Goal: Task Accomplishment & Management: Complete application form

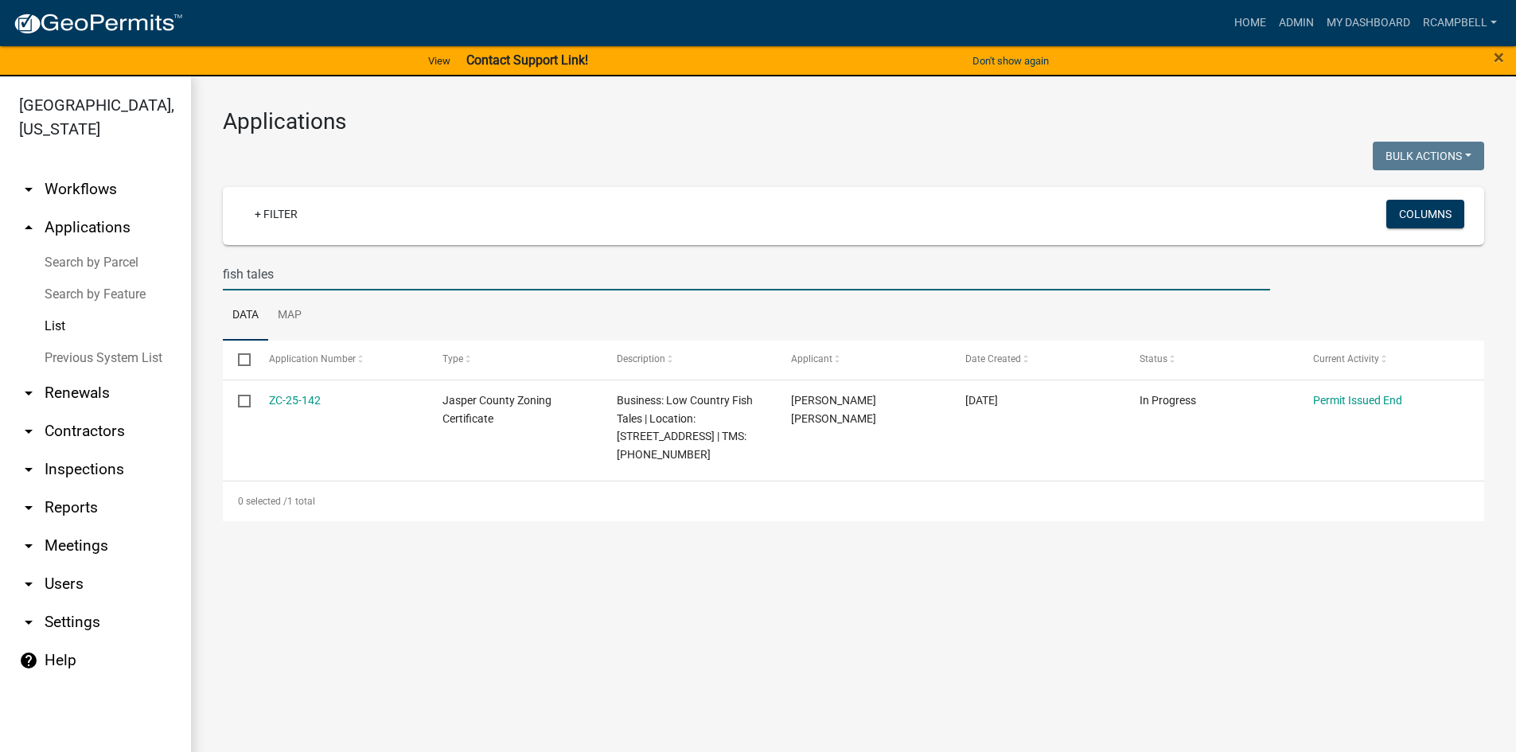
click at [306, 275] on input "fish tales" at bounding box center [747, 274] width 1048 height 33
type input "f"
select select "3: 100"
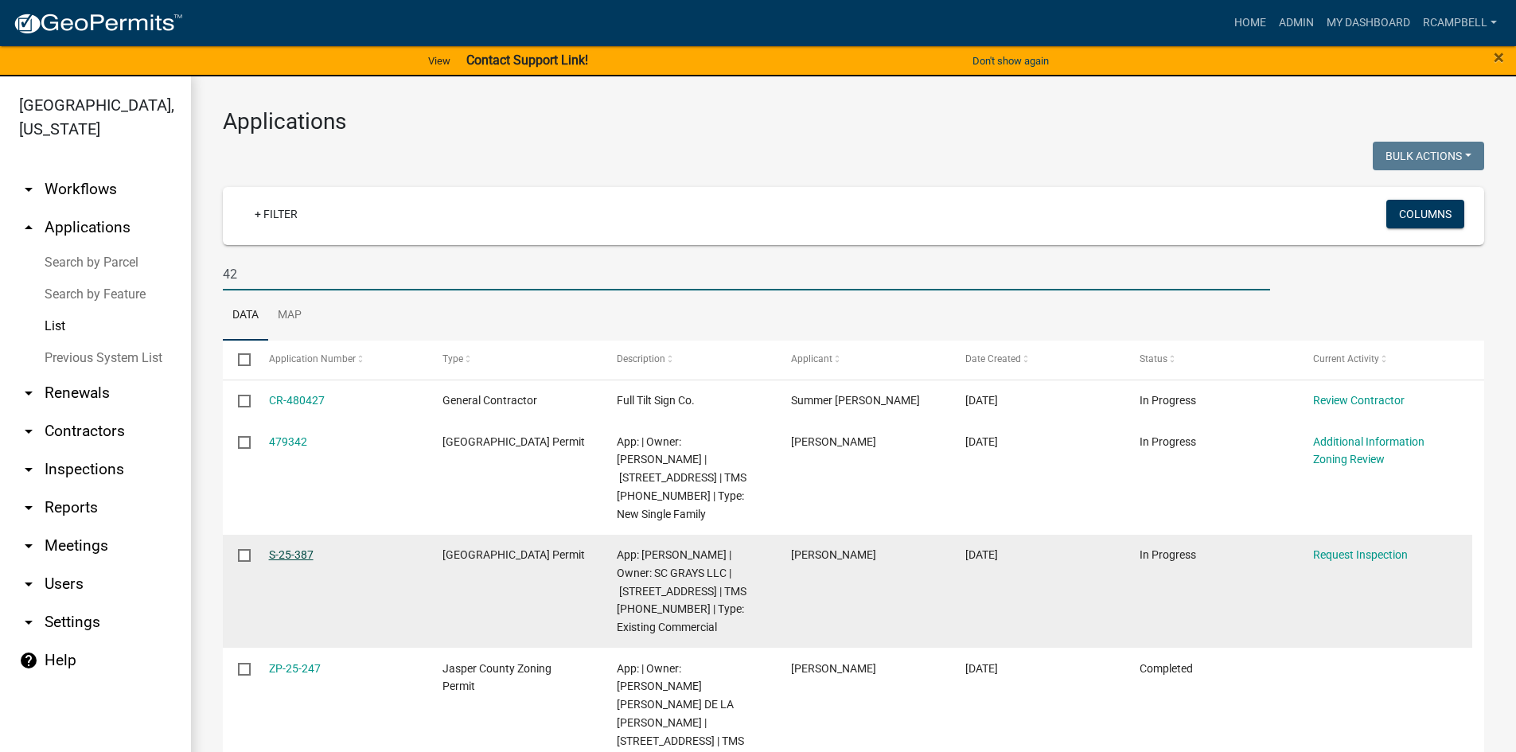
type input "42"
click at [289, 548] on link "S-25-387" at bounding box center [291, 554] width 45 height 13
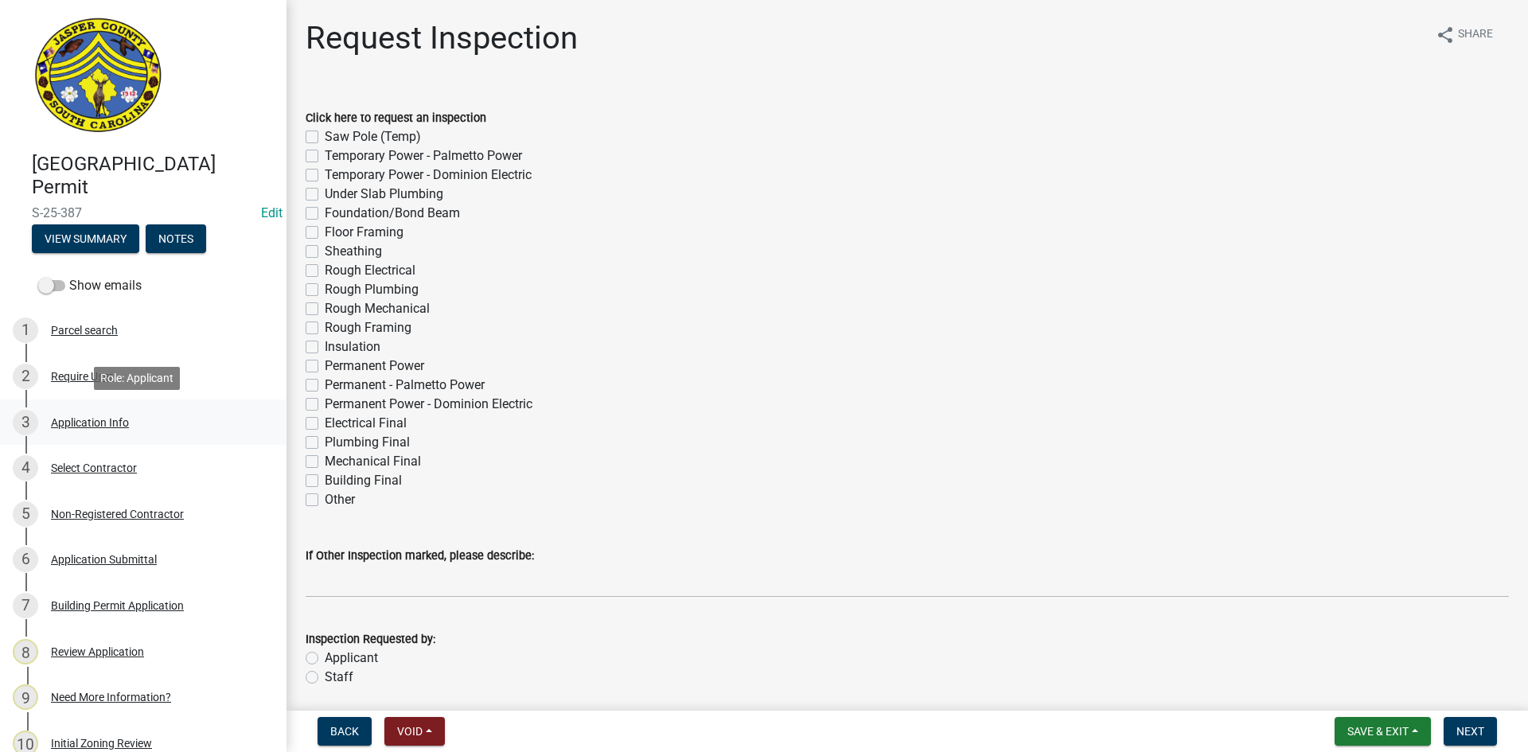
click at [89, 422] on div "Application Info" at bounding box center [90, 422] width 78 height 11
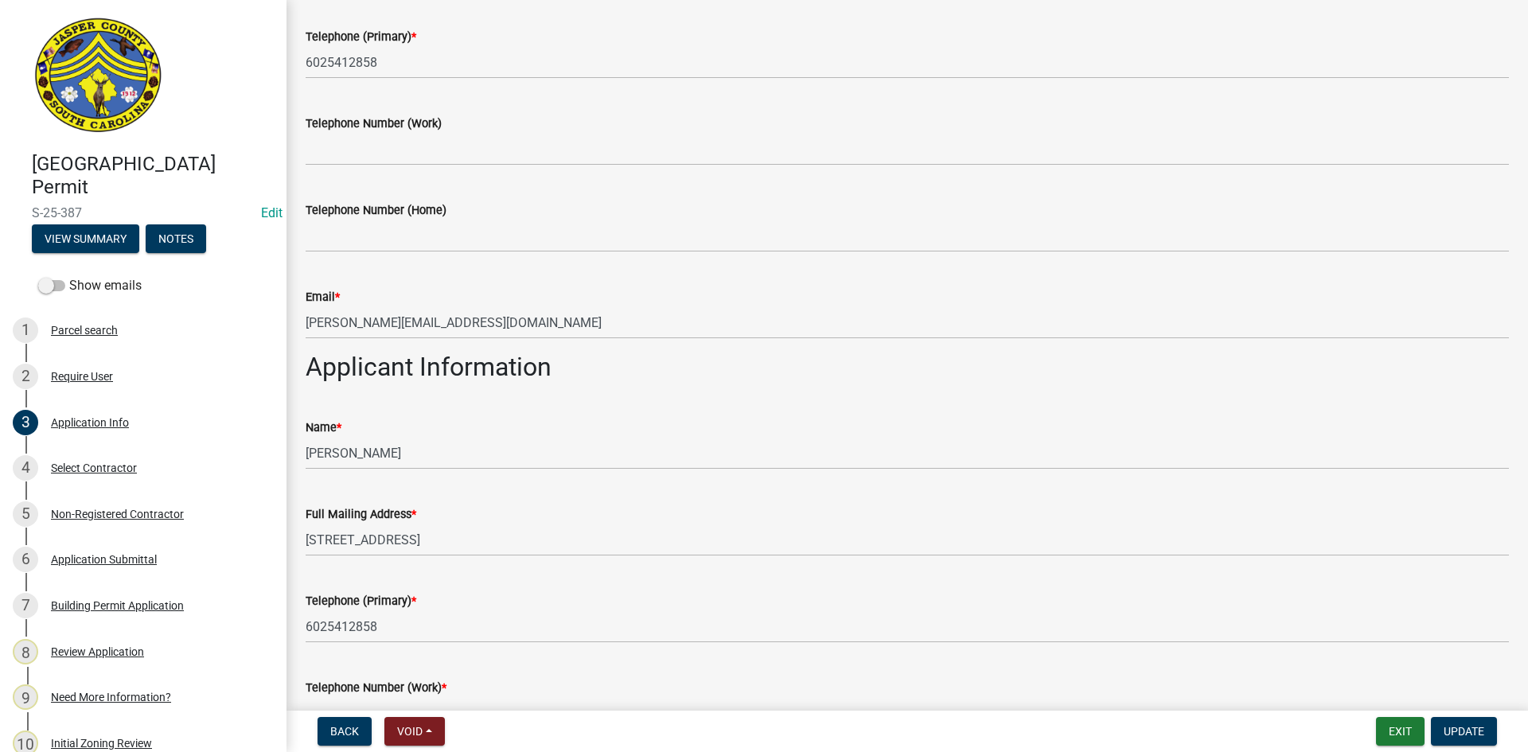
scroll to position [716, 0]
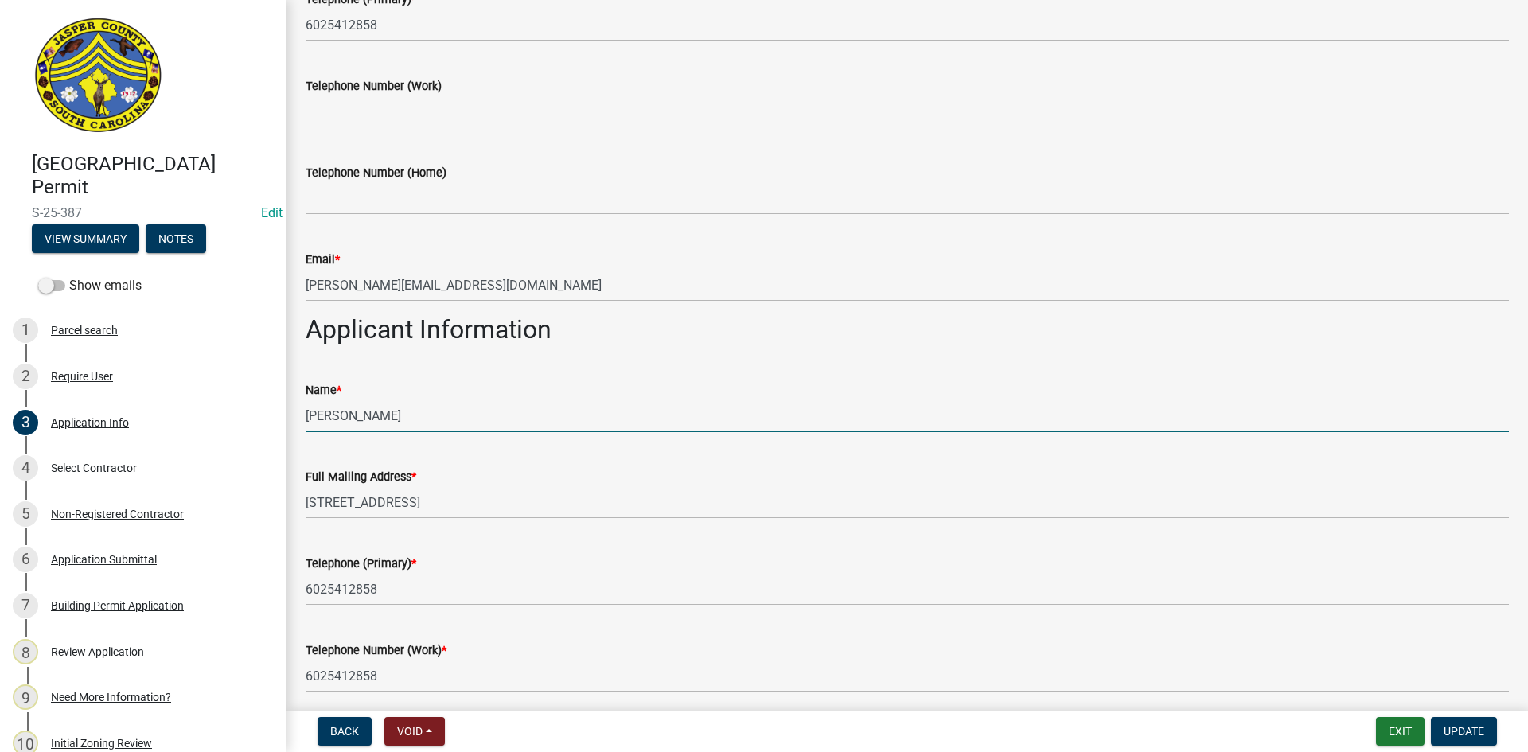
click at [307, 416] on input "[PERSON_NAME]" at bounding box center [908, 416] width 1204 height 33
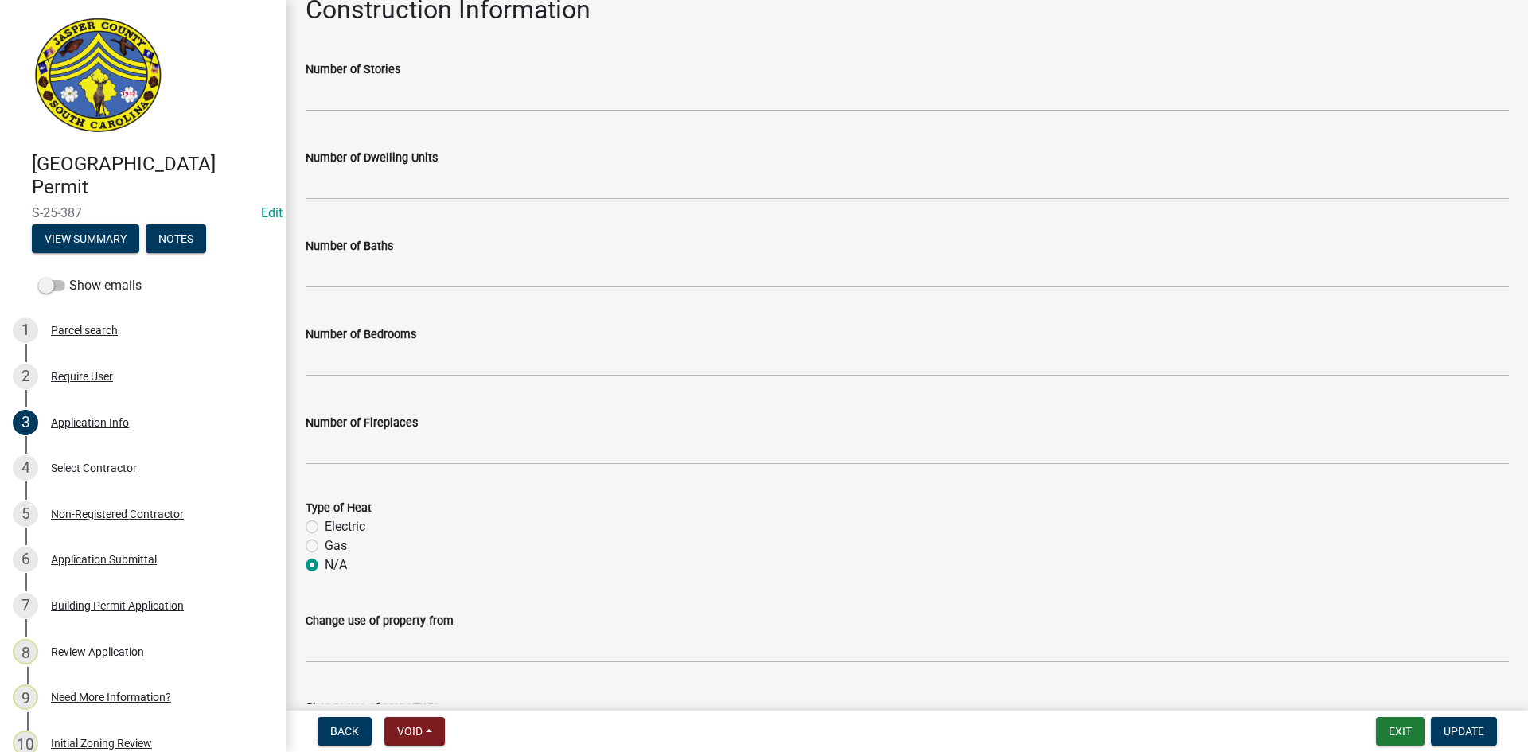
scroll to position [3013, 0]
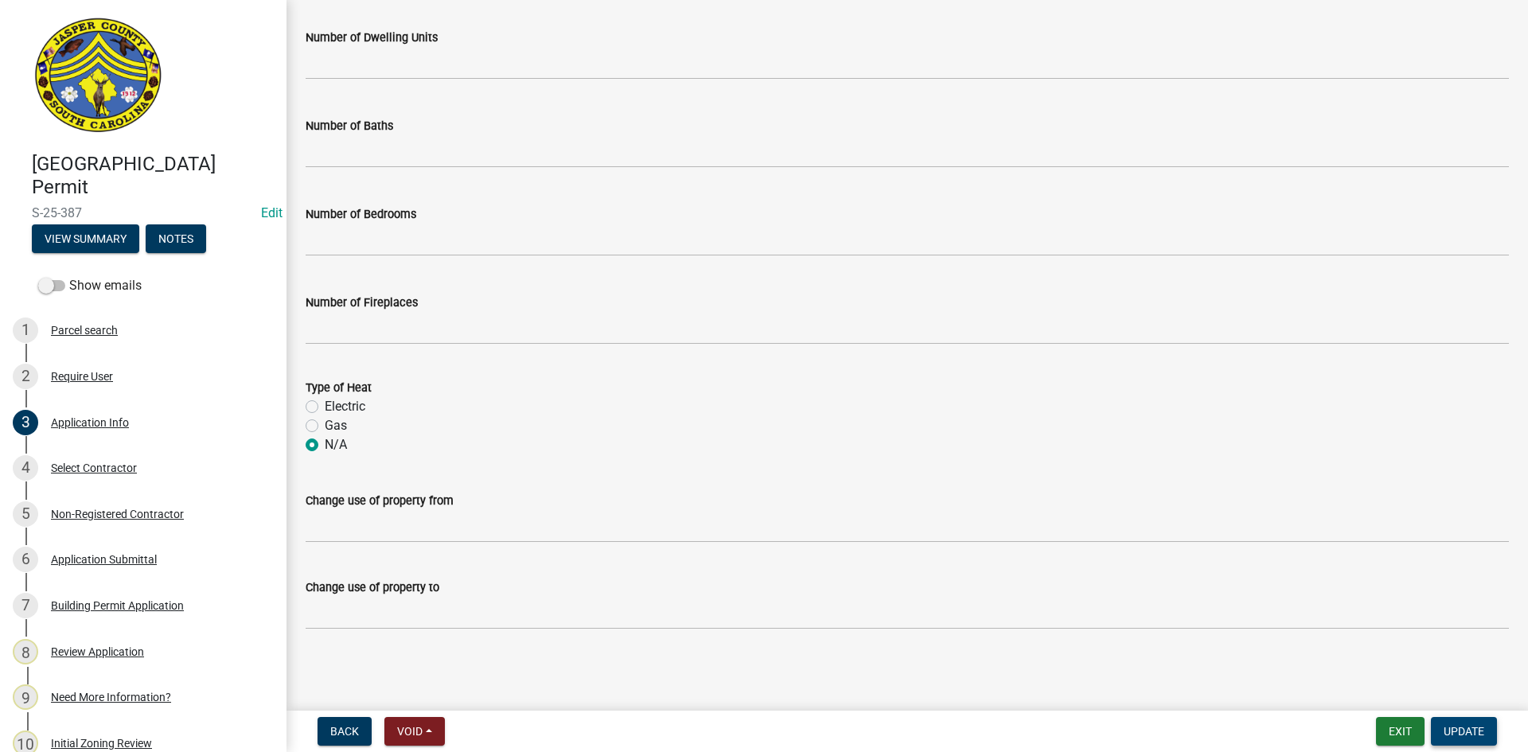
type input "Outpost brands ([PERSON_NAME])"
click at [1460, 734] on span "Update" at bounding box center [1464, 731] width 41 height 13
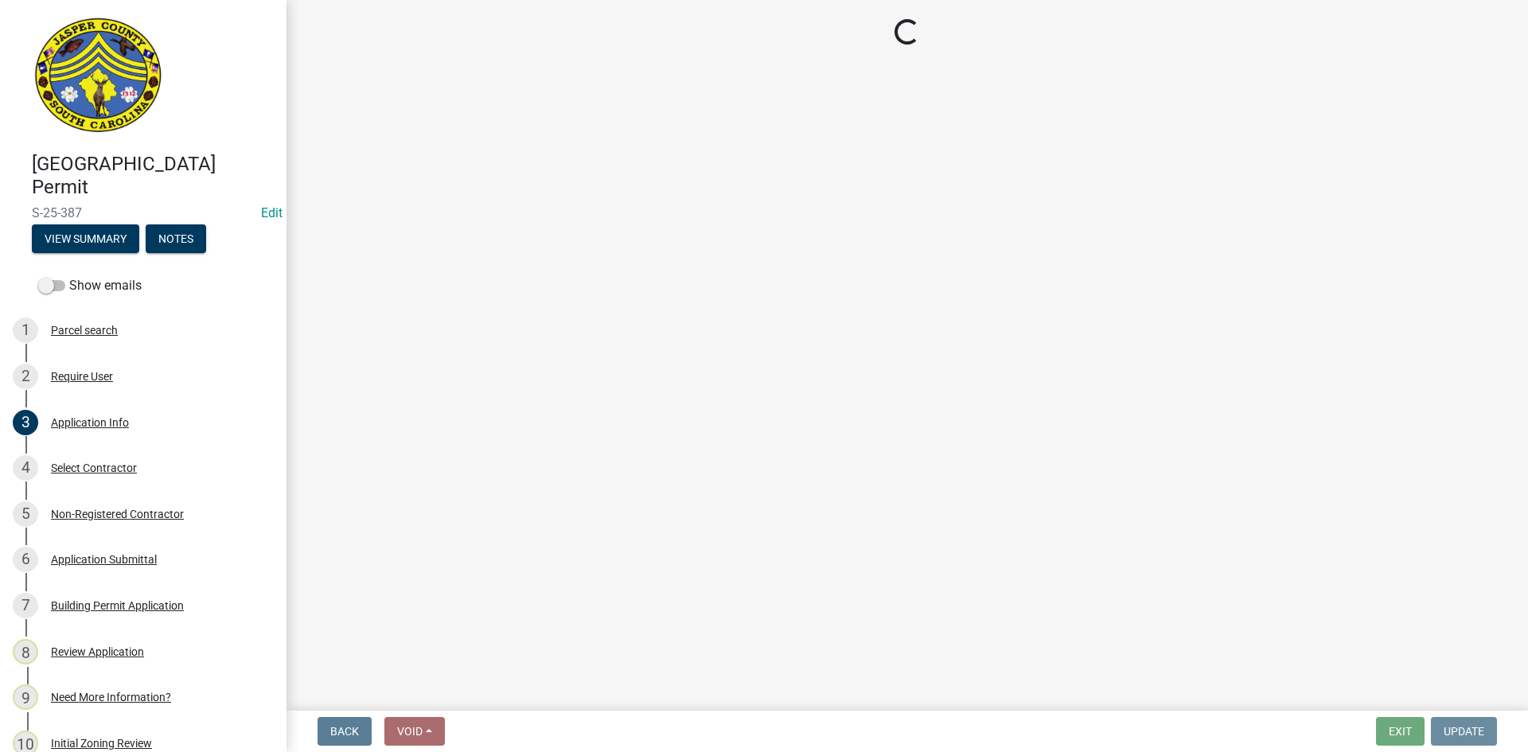
scroll to position [0, 0]
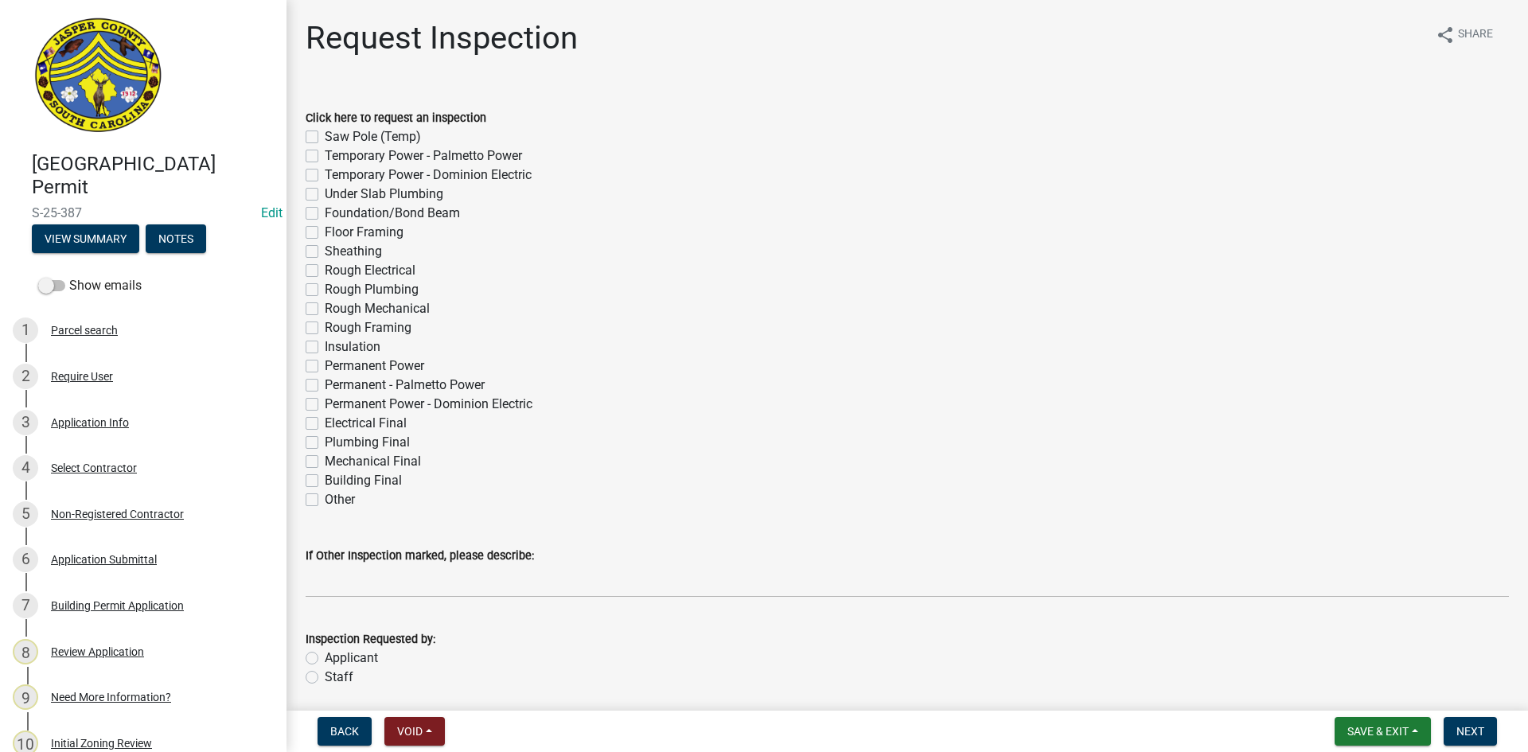
click at [325, 500] on label "Other" at bounding box center [340, 499] width 30 height 19
click at [325, 500] on input "Other" at bounding box center [330, 495] width 10 height 10
checkbox input "true"
checkbox input "false"
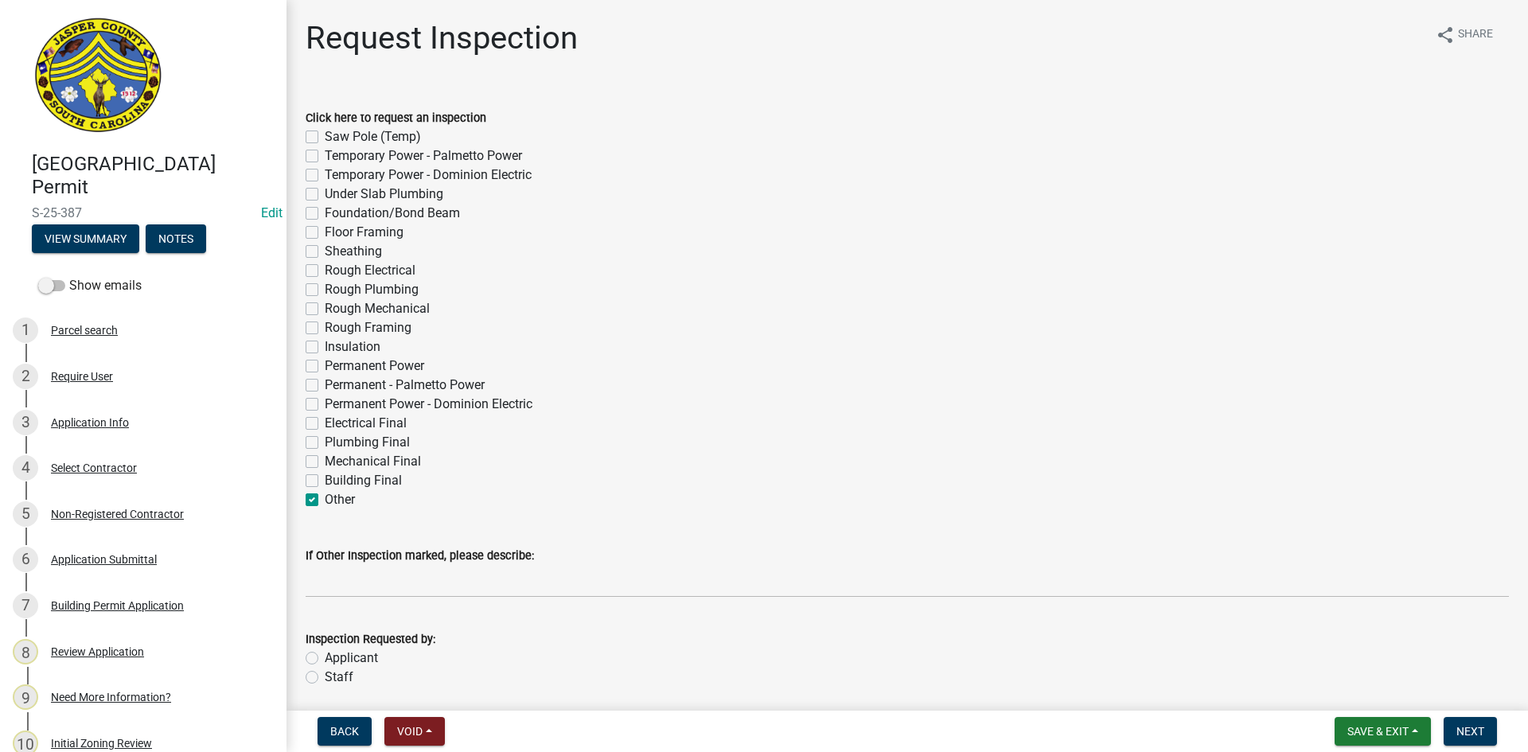
checkbox input "false"
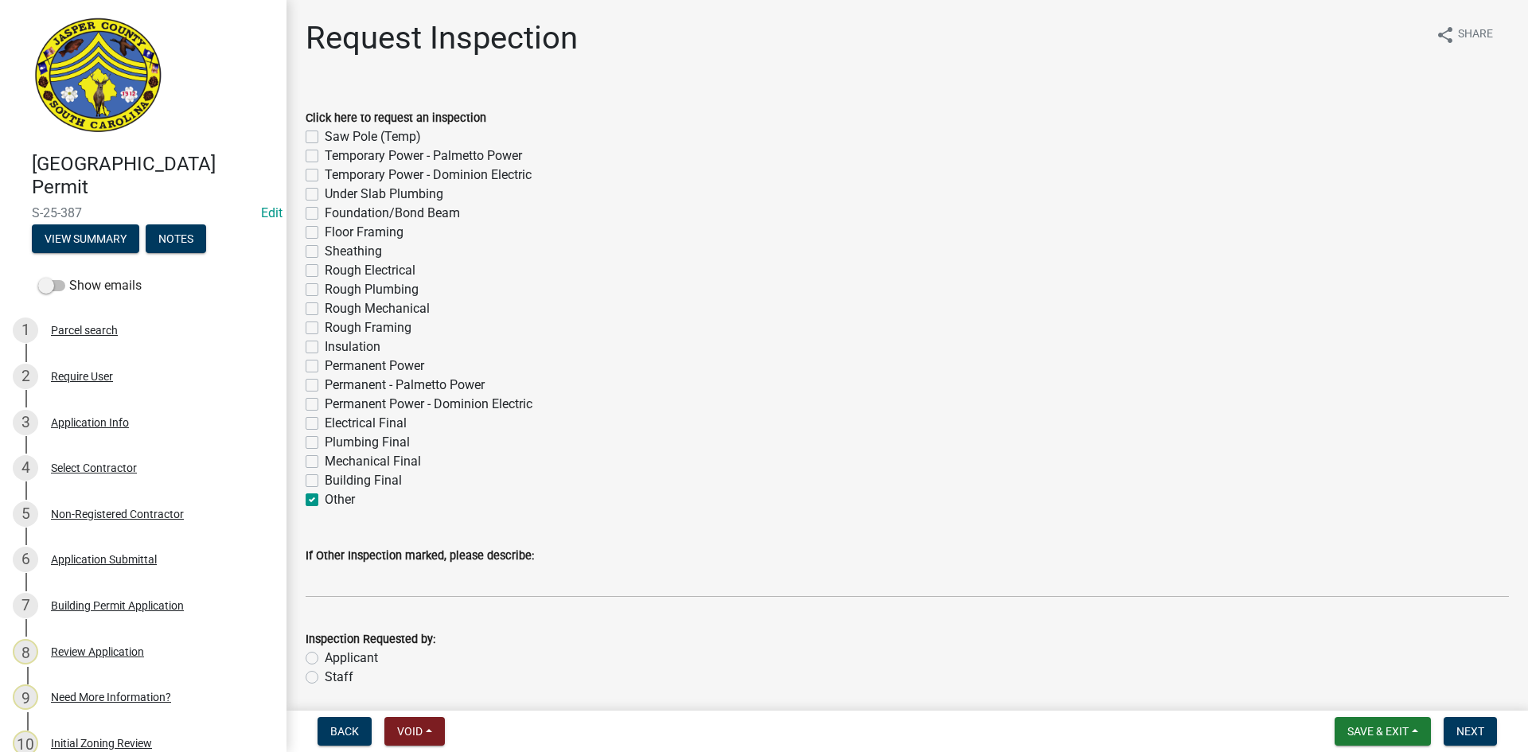
checkbox input "false"
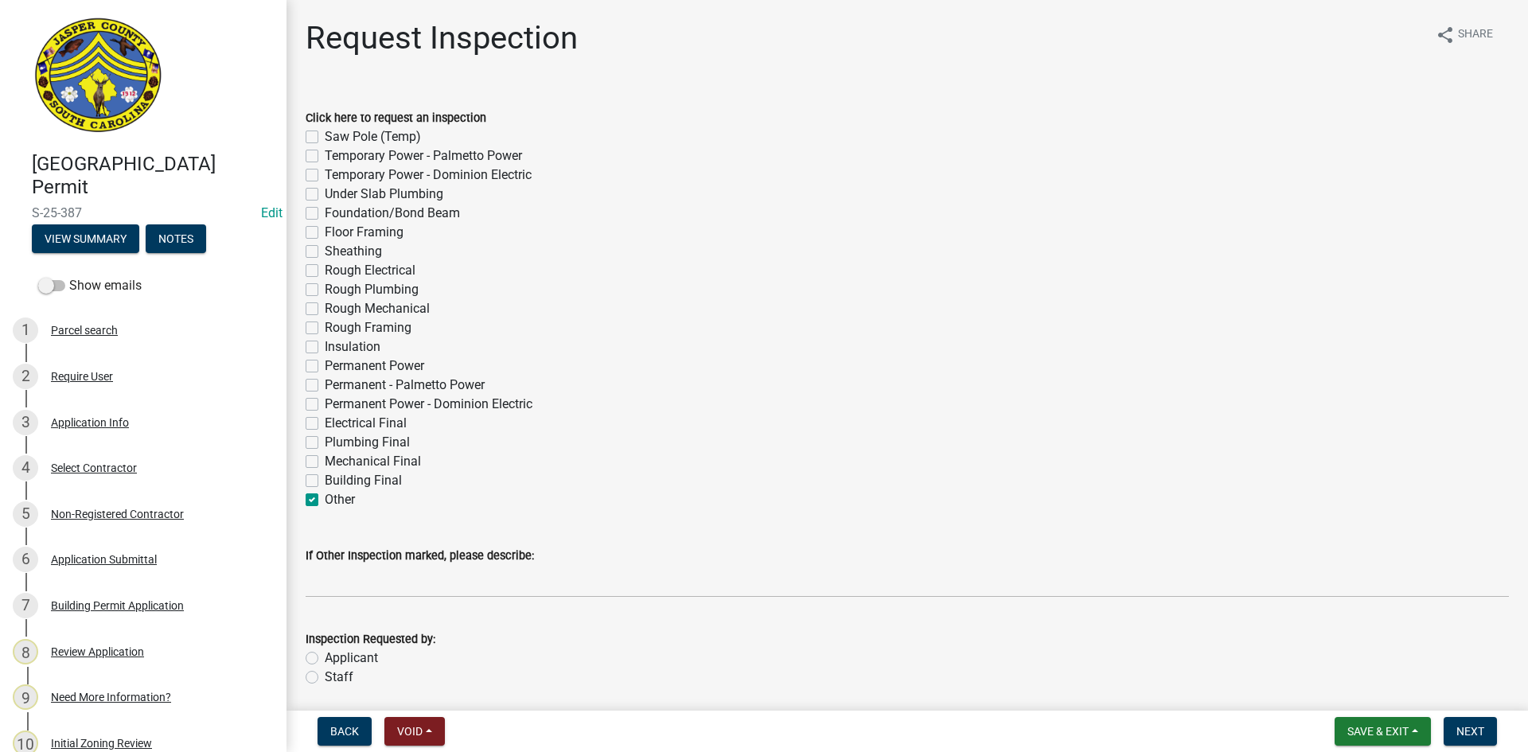
checkbox input "false"
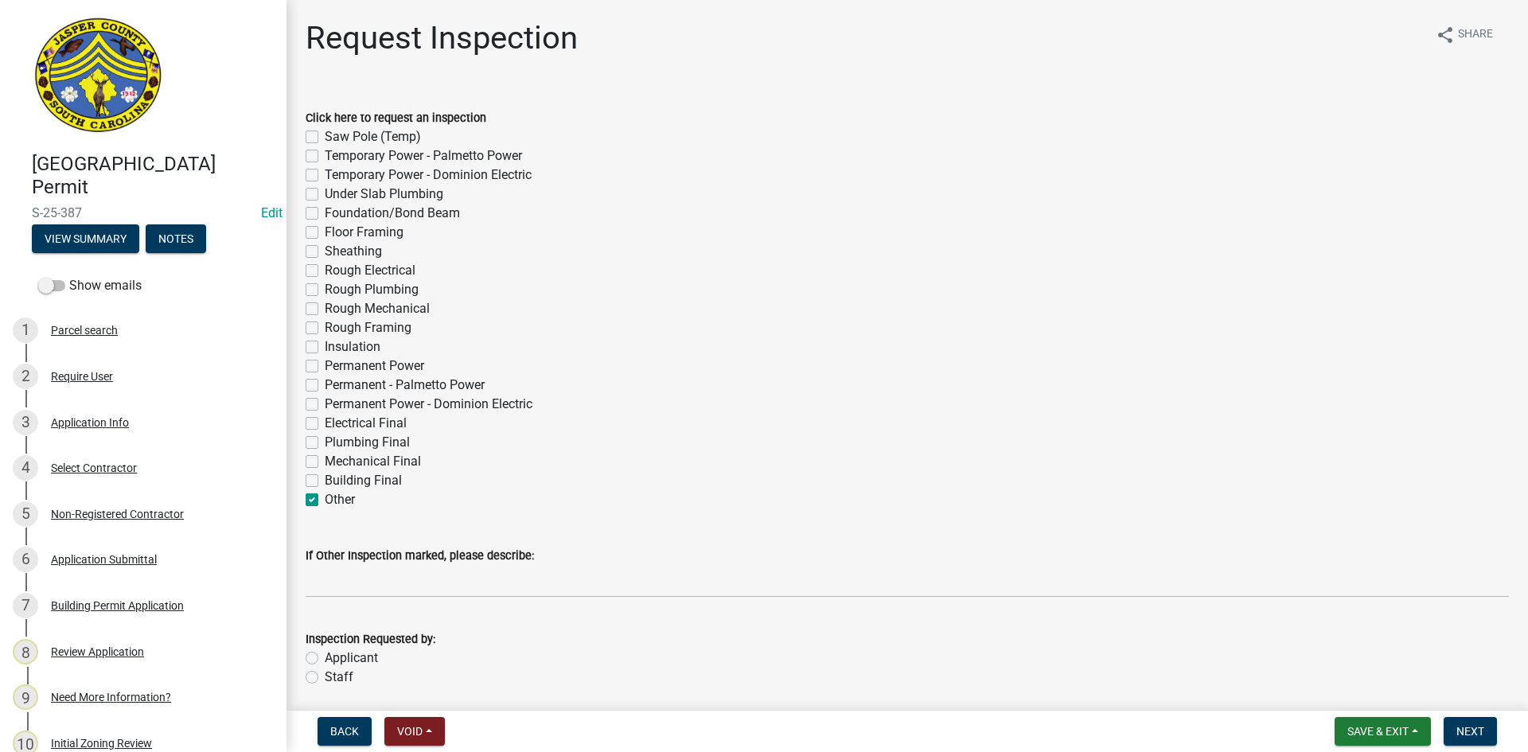
checkbox input "false"
checkbox input "true"
click at [325, 477] on label "Building Final" at bounding box center [363, 480] width 77 height 19
click at [325, 477] on input "Building Final" at bounding box center [330, 476] width 10 height 10
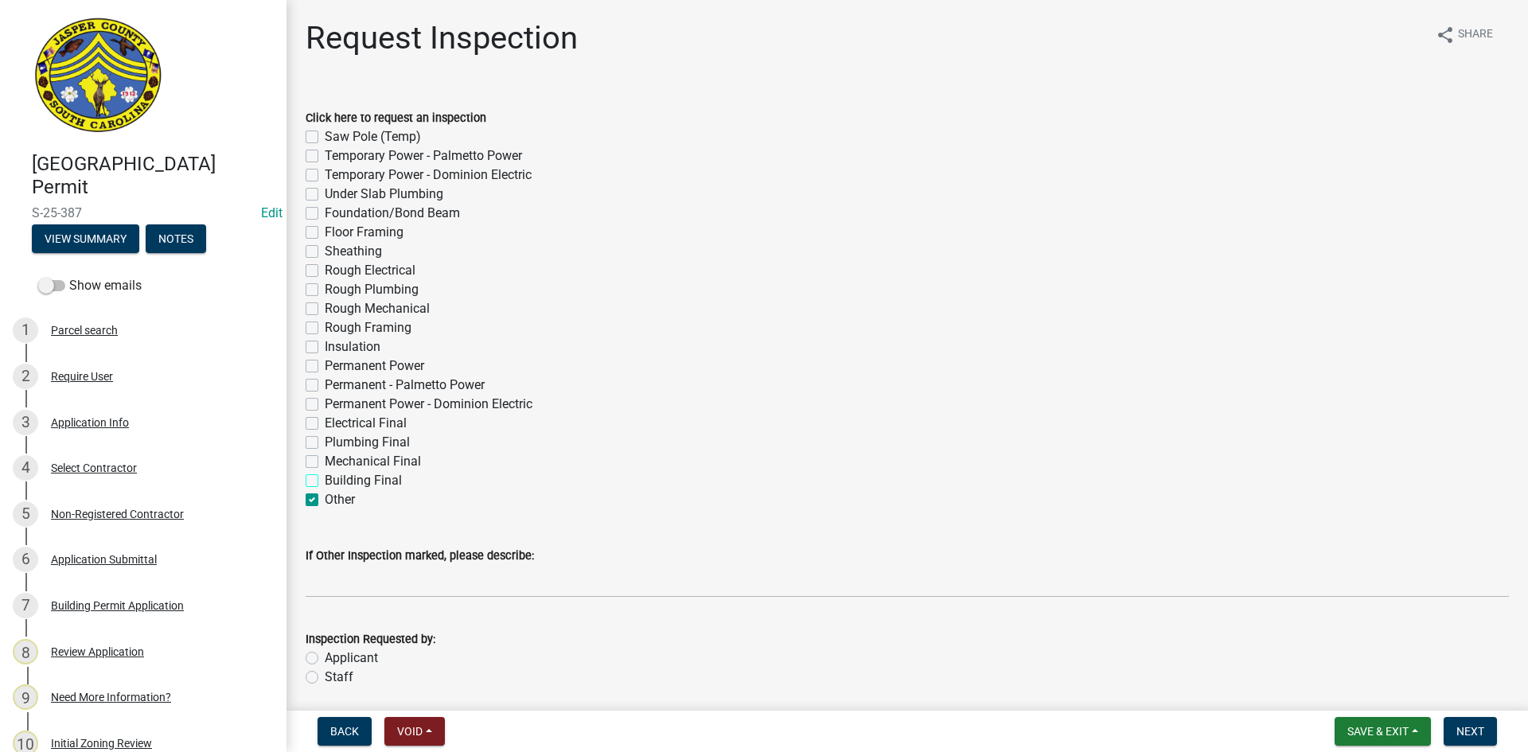
checkbox input "true"
checkbox input "false"
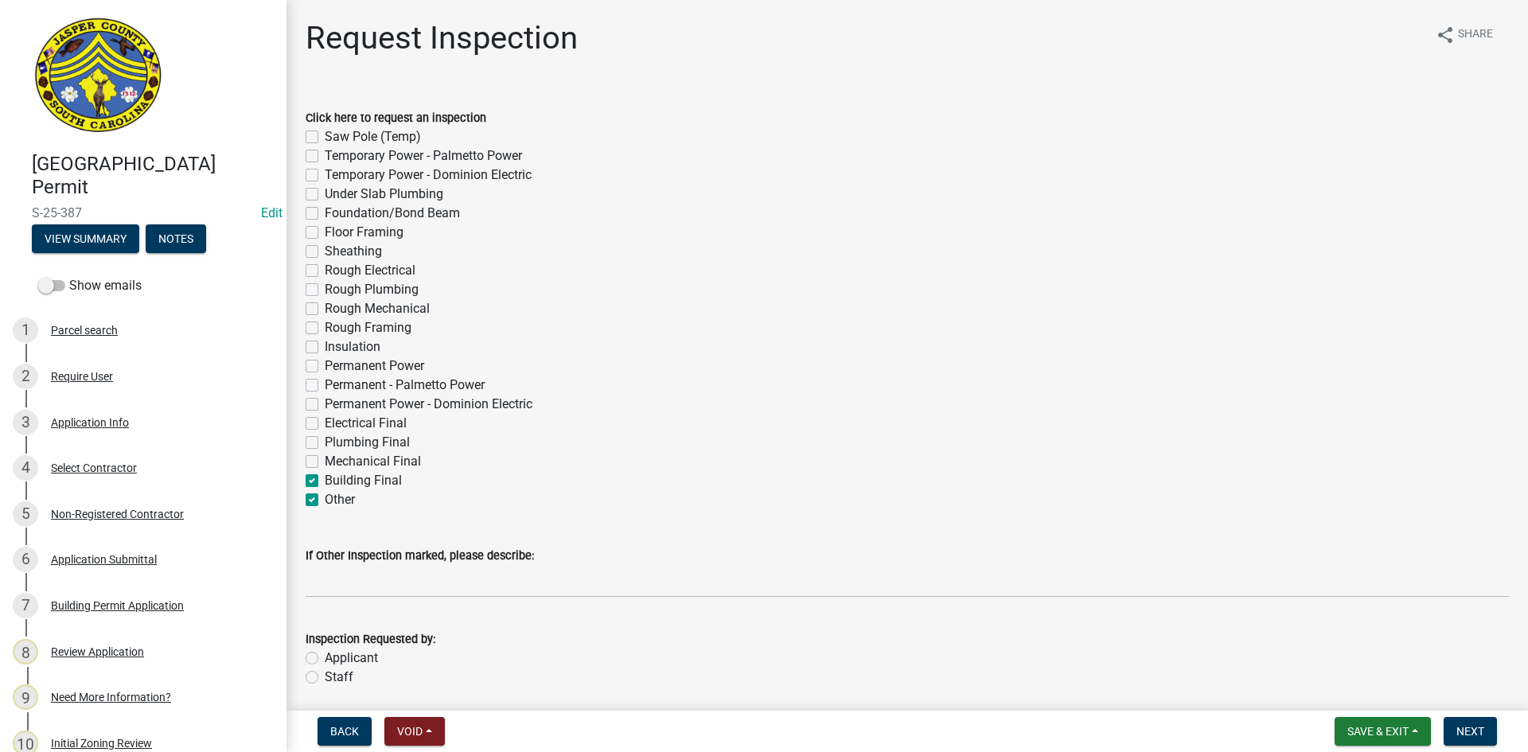
checkbox input "false"
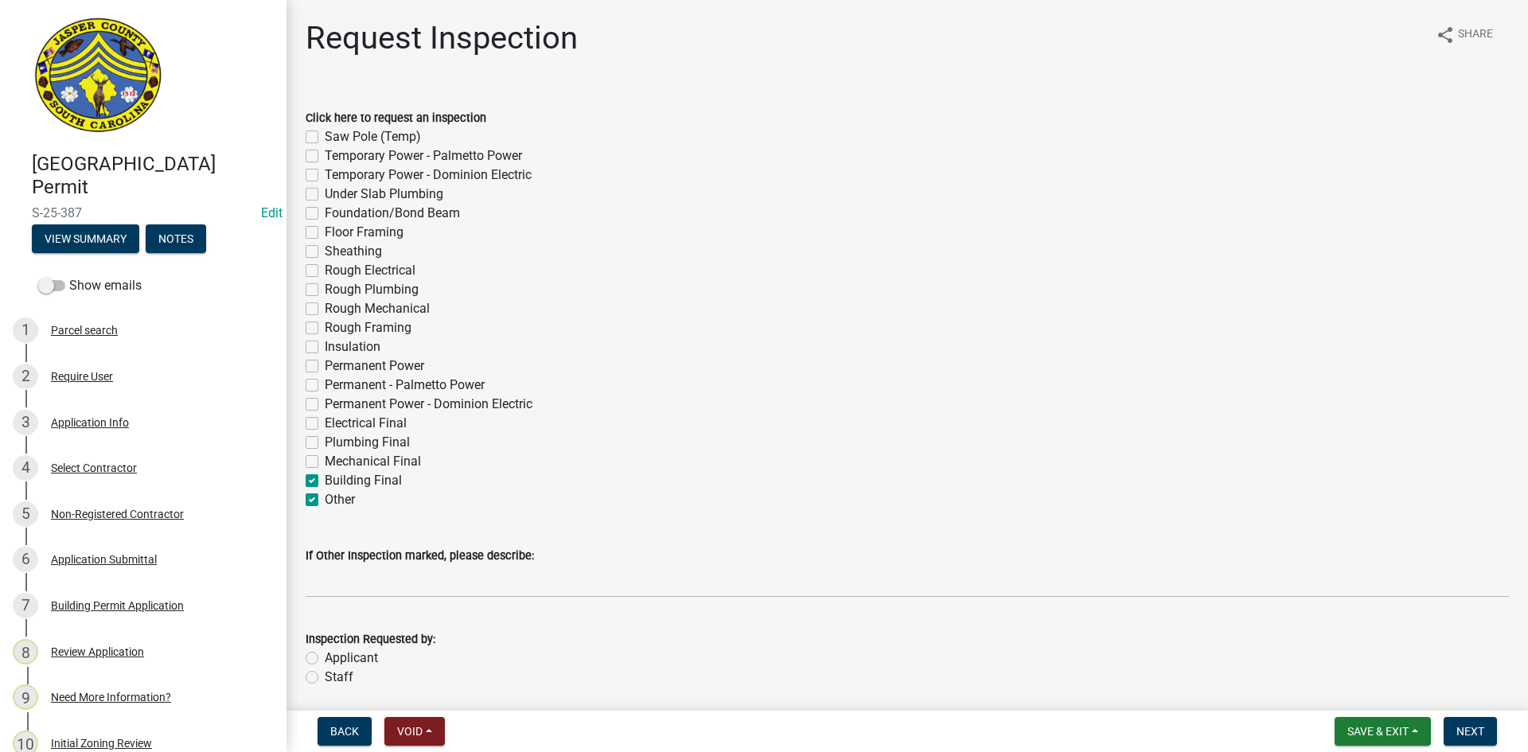
checkbox input "false"
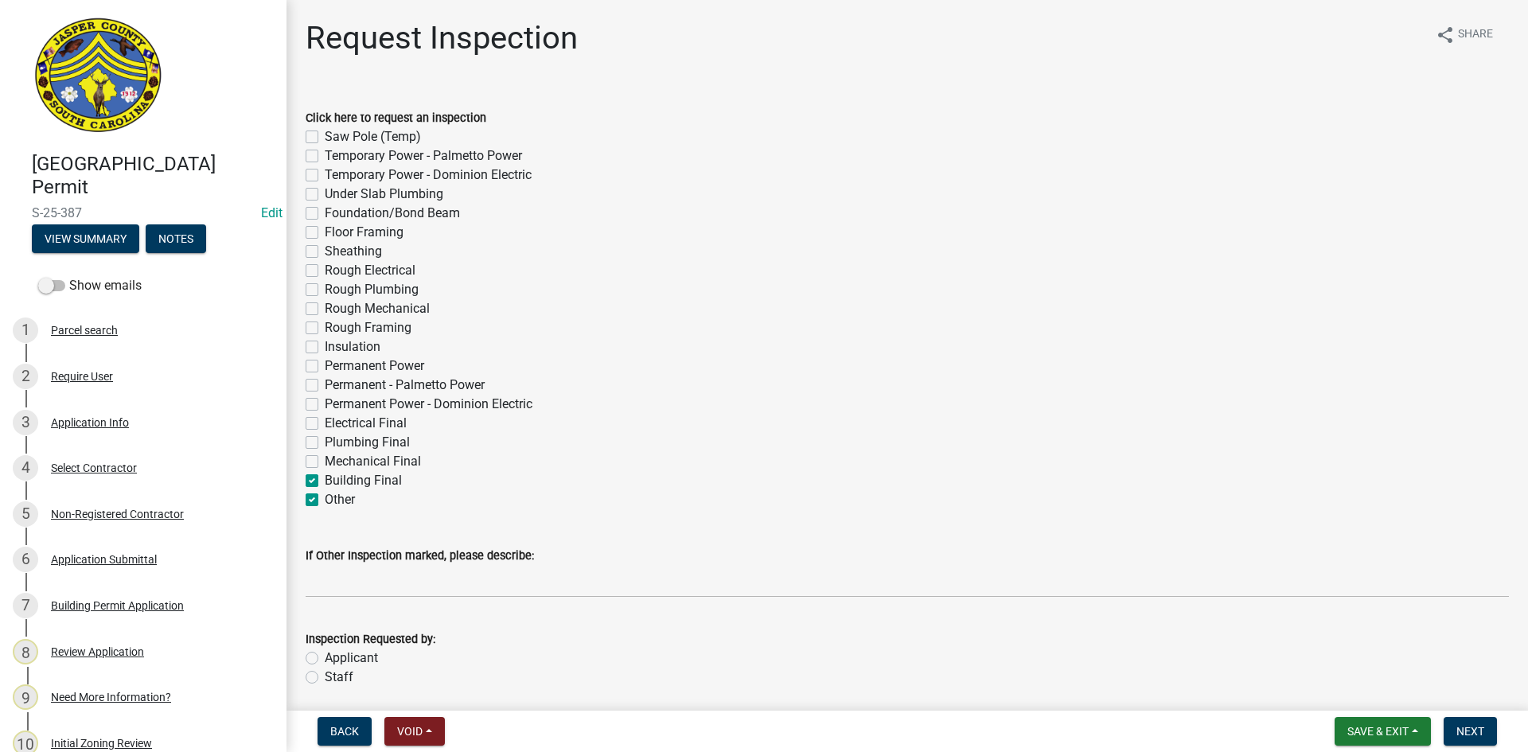
checkbox input "false"
checkbox input "true"
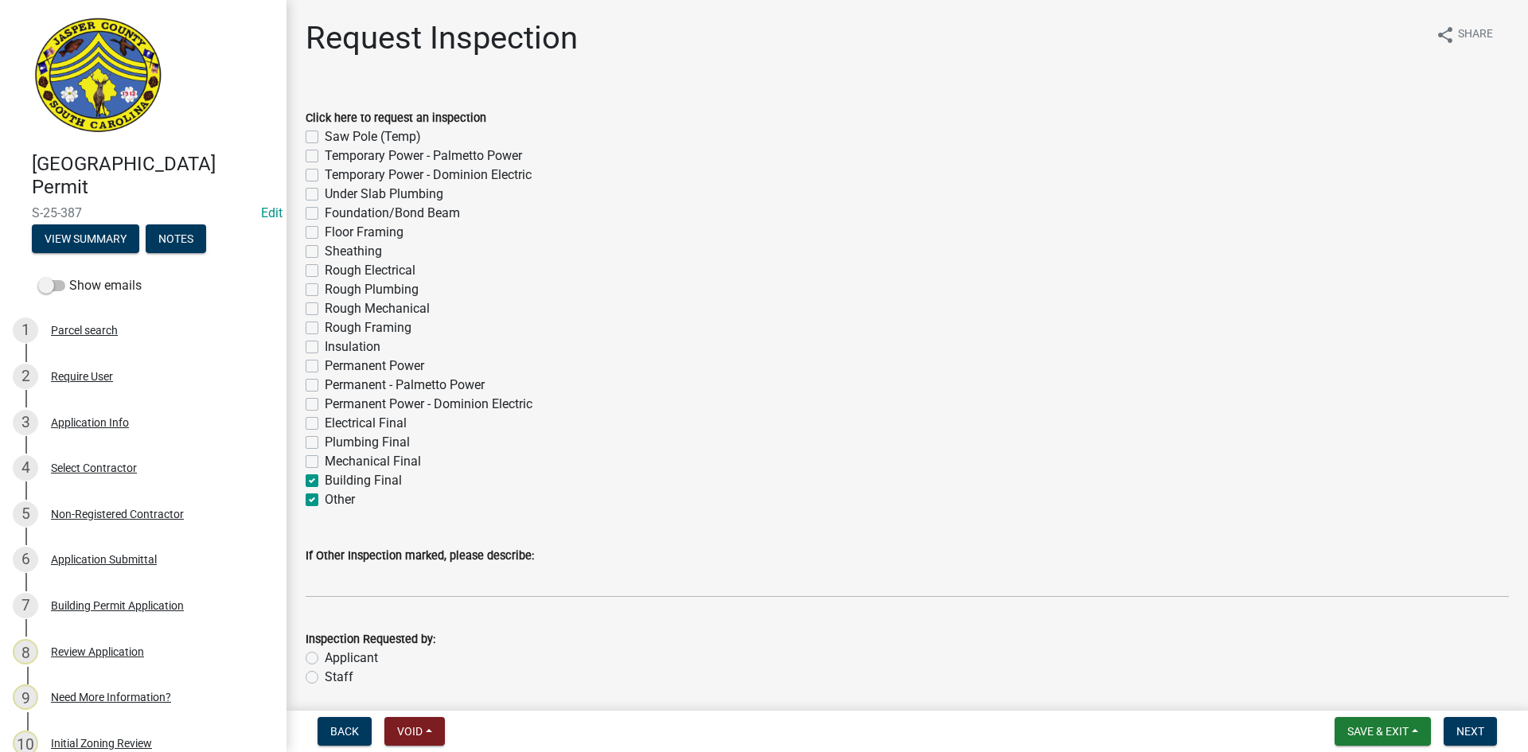
checkbox input "true"
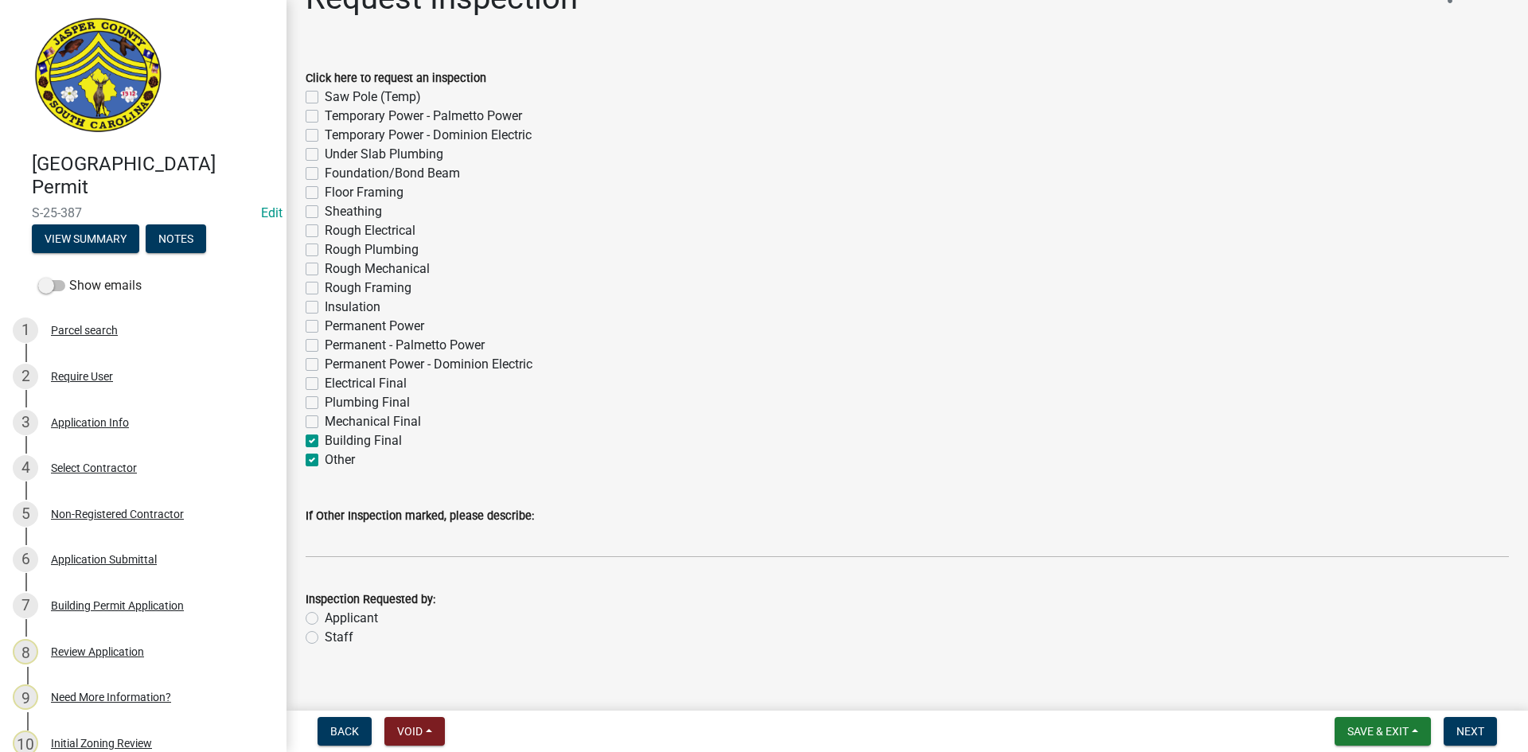
scroll to position [59, 0]
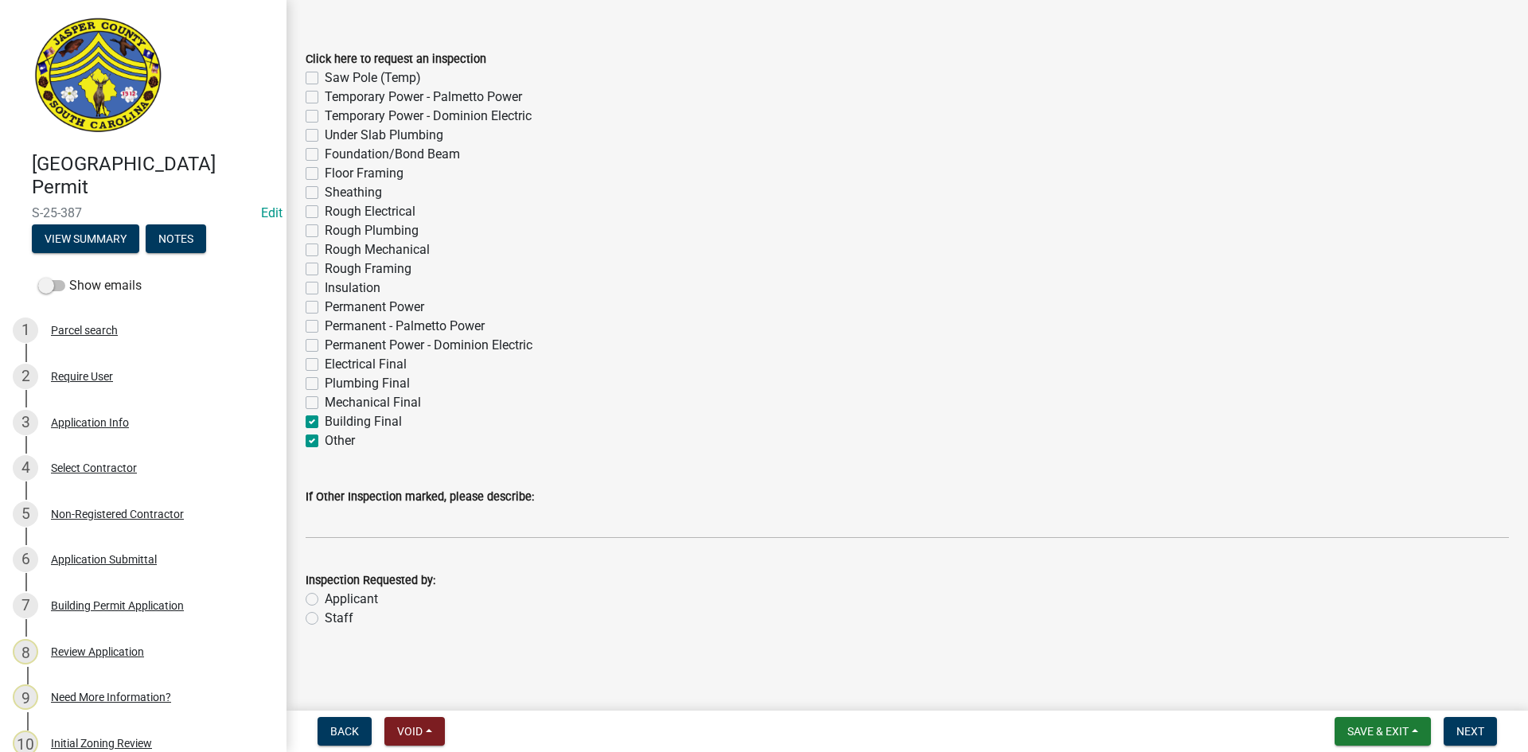
click at [325, 367] on label "Electrical Final" at bounding box center [366, 364] width 82 height 19
click at [325, 365] on input "Electrical Final" at bounding box center [330, 360] width 10 height 10
checkbox input "true"
checkbox input "false"
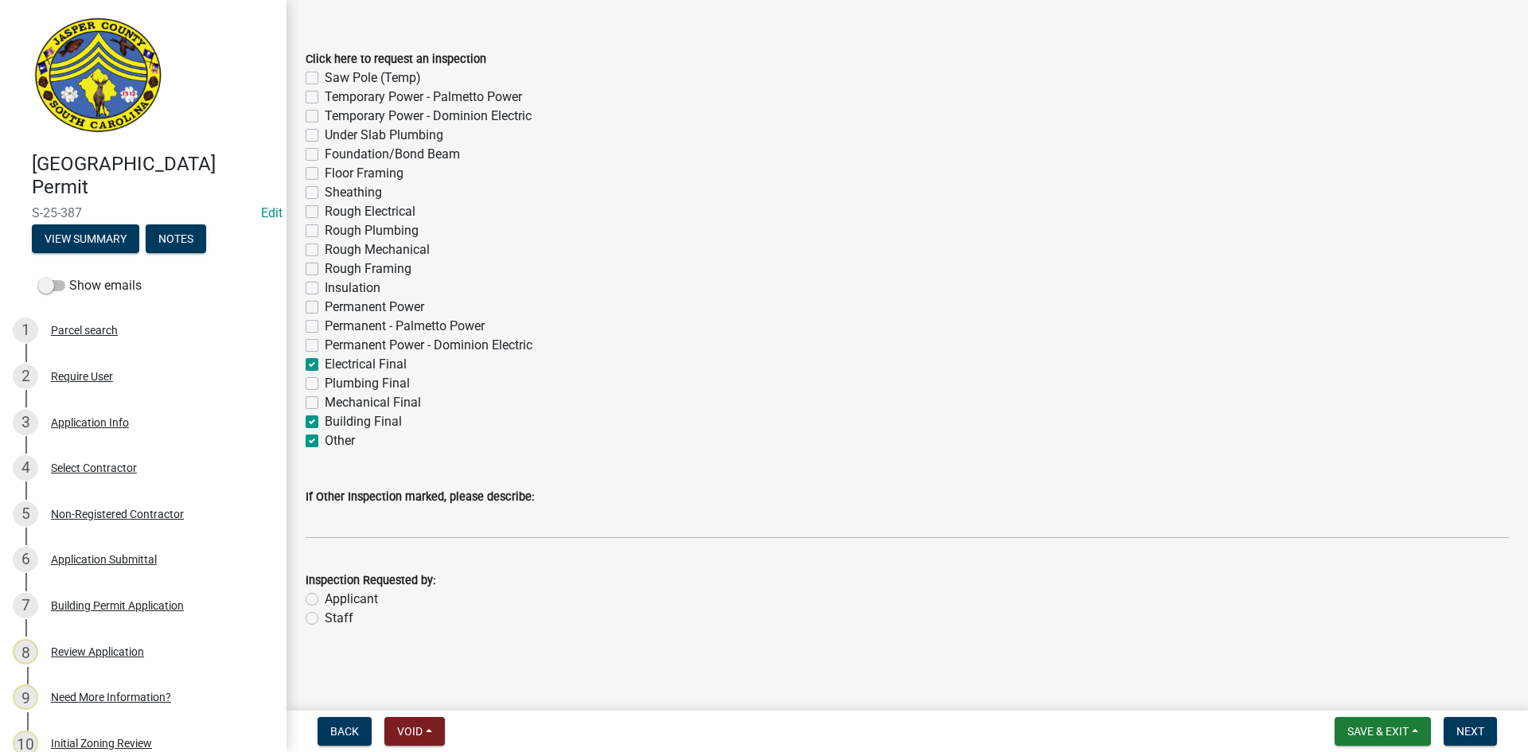
checkbox input "false"
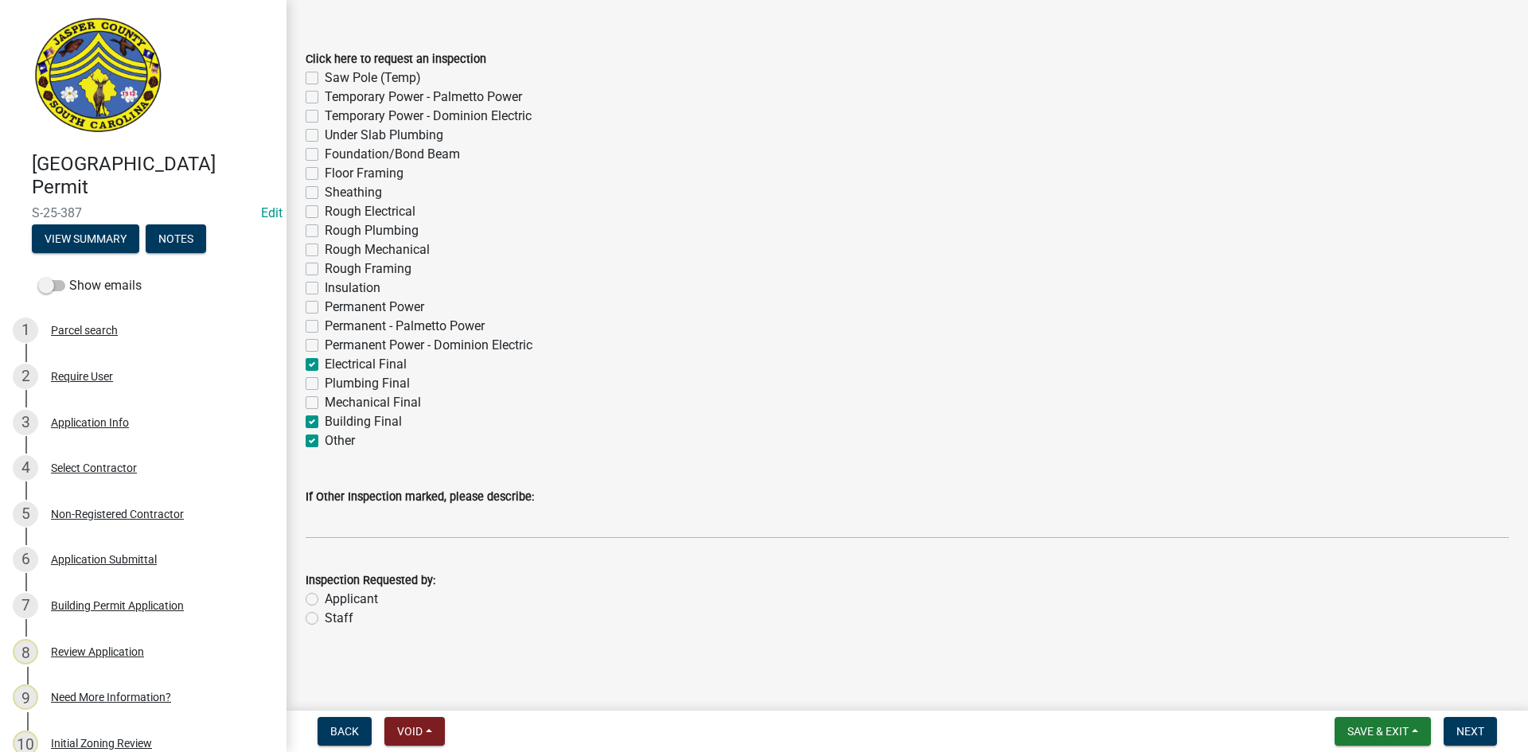
checkbox input "false"
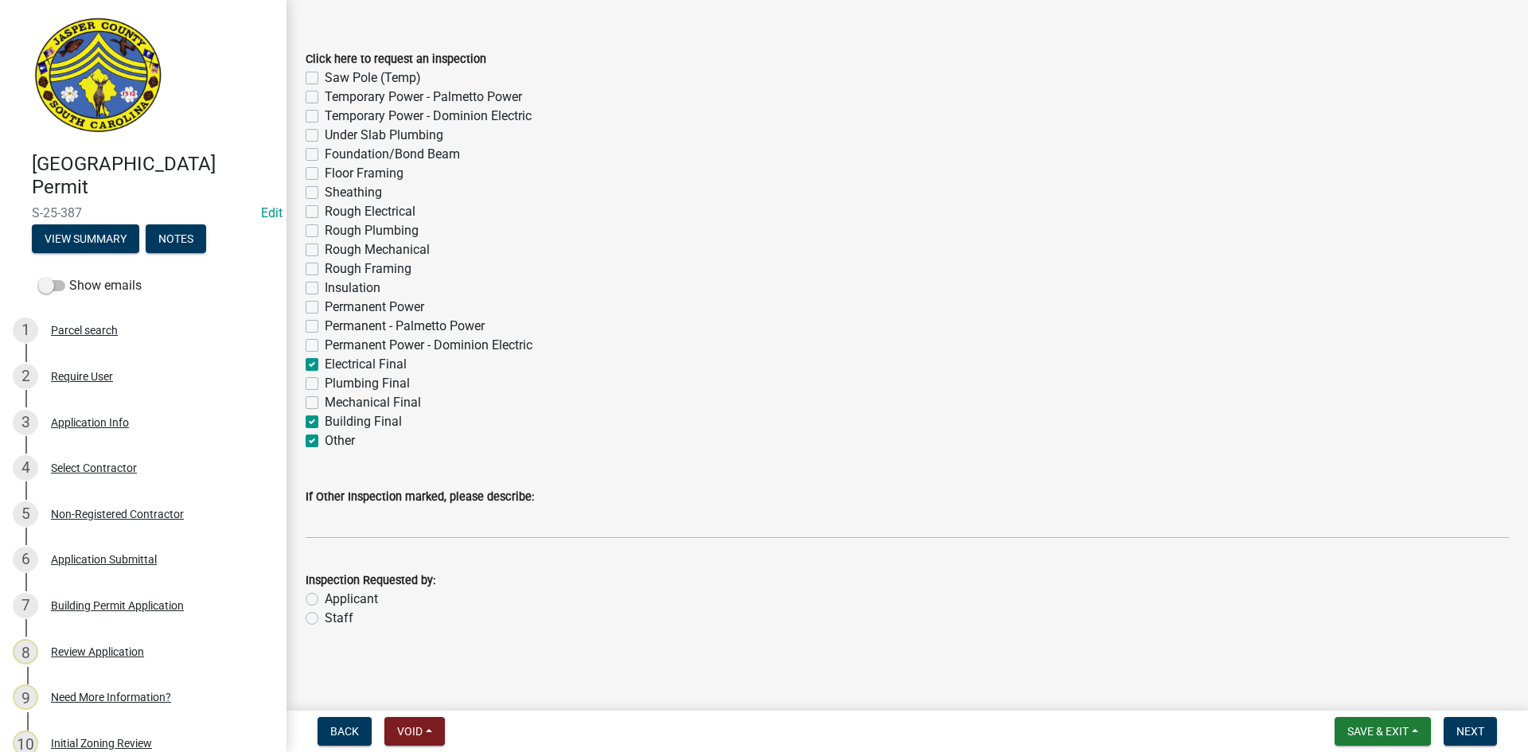
checkbox input "false"
checkbox input "true"
checkbox input "false"
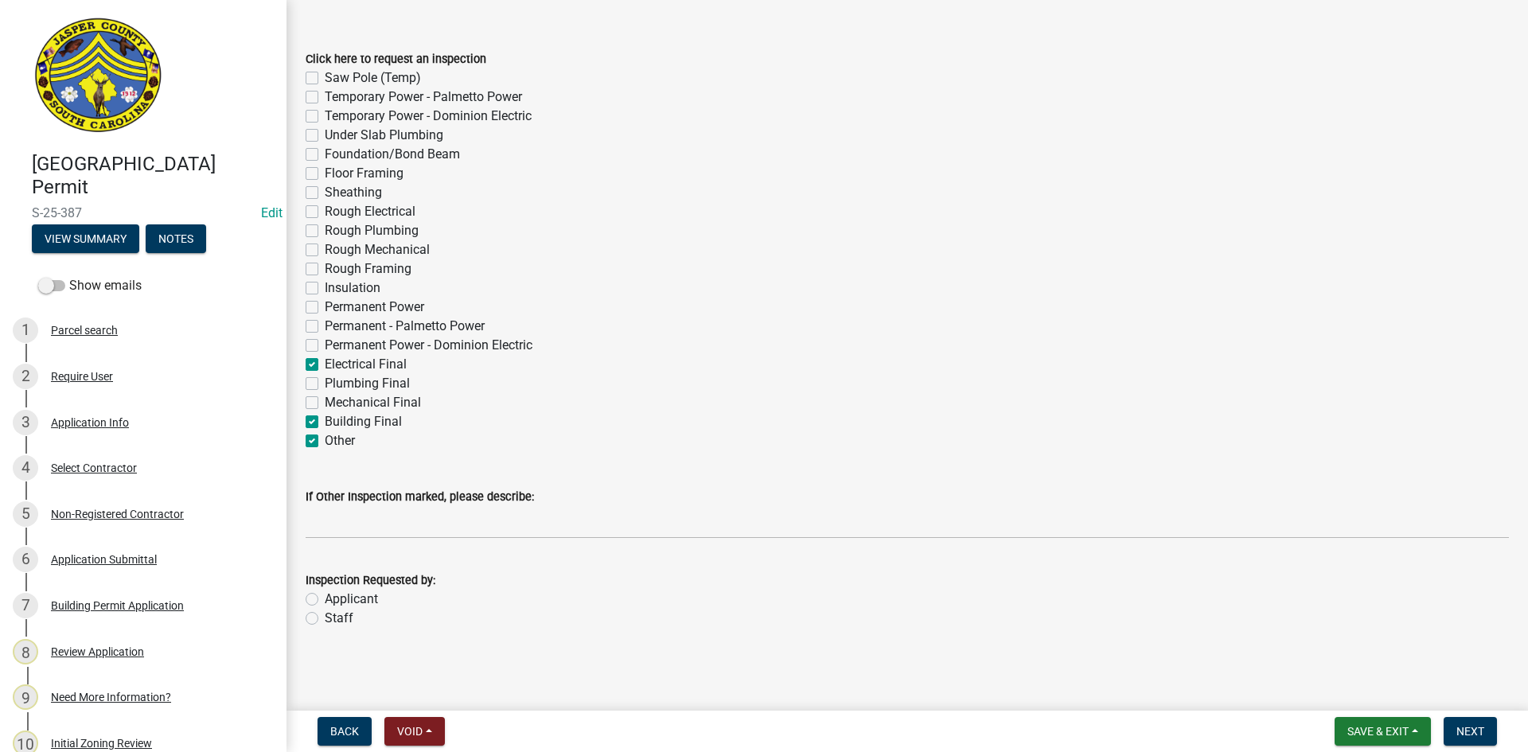
checkbox input "false"
checkbox input "true"
click at [325, 404] on label "Mechanical Final" at bounding box center [373, 402] width 96 height 19
click at [325, 404] on input "Mechanical Final" at bounding box center [330, 398] width 10 height 10
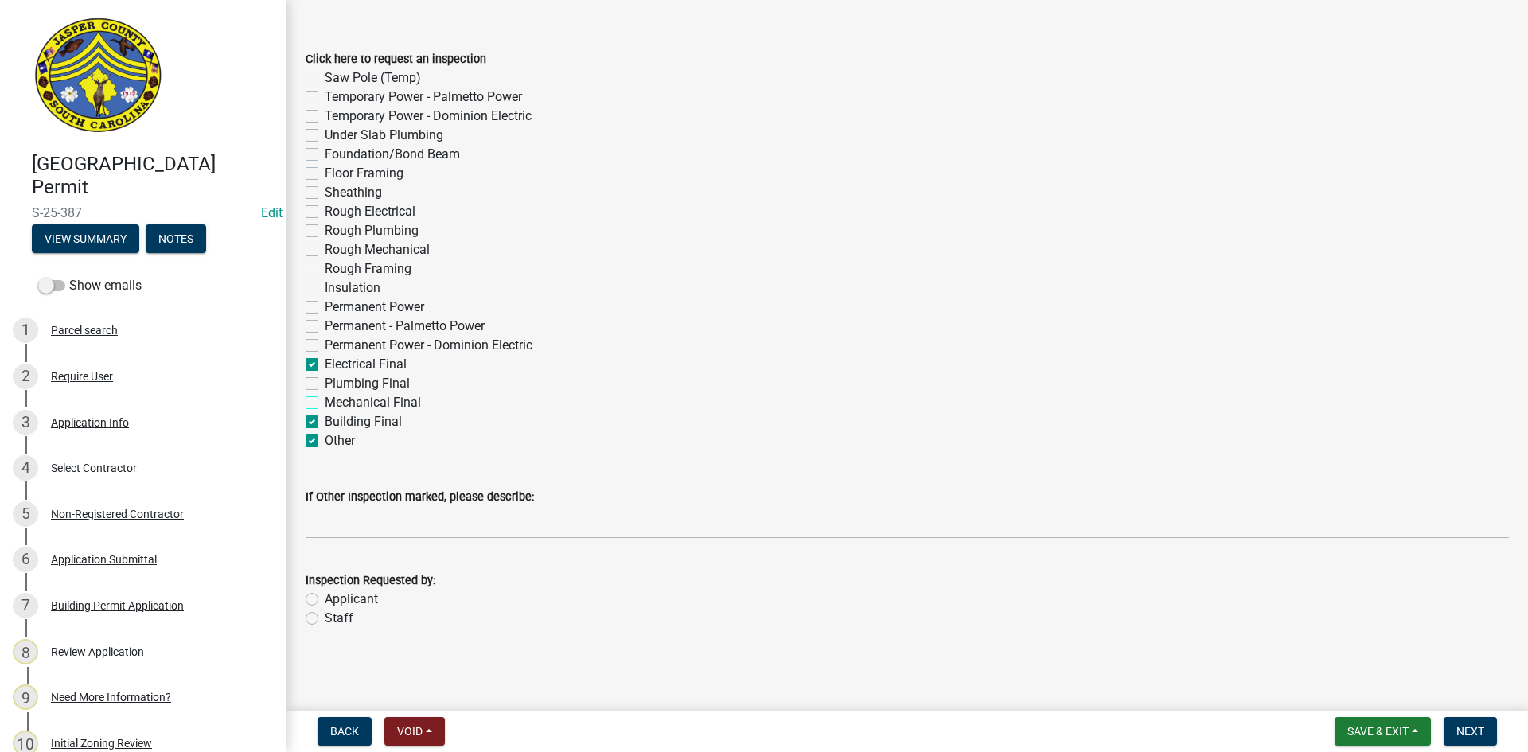
checkbox input "true"
checkbox input "false"
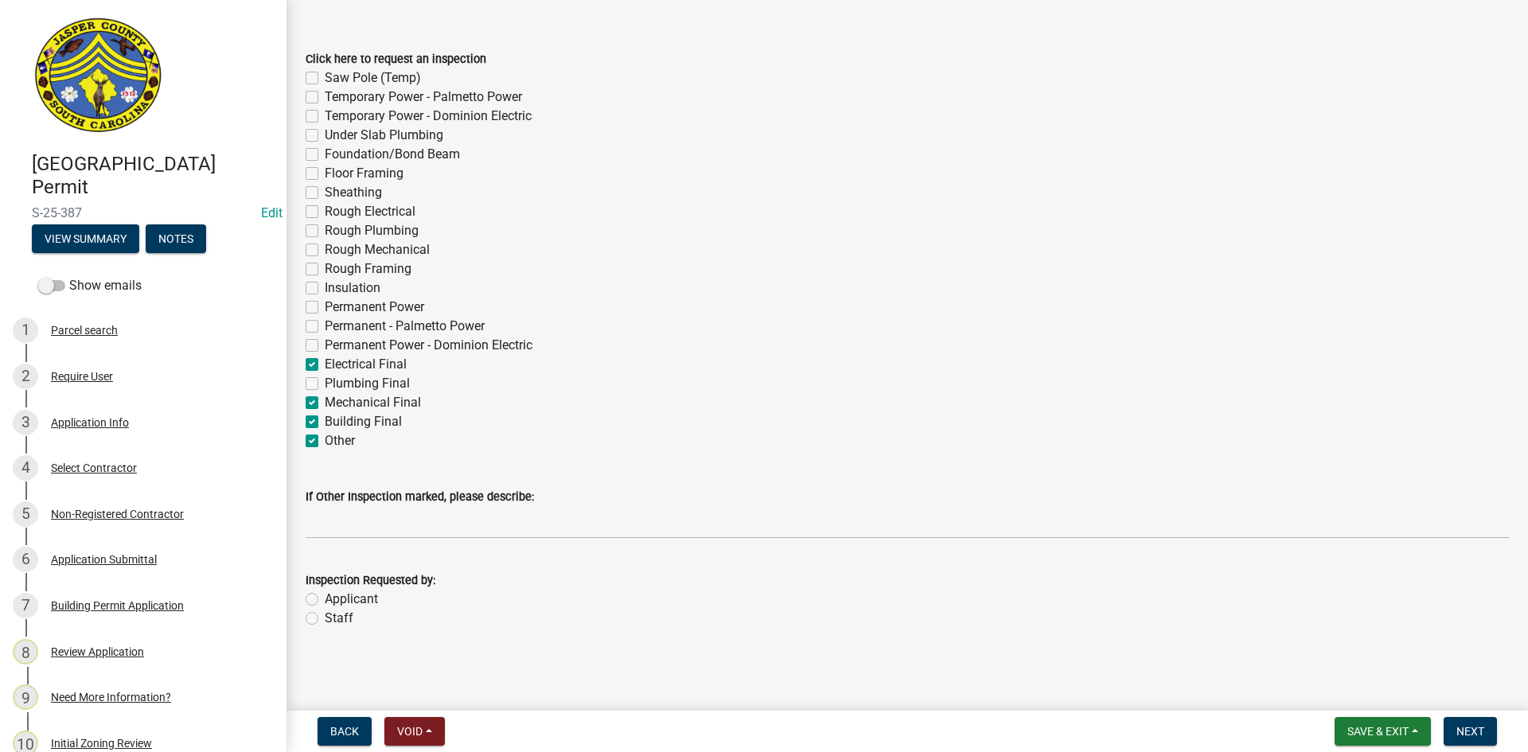
checkbox input "false"
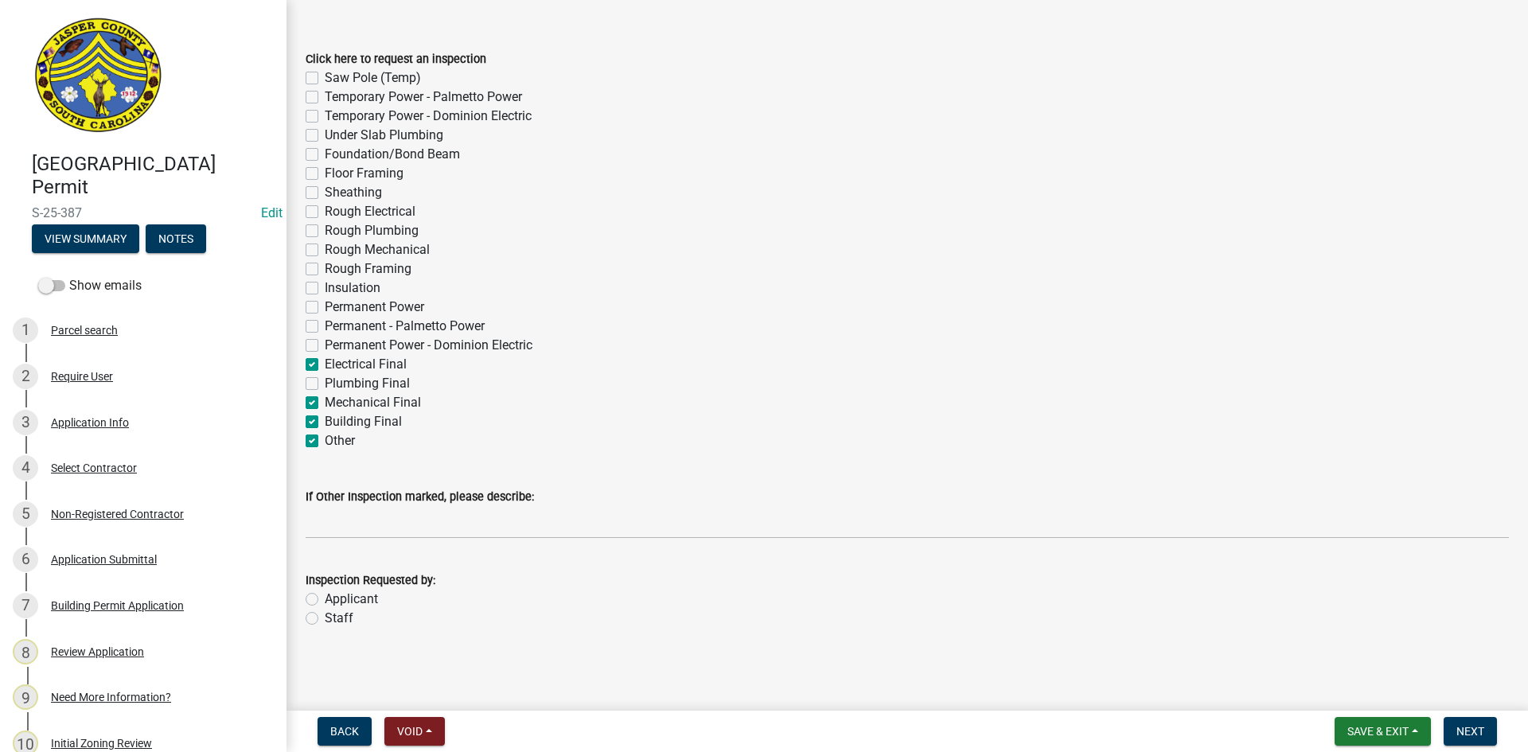
checkbox input "false"
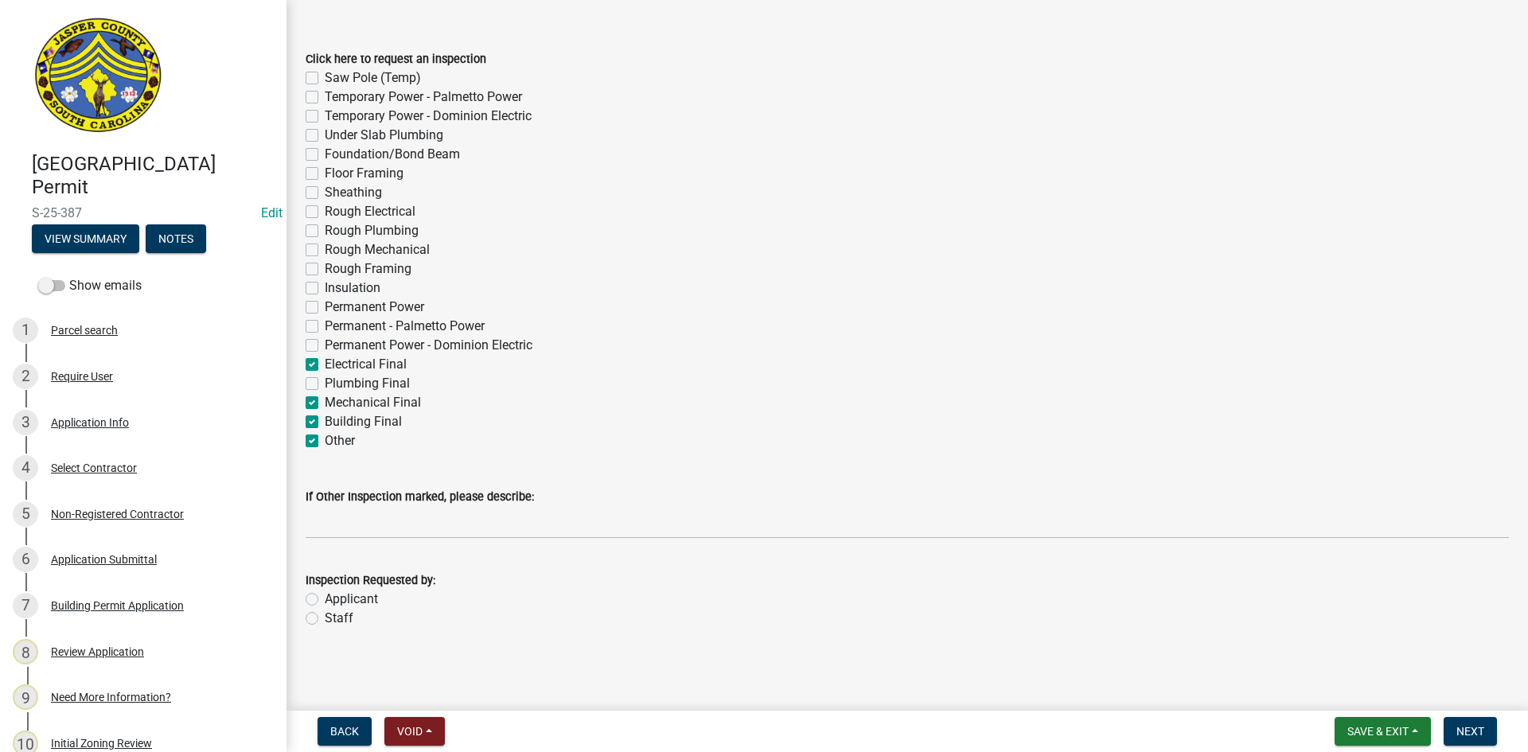
checkbox input "false"
checkbox input "true"
checkbox input "false"
checkbox input "true"
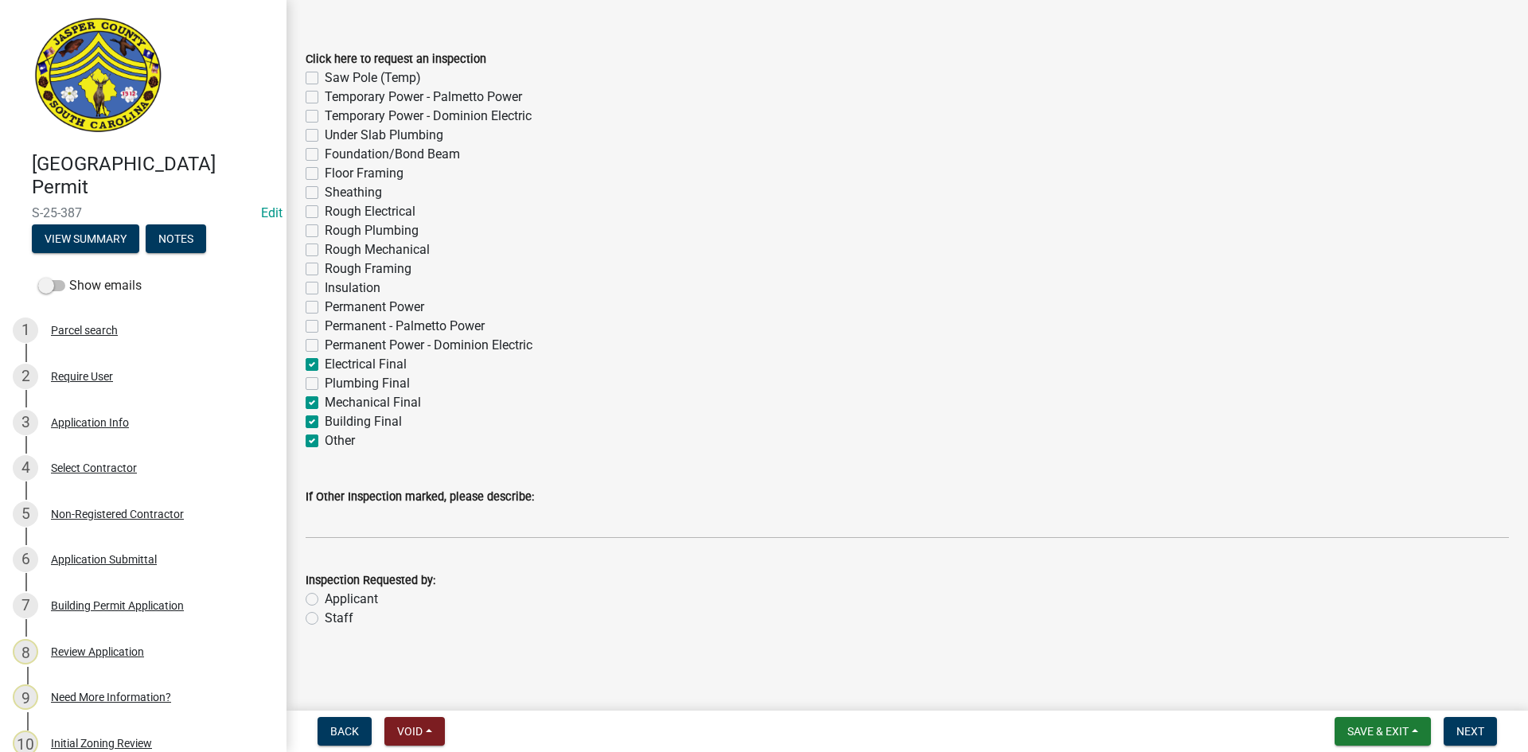
checkbox input "true"
click at [325, 402] on label "Mechanical Final" at bounding box center [373, 402] width 96 height 19
click at [325, 402] on input "Mechanical Final" at bounding box center [330, 398] width 10 height 10
checkbox input "false"
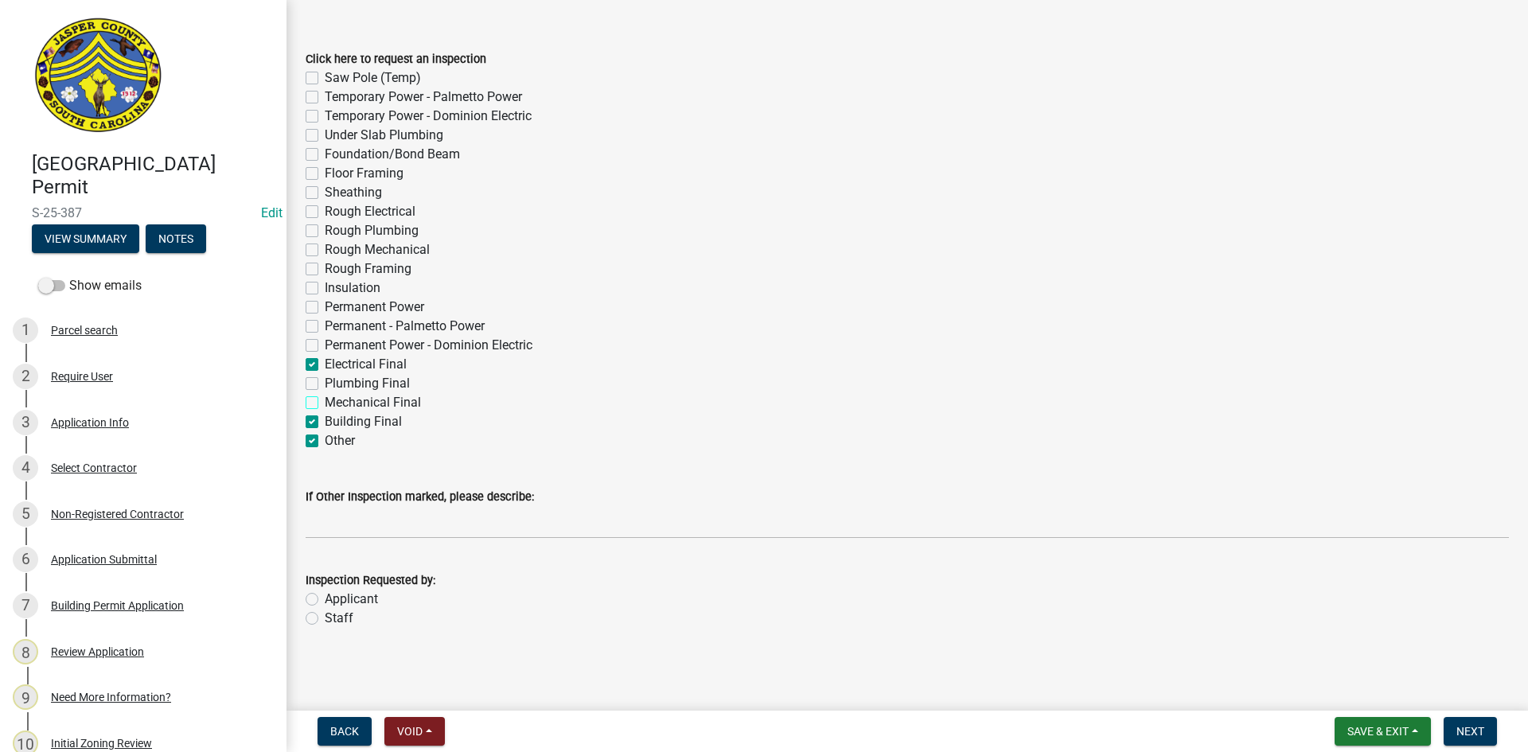
checkbox input "false"
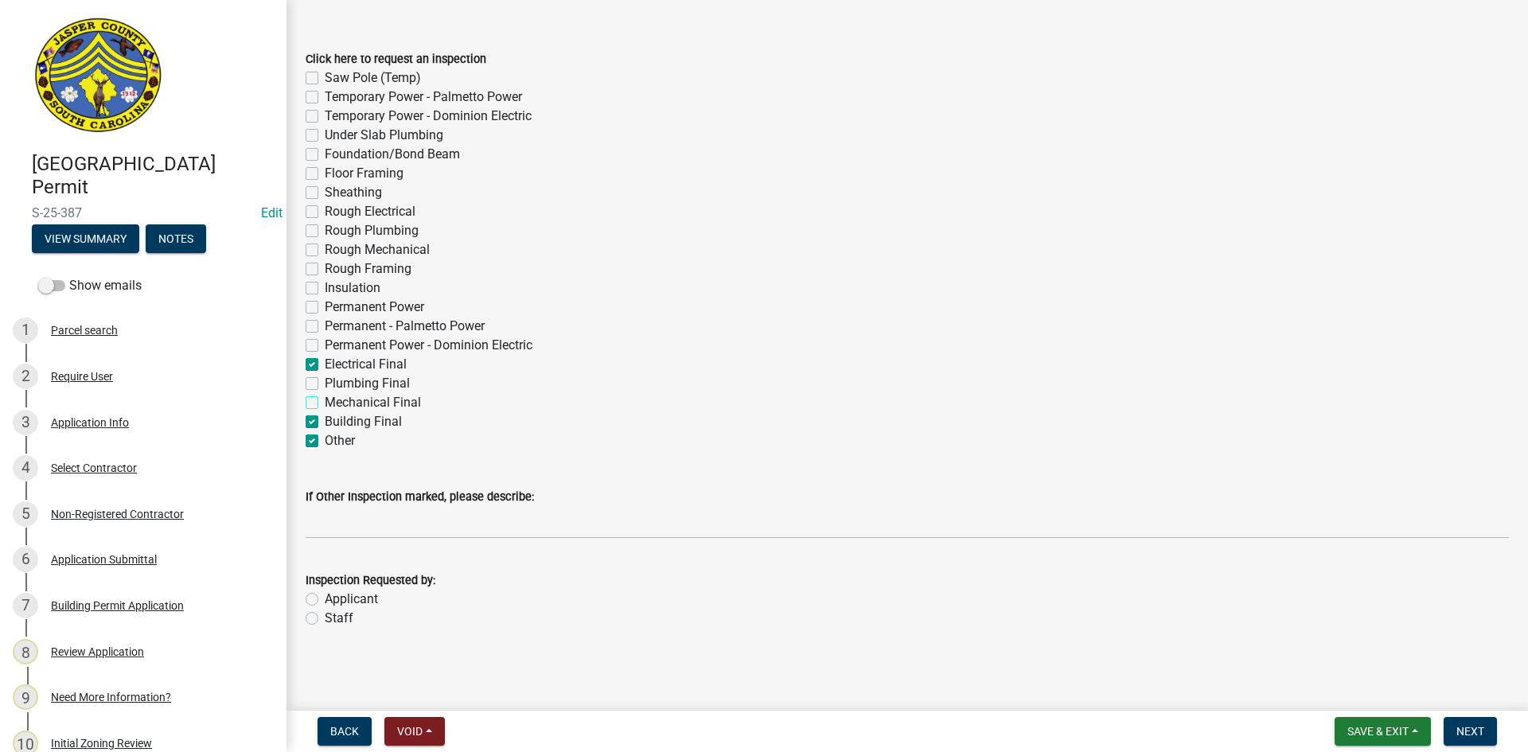
checkbox input "false"
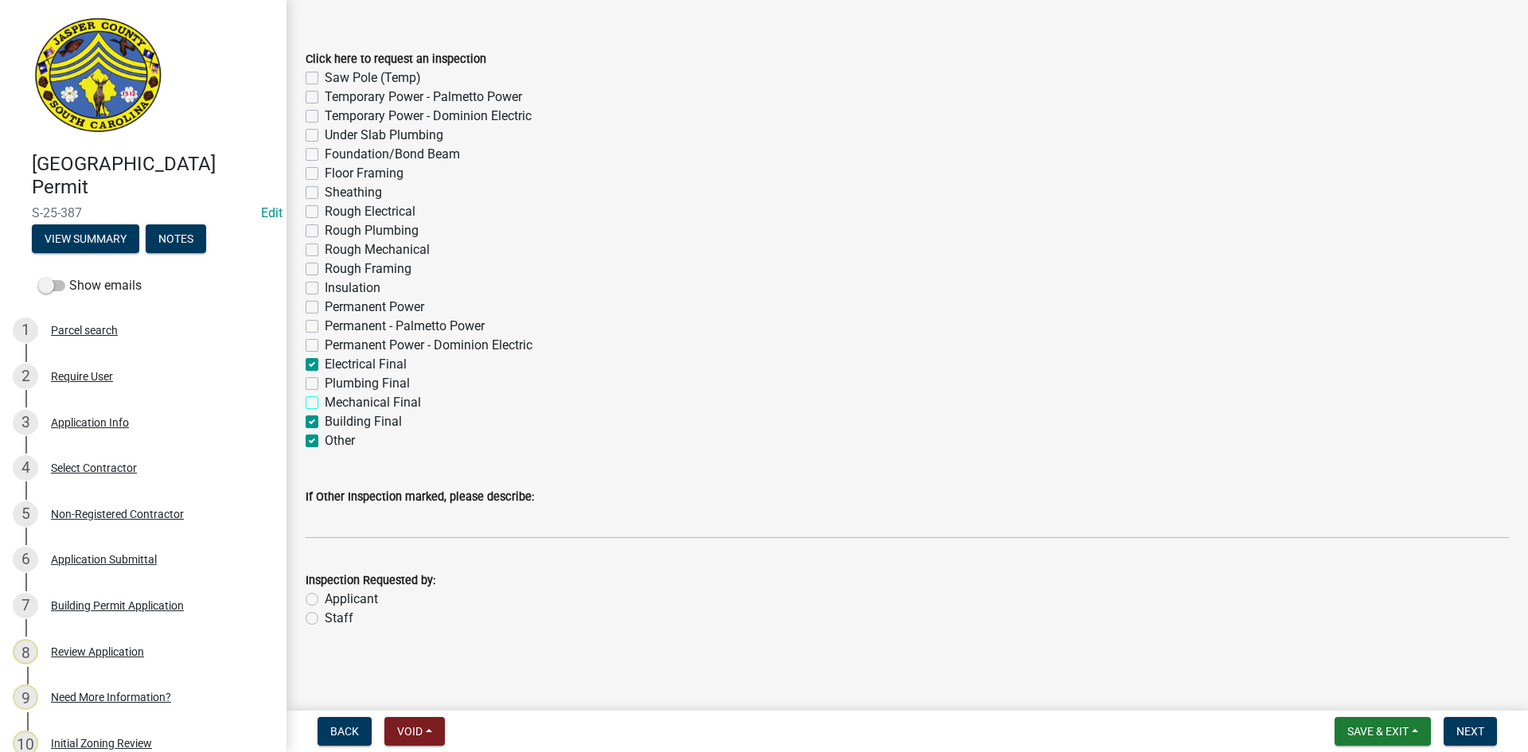
checkbox input "false"
checkbox input "true"
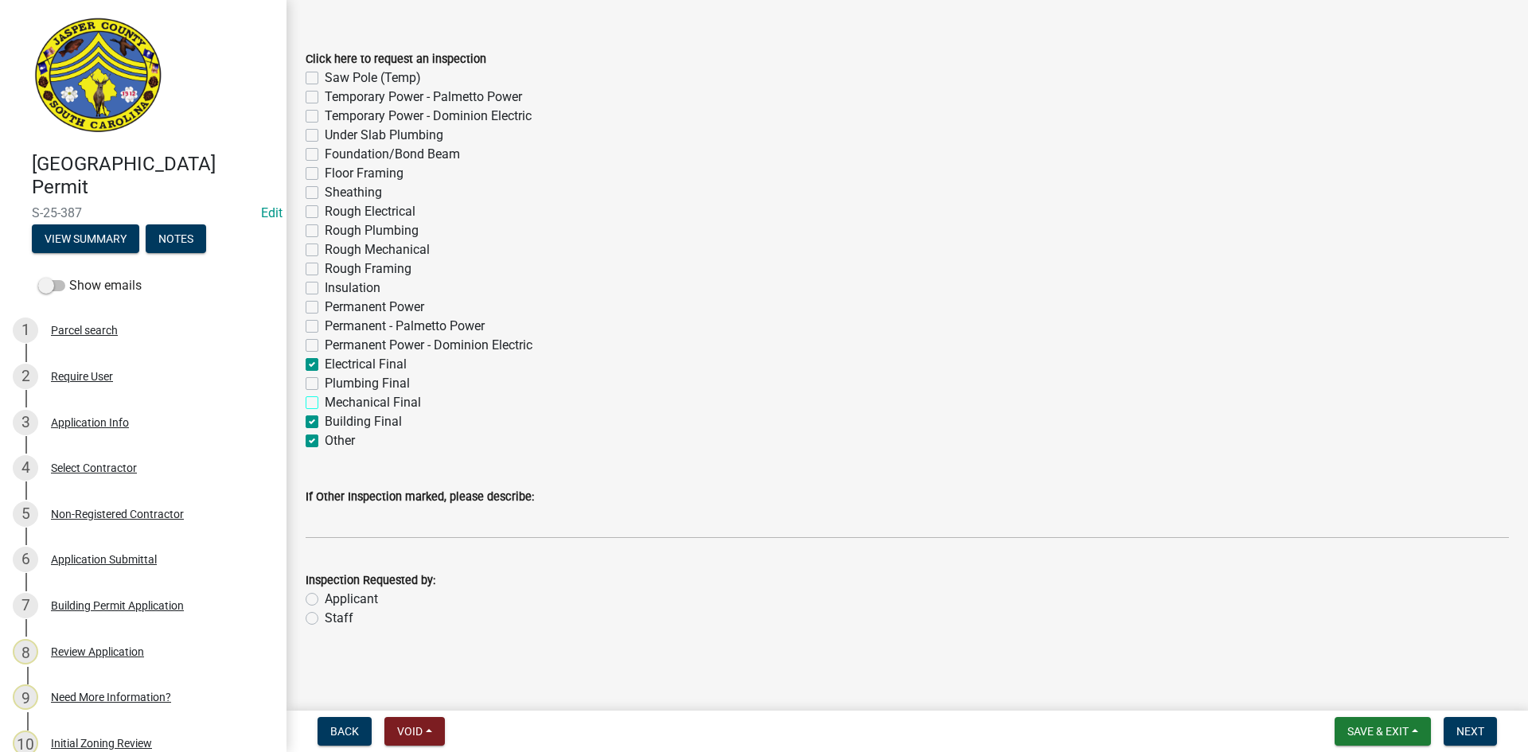
checkbox input "false"
checkbox input "true"
click at [325, 619] on label "Staff" at bounding box center [339, 618] width 29 height 19
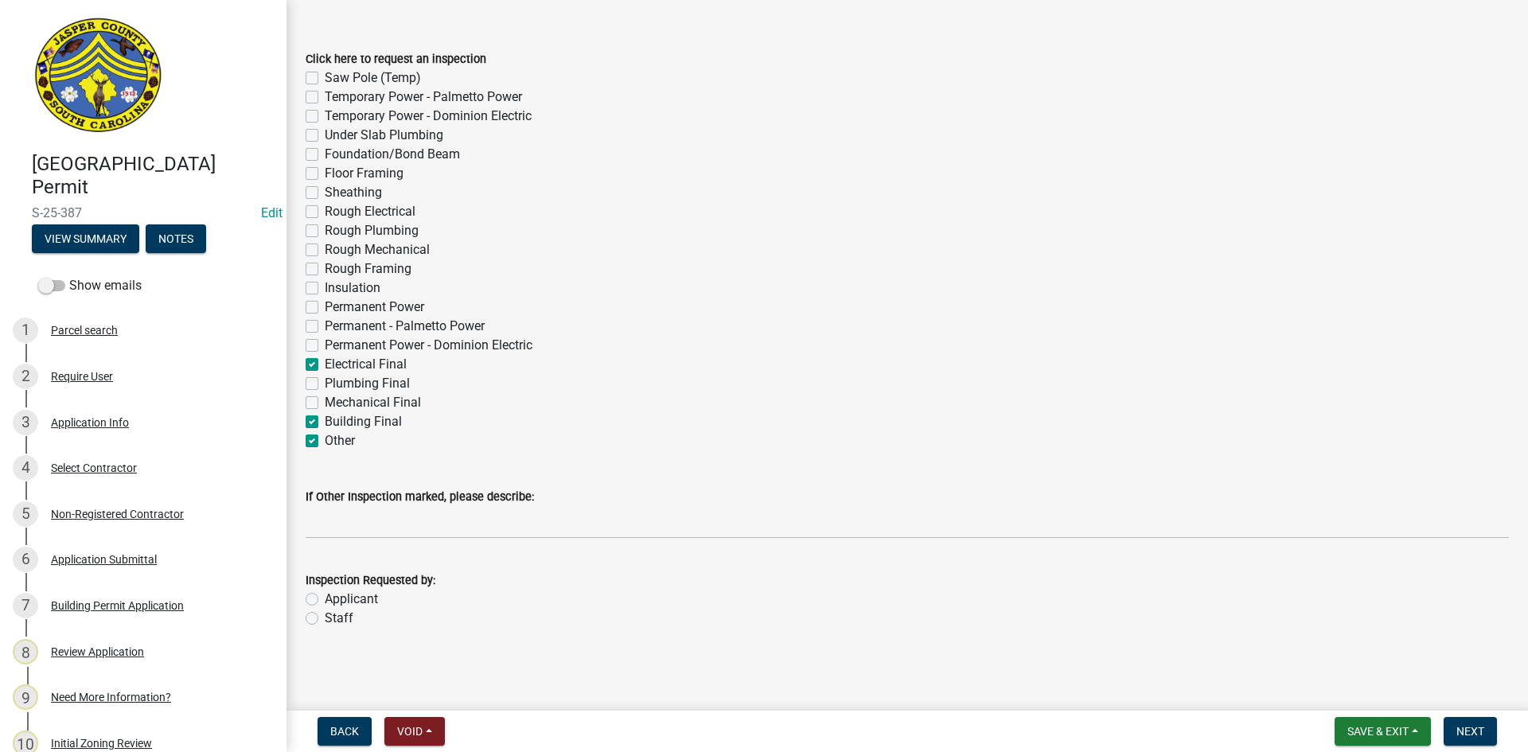
click at [325, 619] on input "Staff" at bounding box center [330, 614] width 10 height 10
radio input "true"
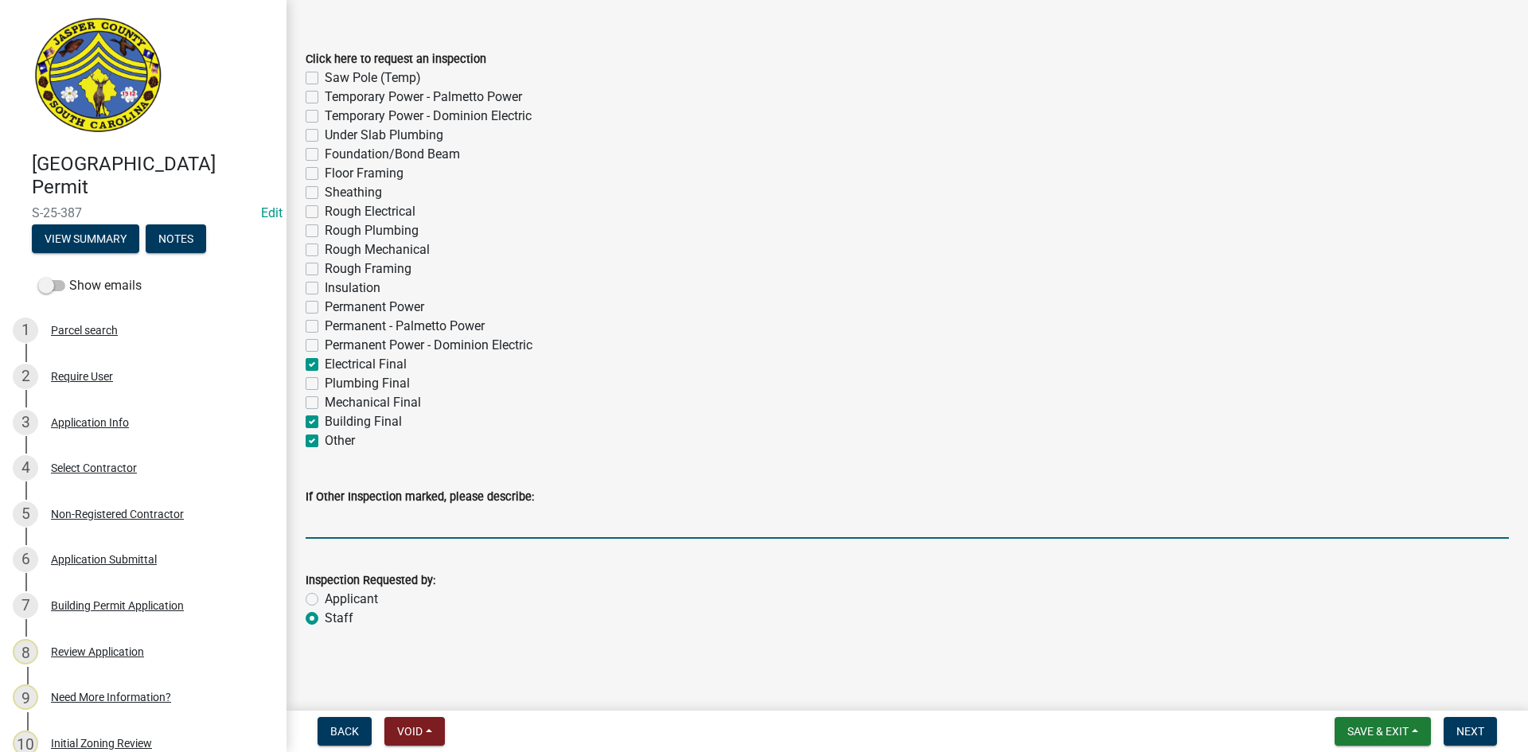
click at [314, 521] on input "If Other Inspection marked, please describe:" at bounding box center [908, 522] width 1204 height 33
type input "Do not put on tomorrows inspections"
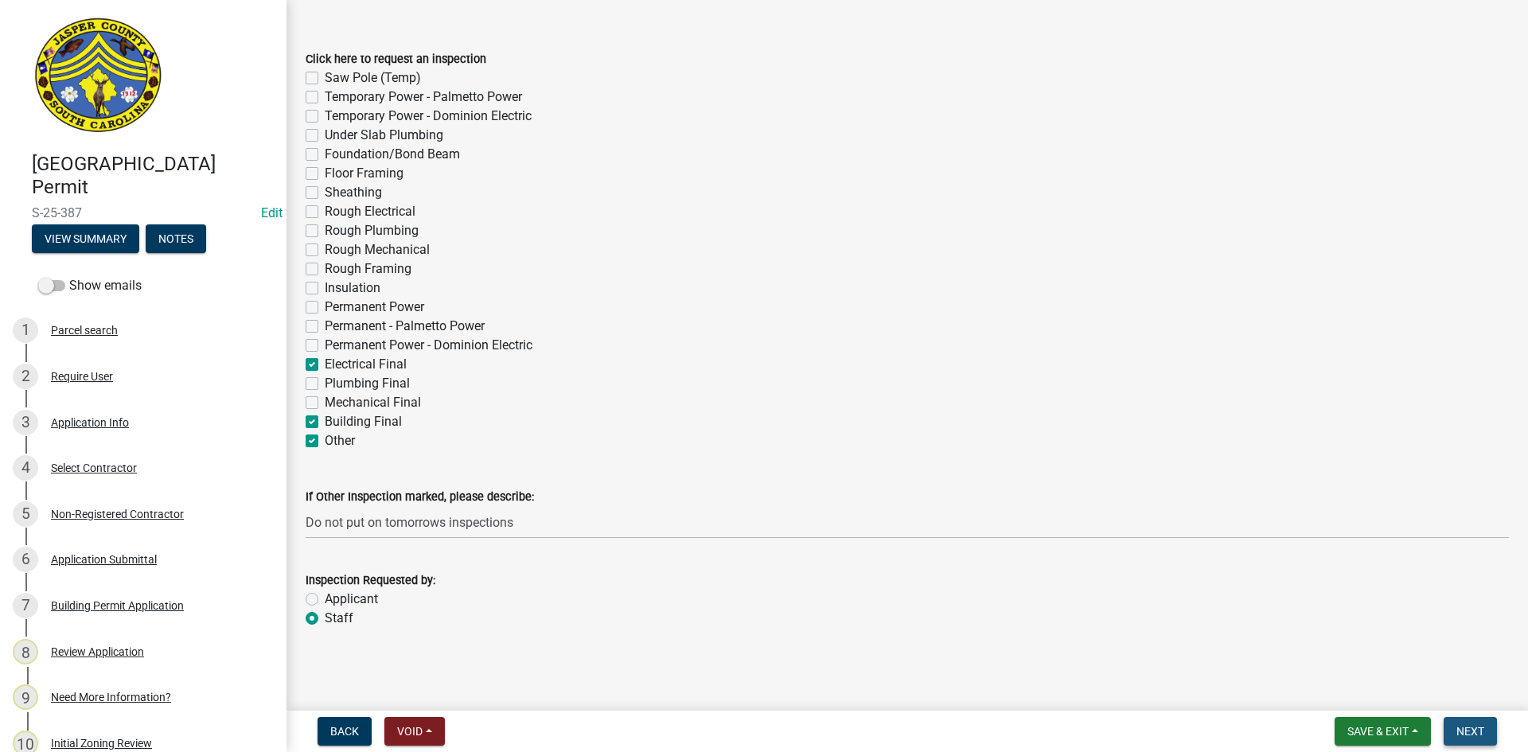
click at [1468, 732] on span "Next" at bounding box center [1471, 731] width 28 height 13
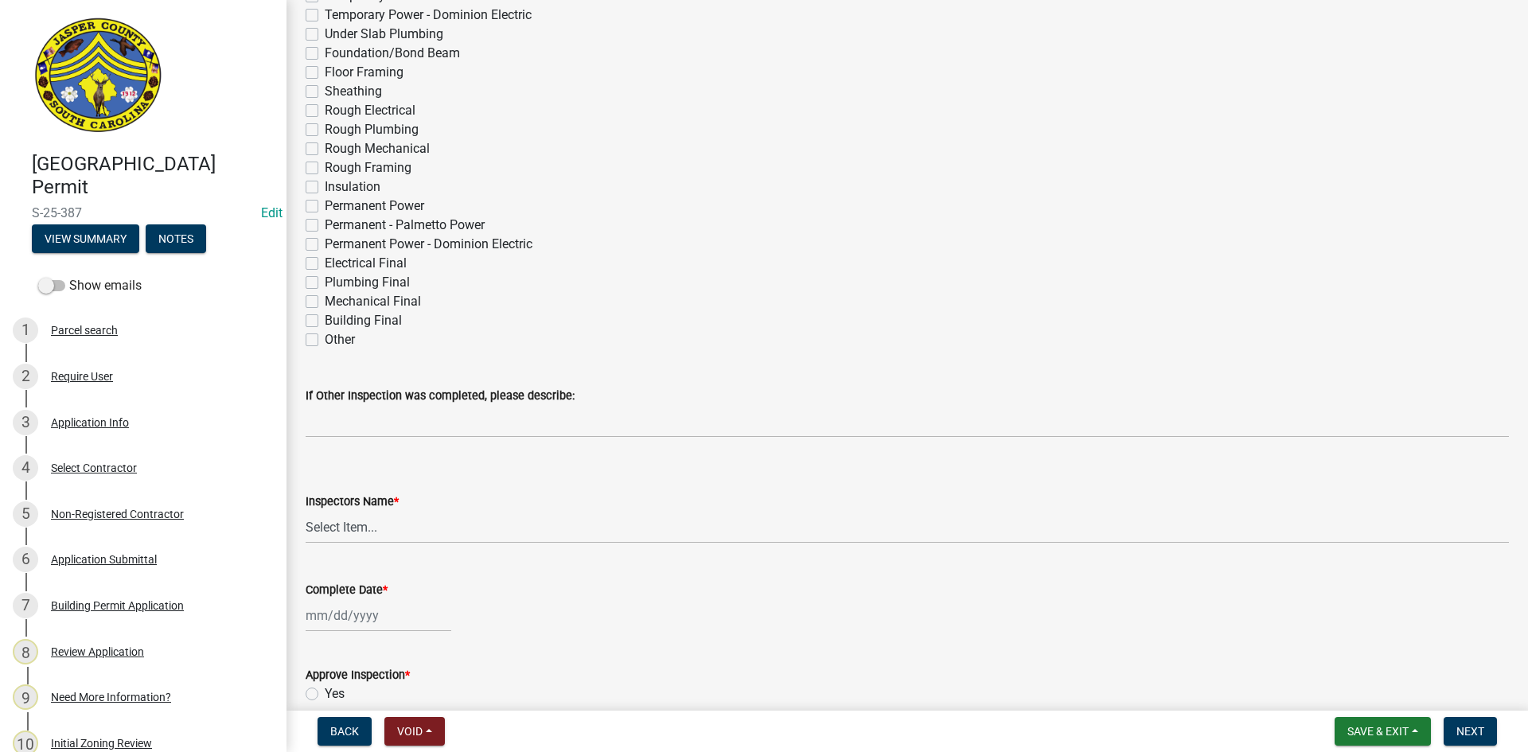
scroll to position [398, 0]
click at [325, 334] on label "Other" at bounding box center [340, 337] width 30 height 19
click at [325, 334] on input "Other" at bounding box center [330, 333] width 10 height 10
checkbox input "true"
checkbox input "false"
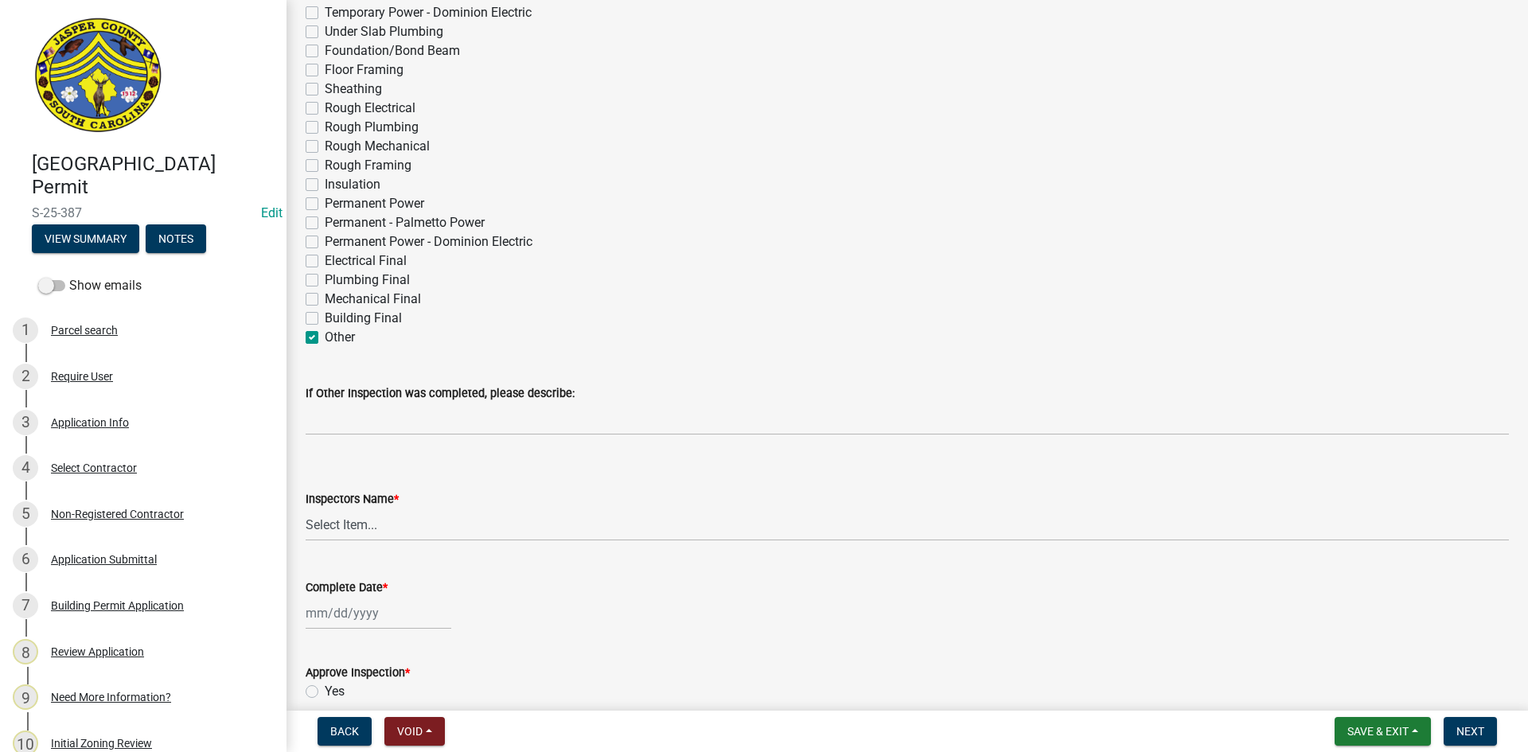
checkbox input "false"
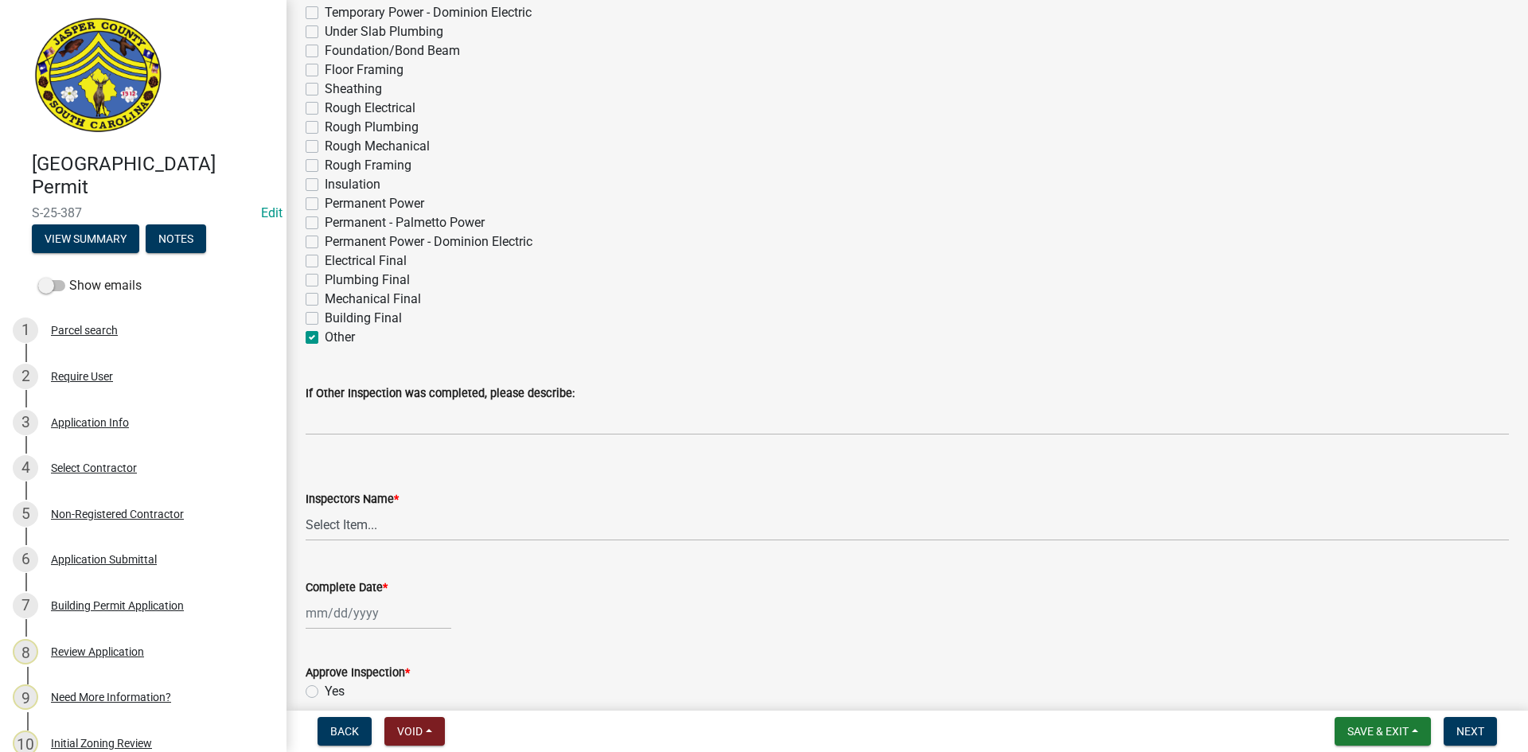
checkbox input "false"
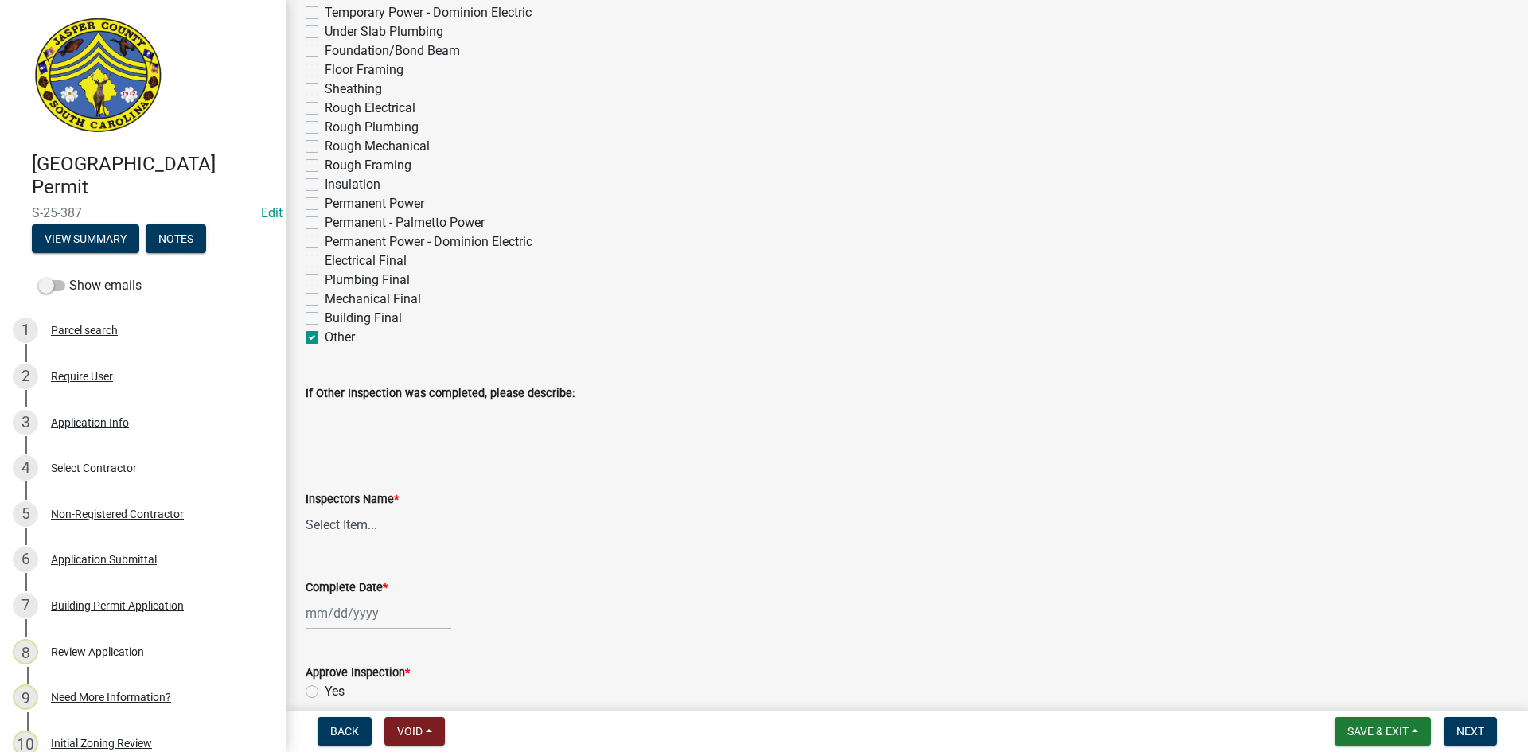
checkbox input "false"
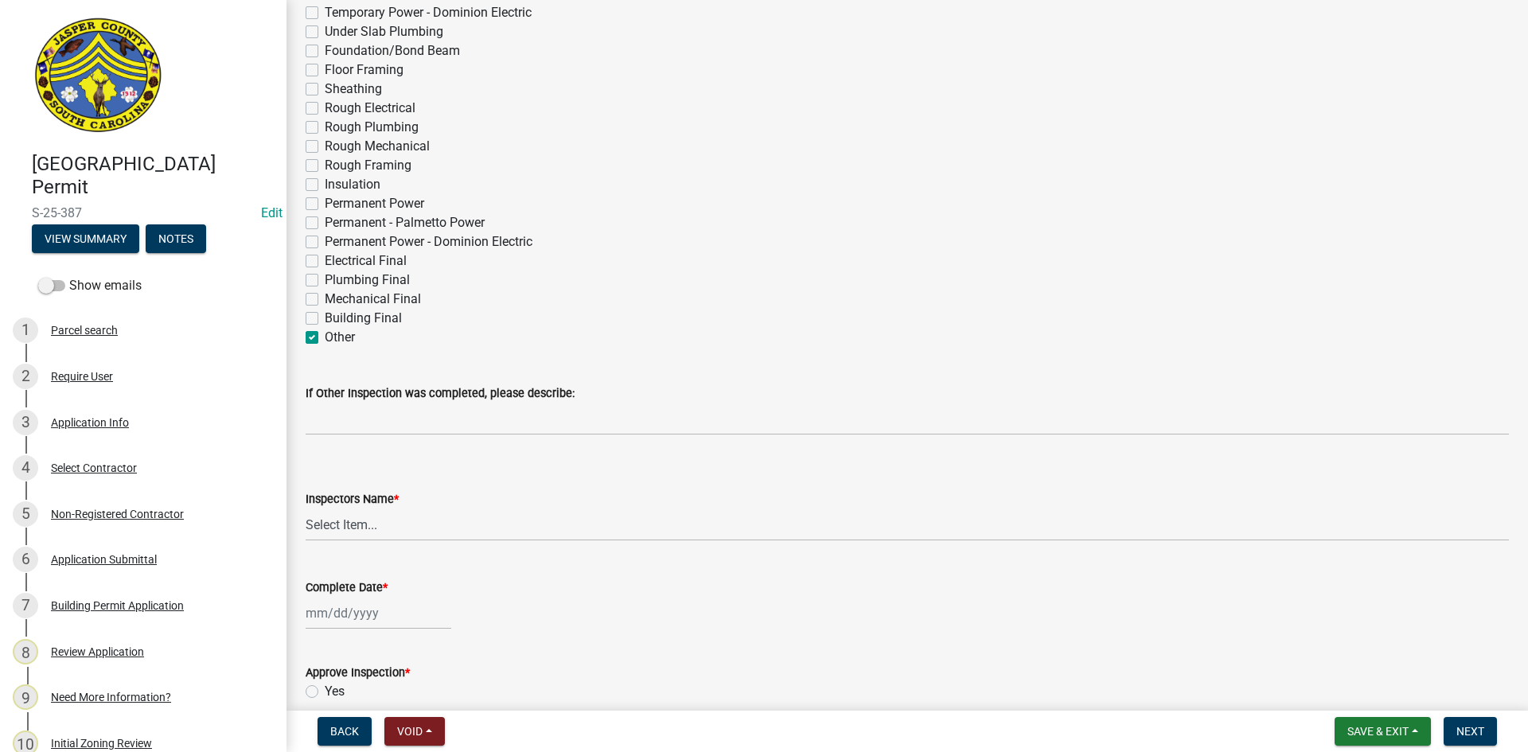
checkbox input "false"
checkbox input "true"
click at [325, 316] on label "Building Final" at bounding box center [363, 318] width 77 height 19
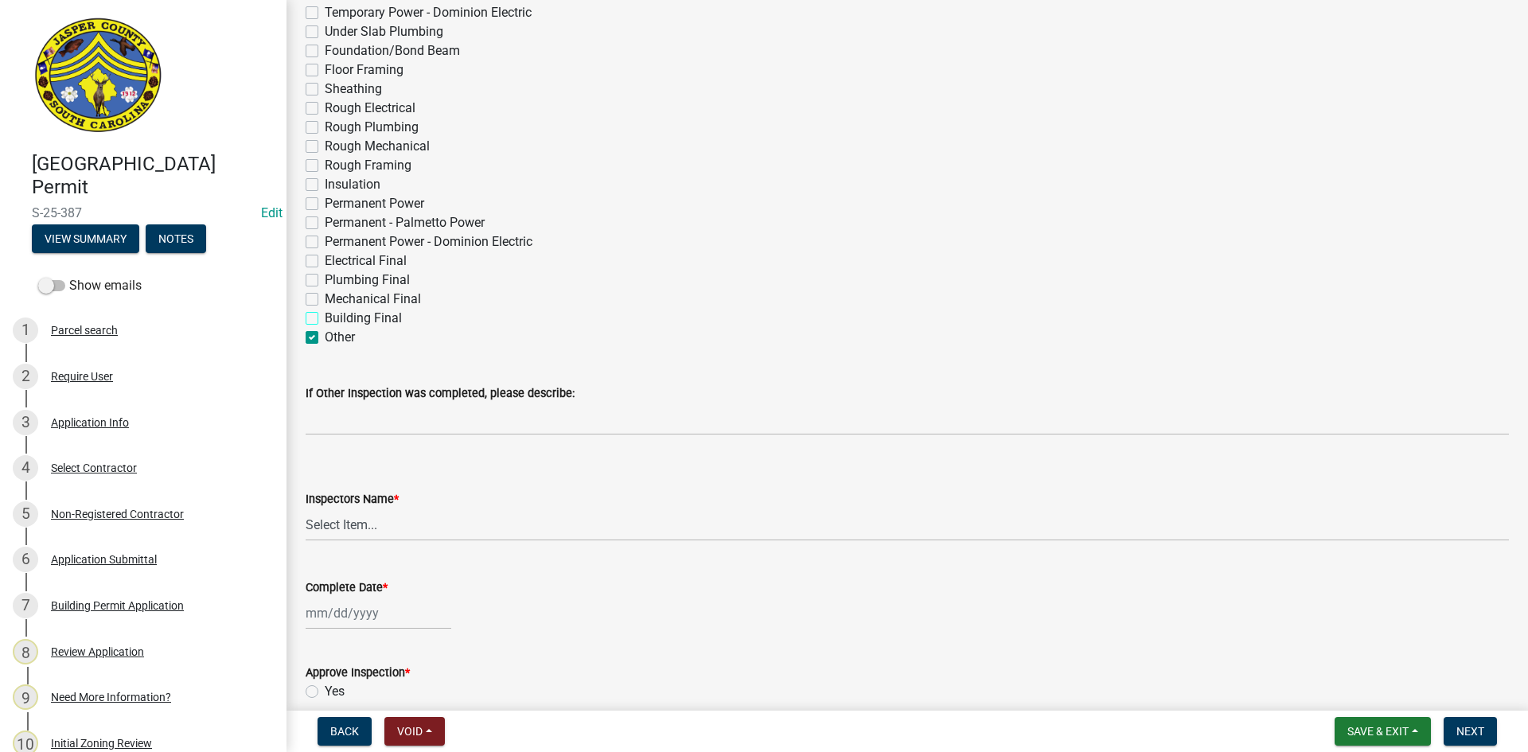
click at [325, 316] on input "Building Final" at bounding box center [330, 314] width 10 height 10
checkbox input "true"
checkbox input "false"
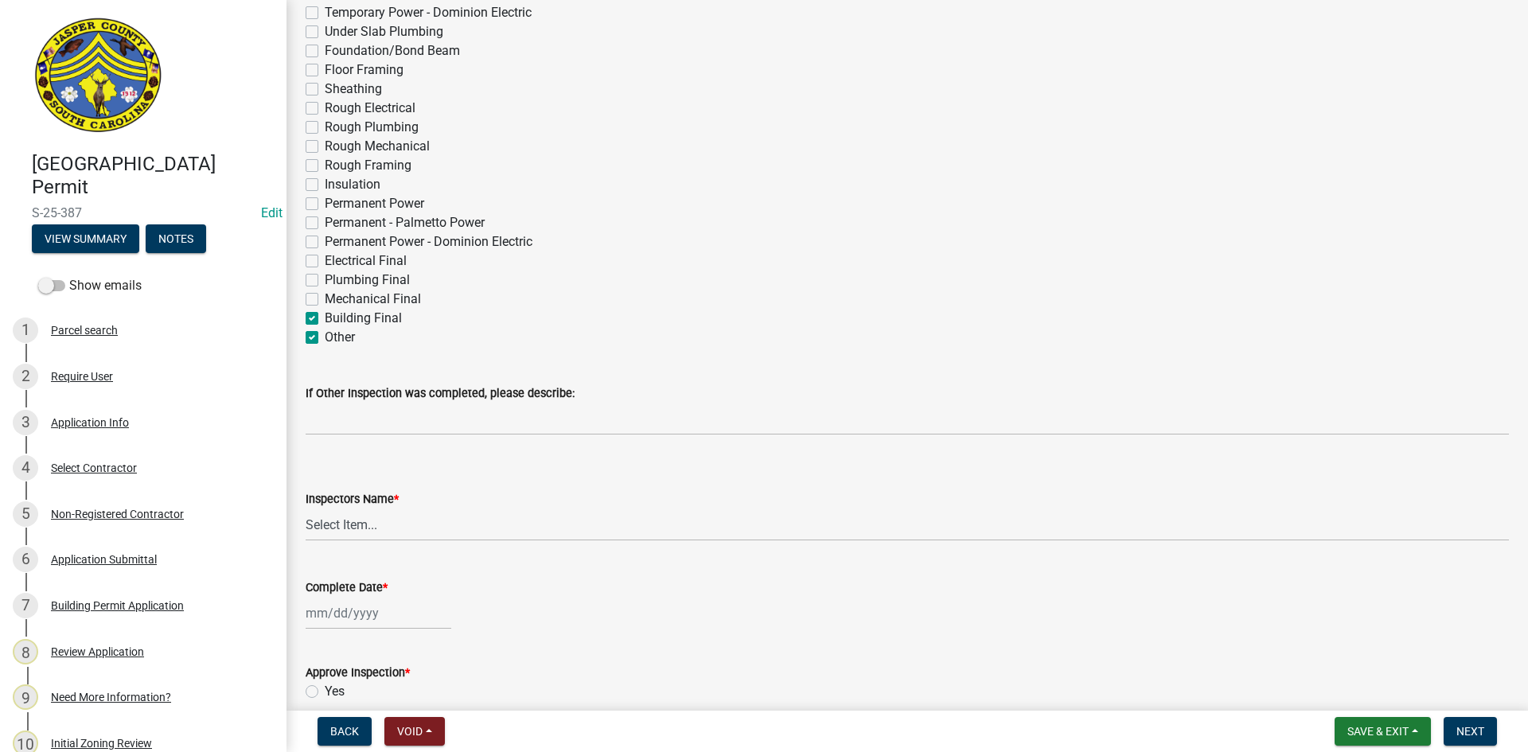
checkbox input "false"
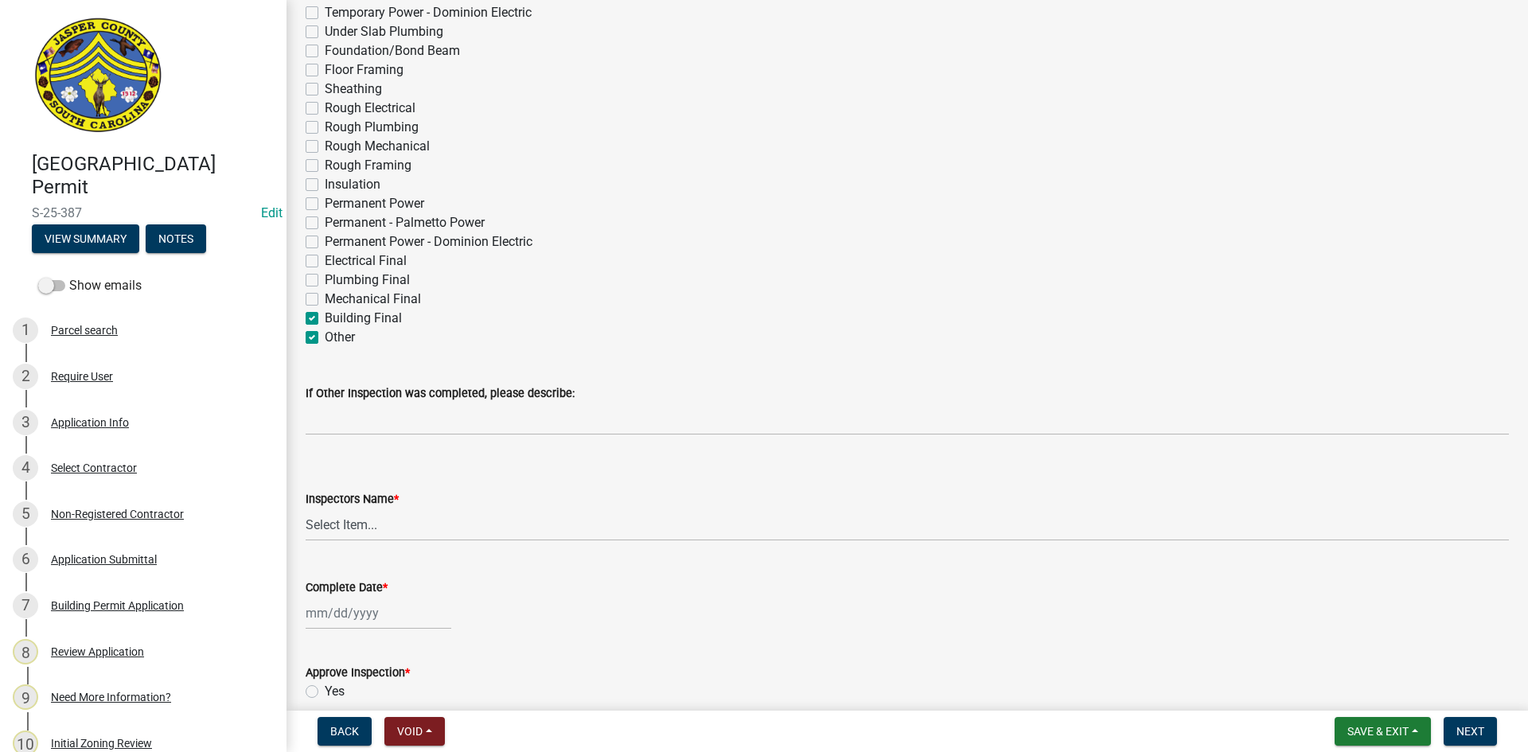
checkbox input "false"
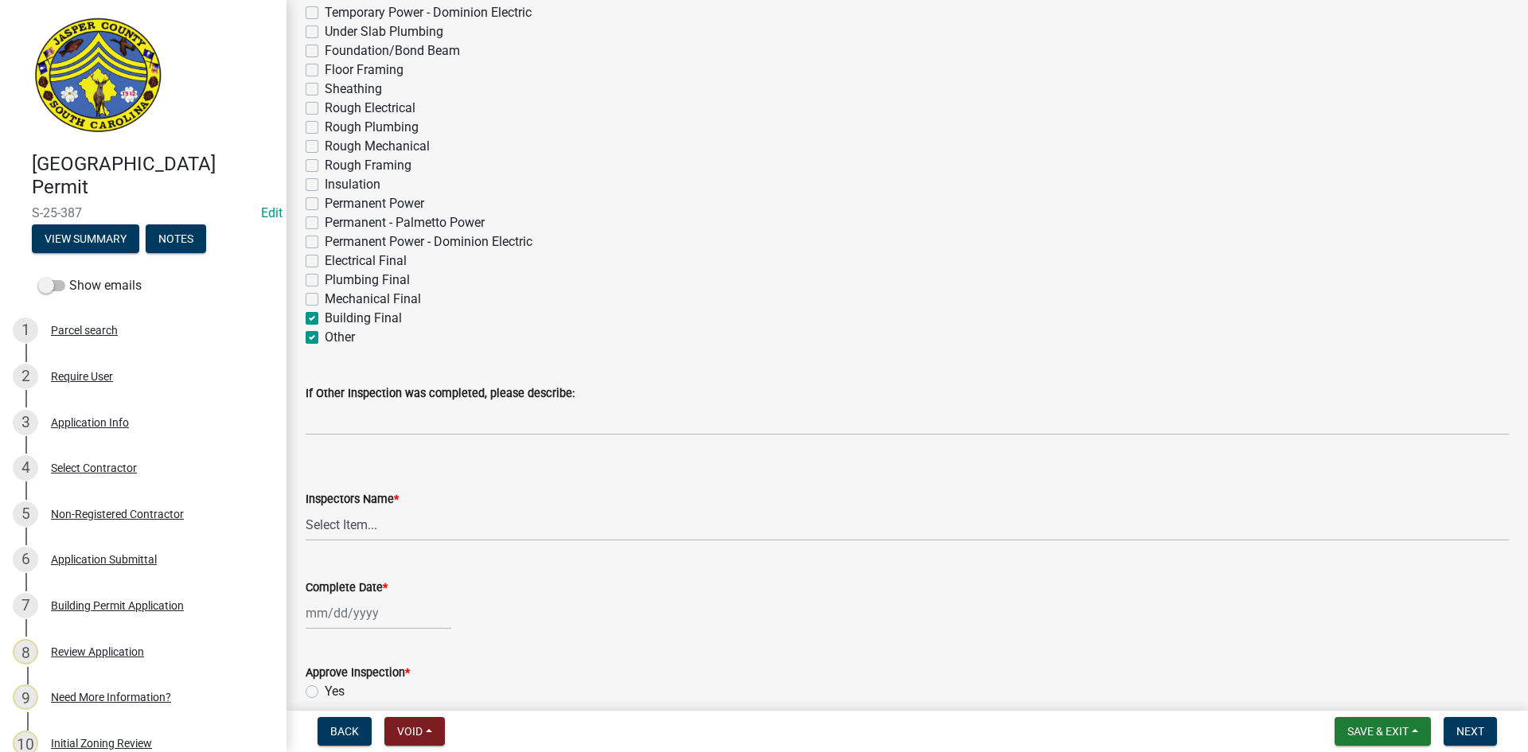
checkbox input "false"
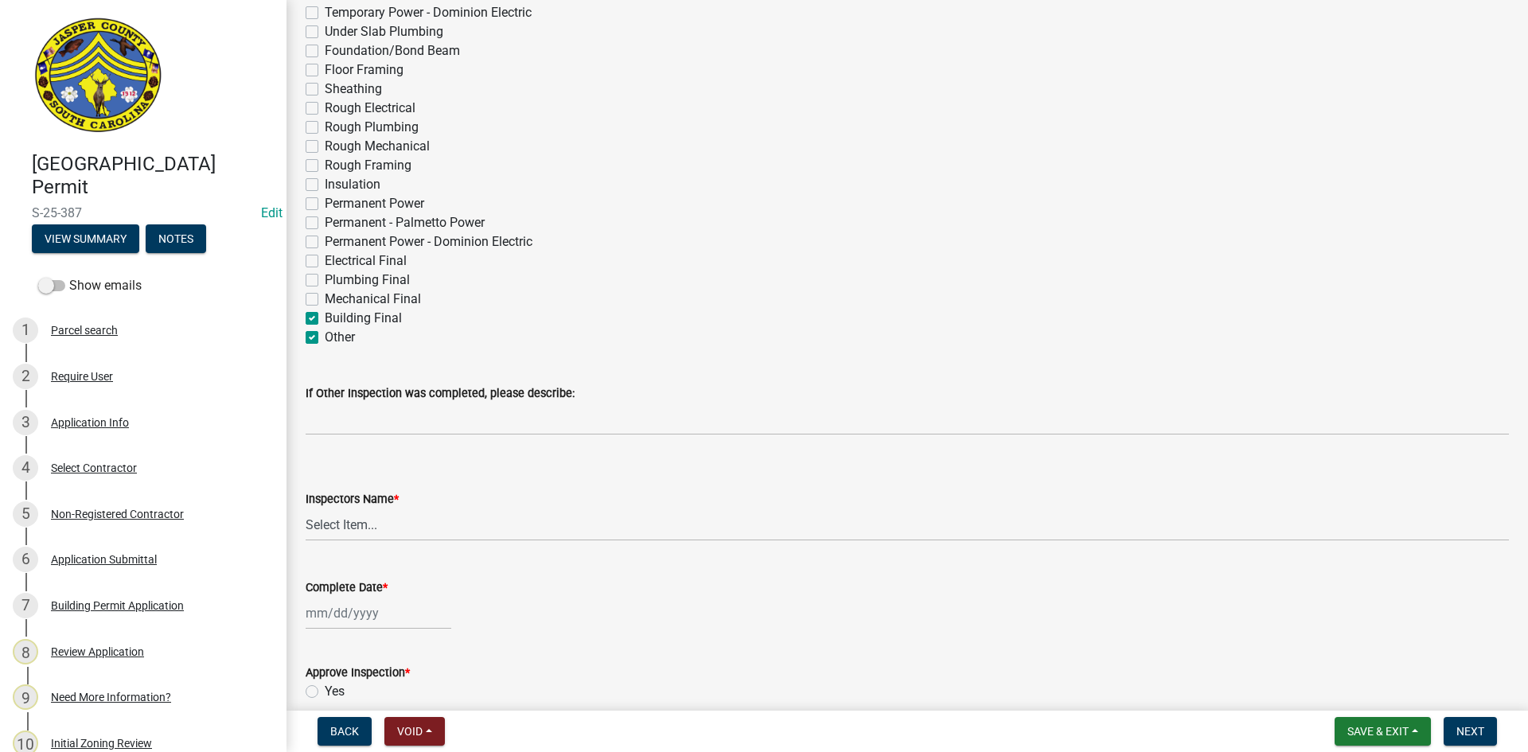
checkbox input "true"
click at [325, 261] on label "Electrical Final" at bounding box center [366, 261] width 82 height 19
click at [325, 261] on input "Electrical Final" at bounding box center [330, 257] width 10 height 10
checkbox input "true"
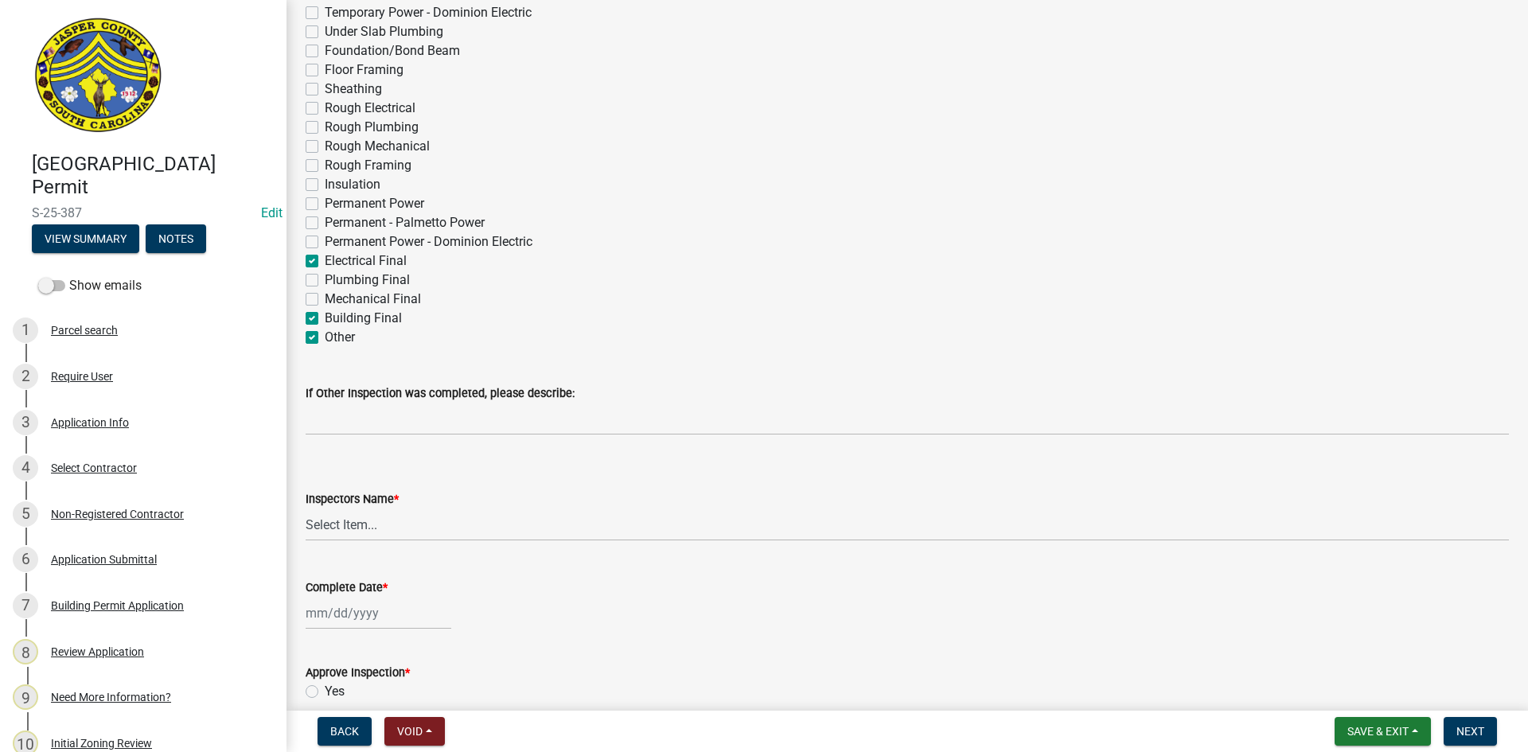
checkbox input "false"
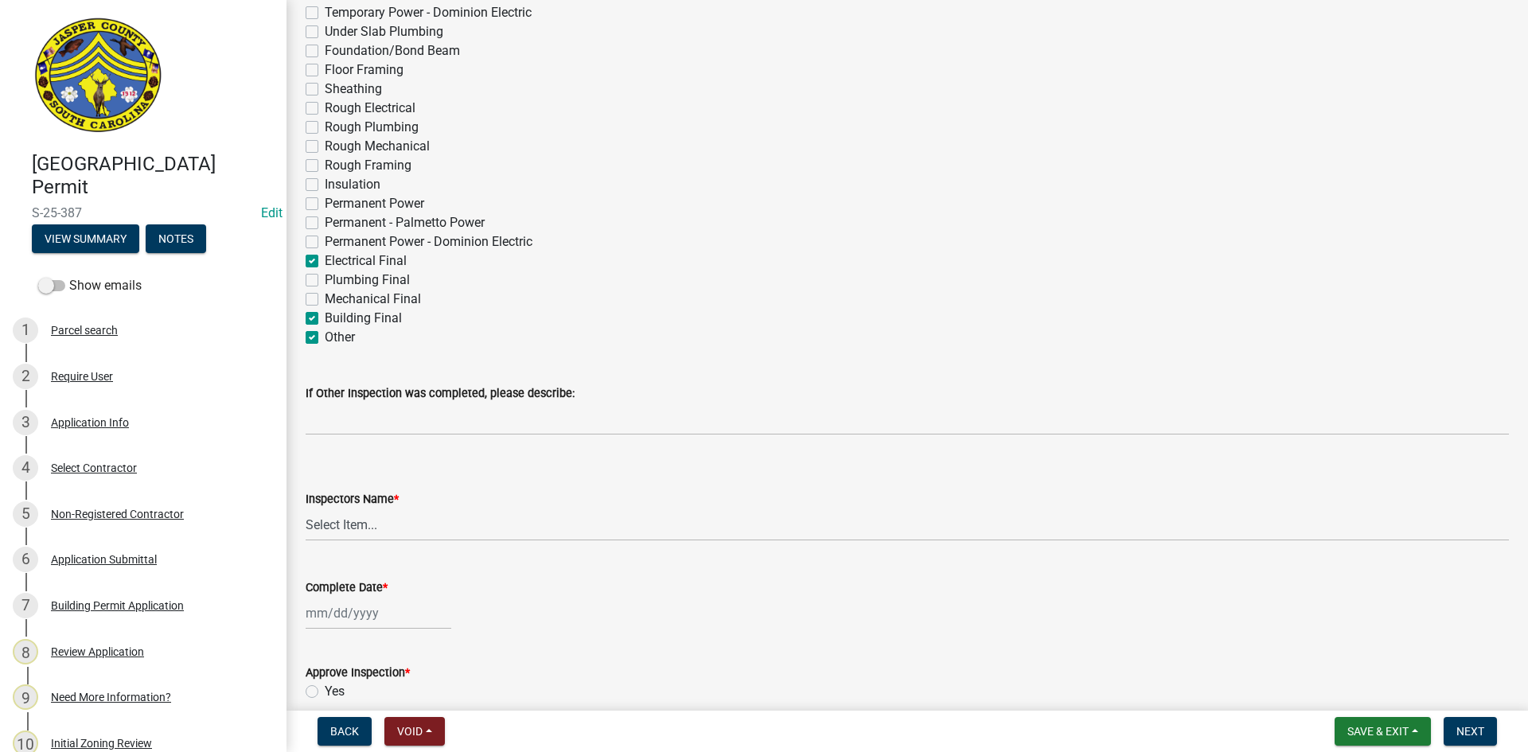
checkbox input "false"
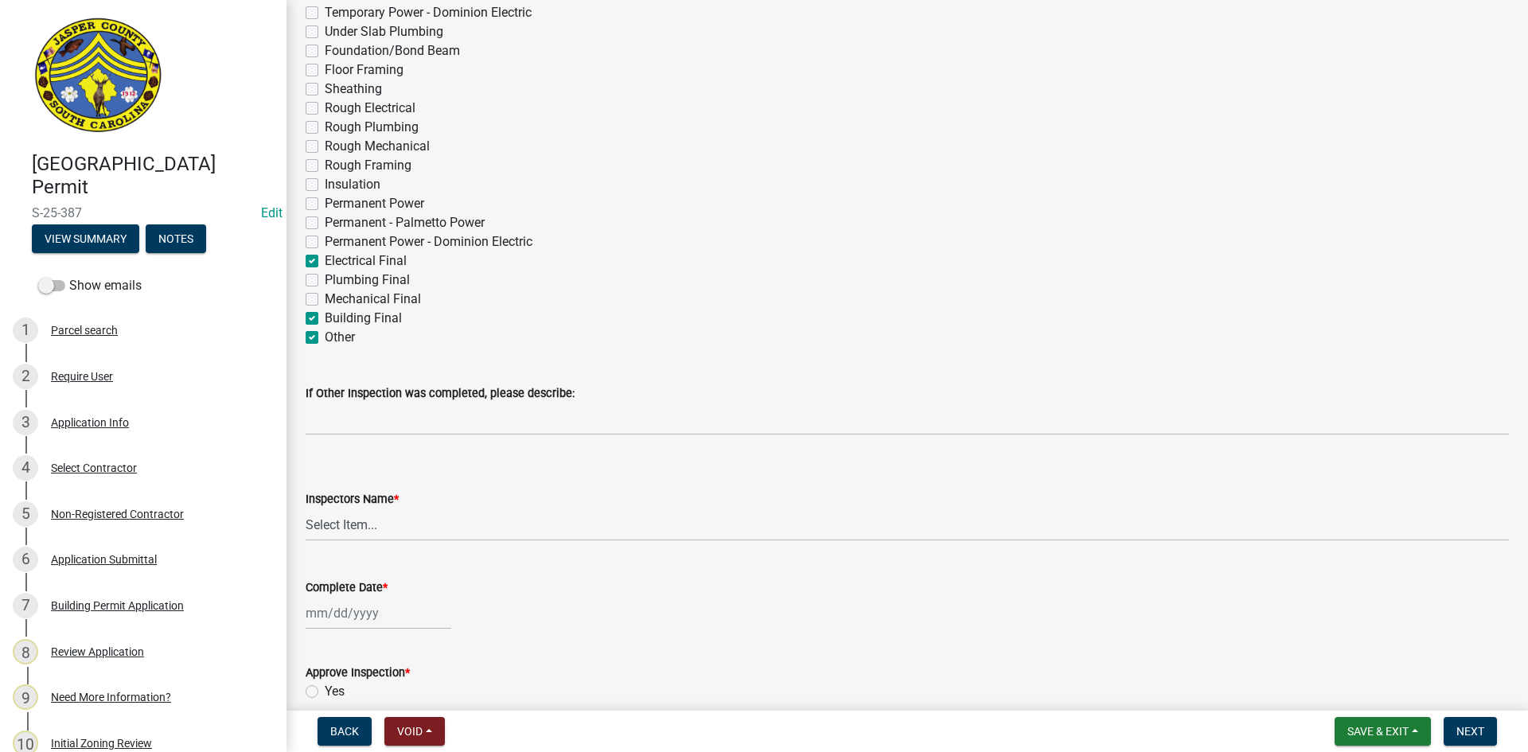
checkbox input "false"
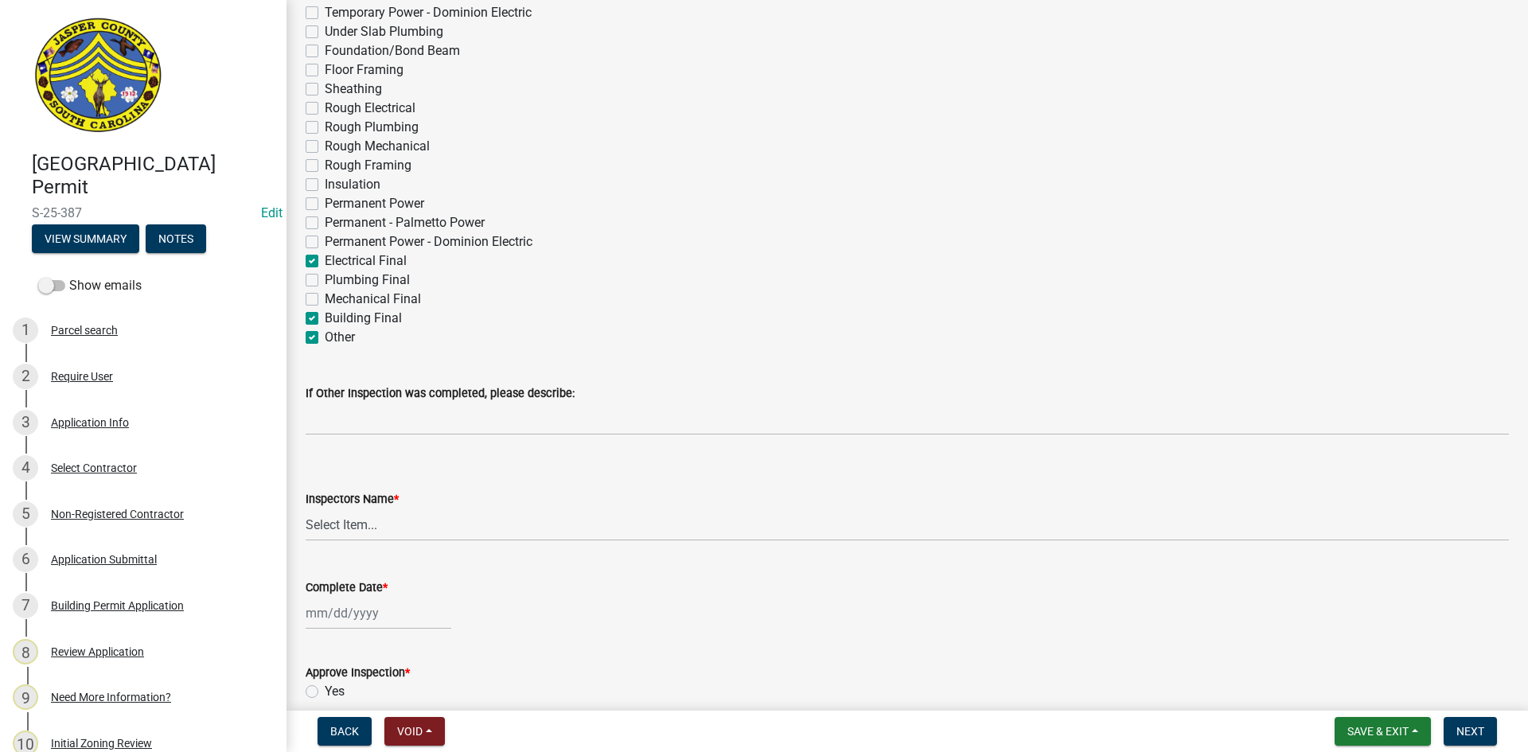
checkbox input "true"
checkbox input "false"
checkbox input "true"
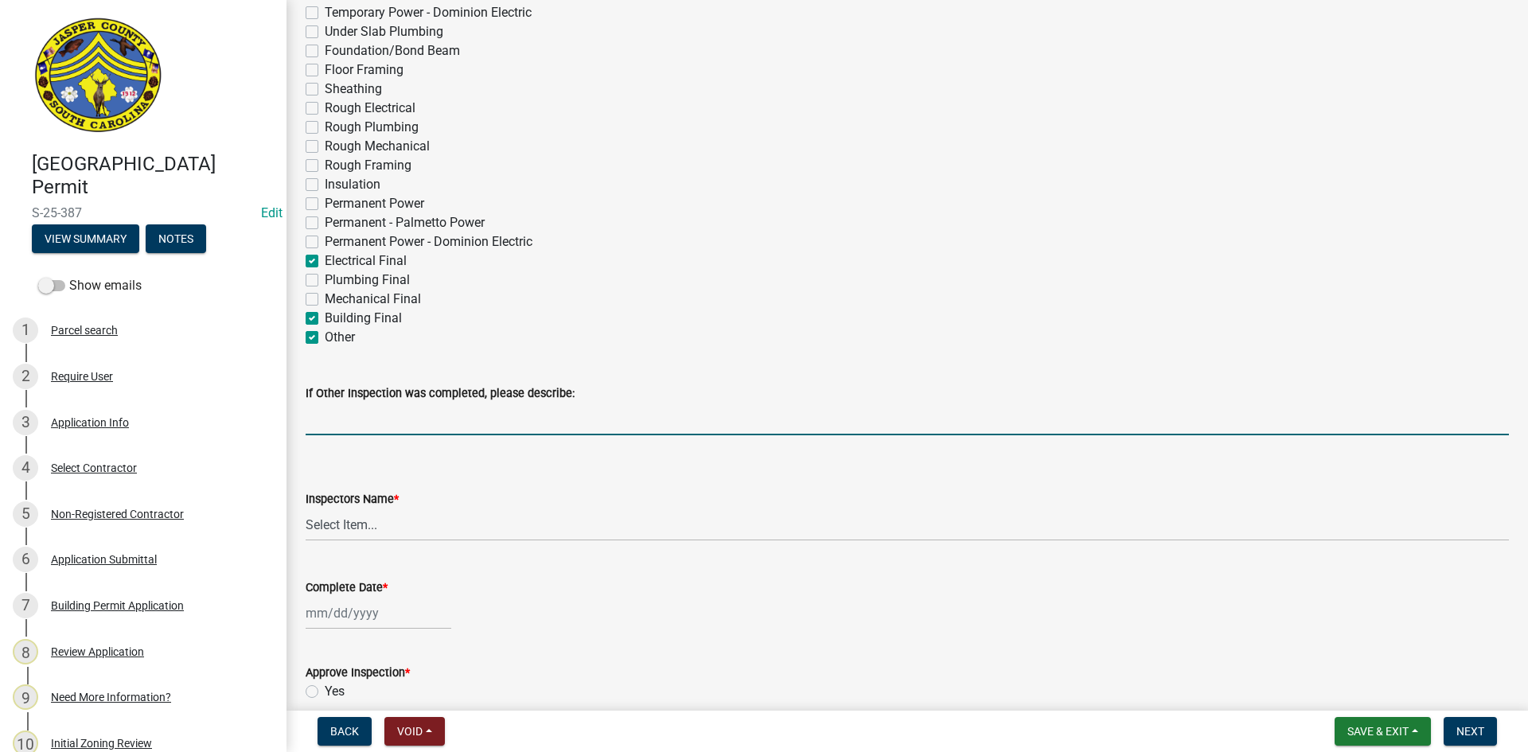
click at [337, 416] on input "If Other Inspection was completed, please describe:" at bounding box center [908, 419] width 1204 height 33
type input "Upfit inspection for new occupancy"
select select "9"
select select "2025"
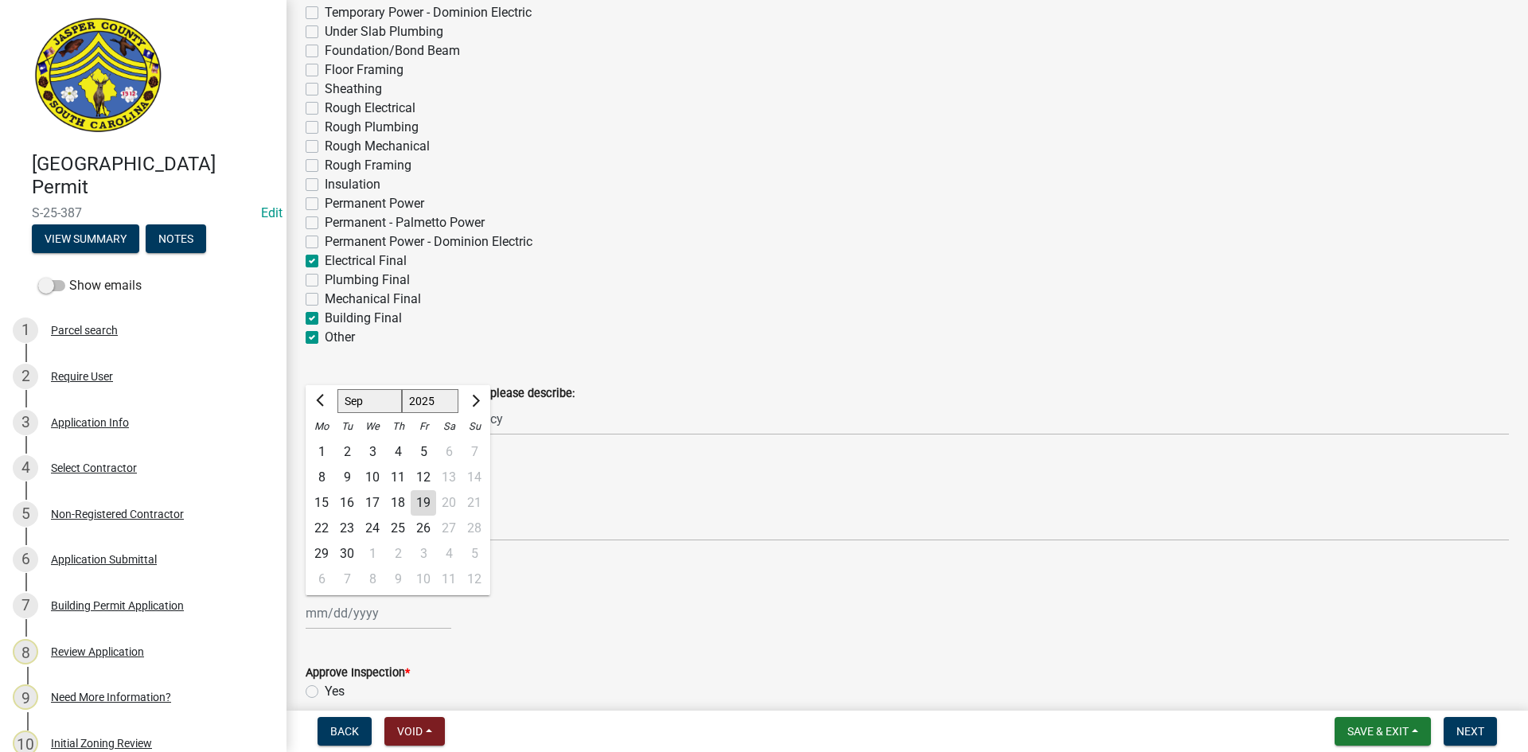
click at [359, 613] on div "[PERSON_NAME] Feb Mar Apr [PERSON_NAME][DATE] Oct Nov [DATE] 1526 1527 1528 152…" at bounding box center [379, 613] width 146 height 33
click at [423, 498] on div "19" at bounding box center [423, 502] width 25 height 25
type input "[DATE]"
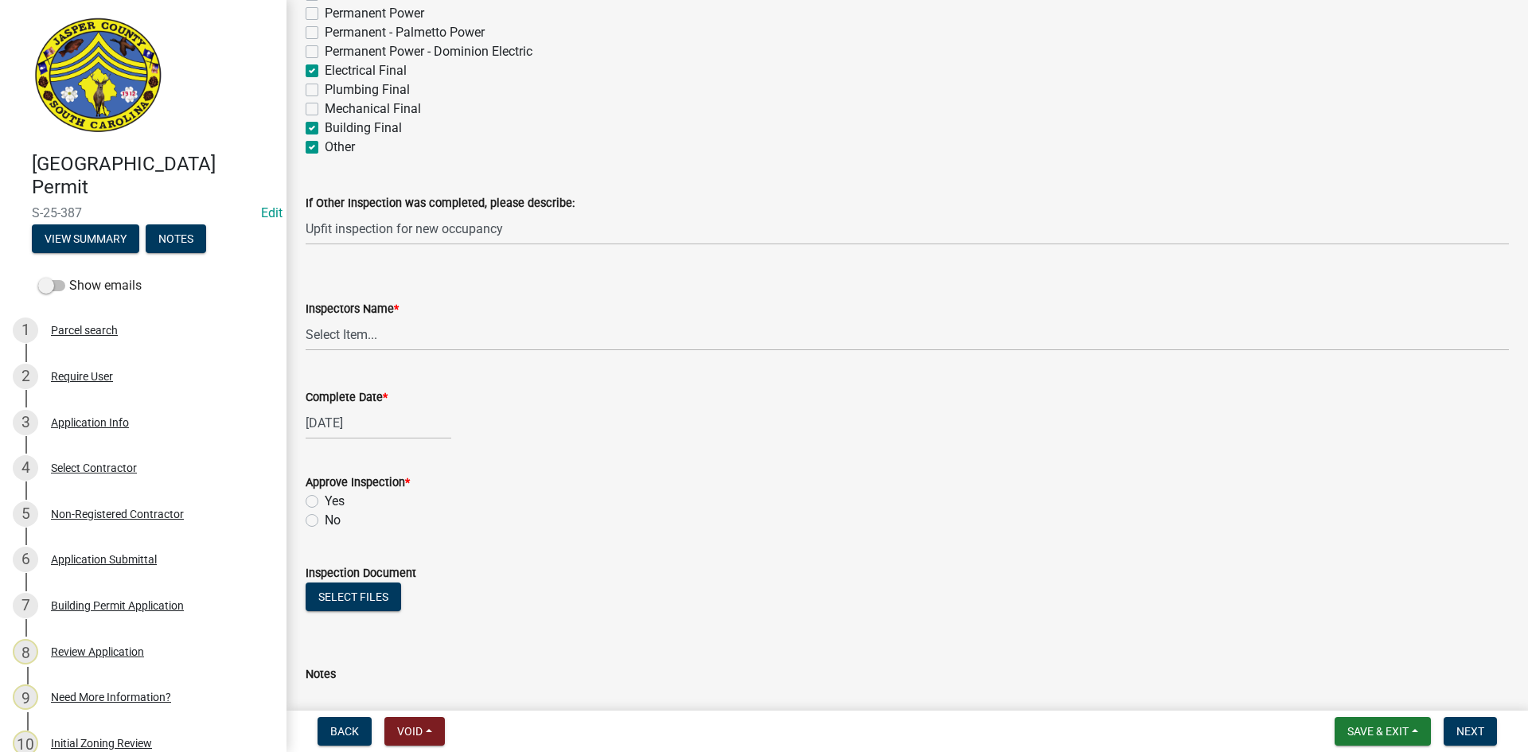
scroll to position [637, 0]
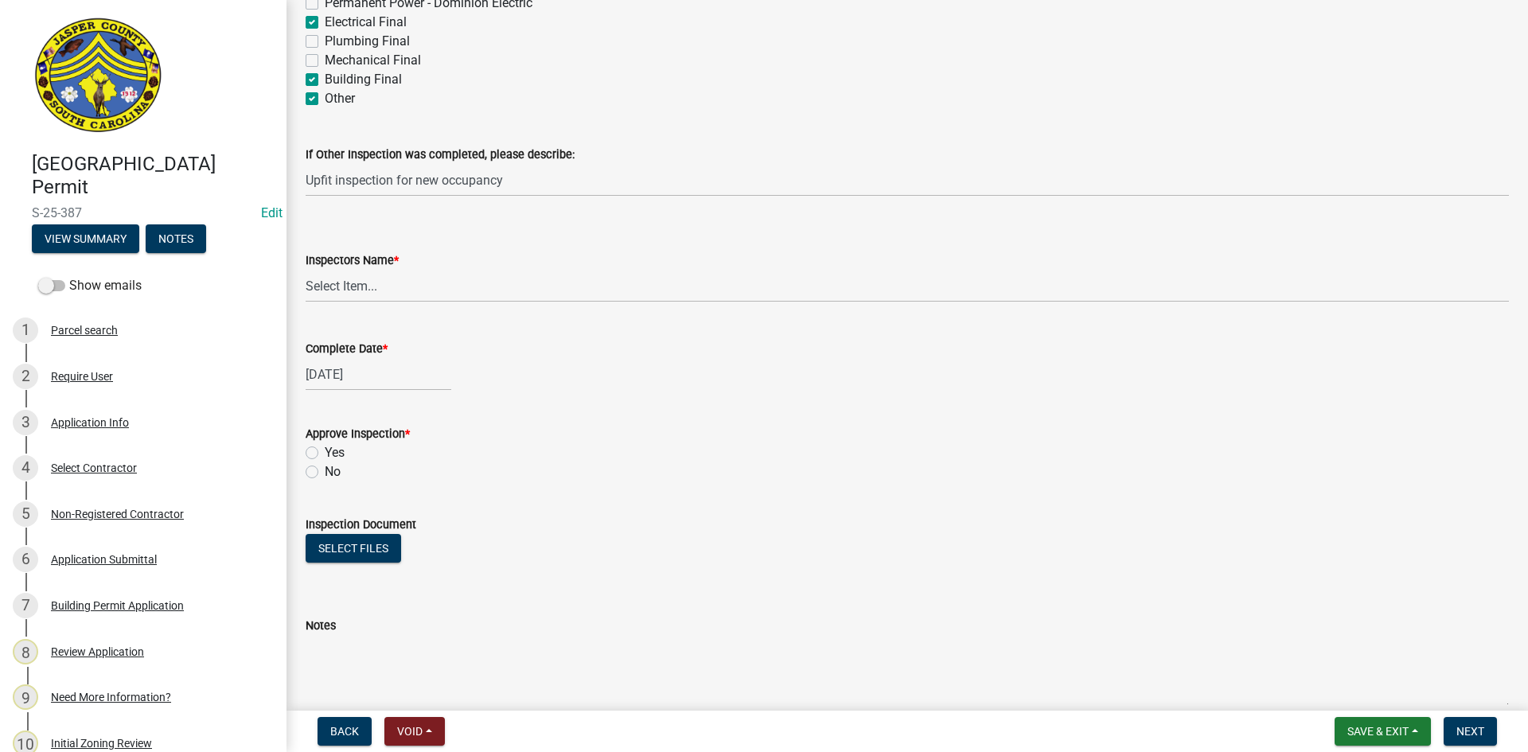
click at [325, 453] on label "Yes" at bounding box center [335, 452] width 20 height 19
click at [325, 453] on input "Yes" at bounding box center [330, 448] width 10 height 10
radio input "true"
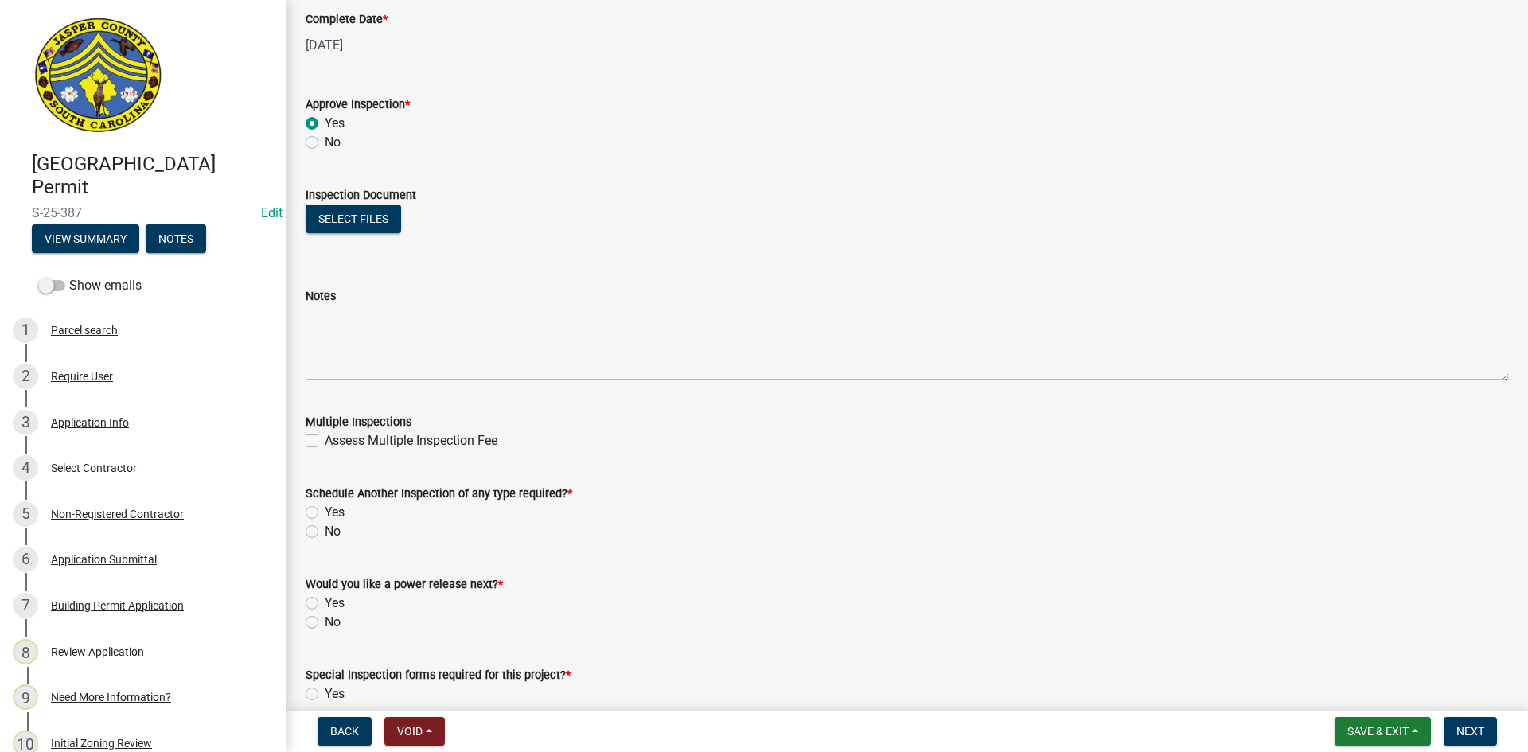
scroll to position [1035, 0]
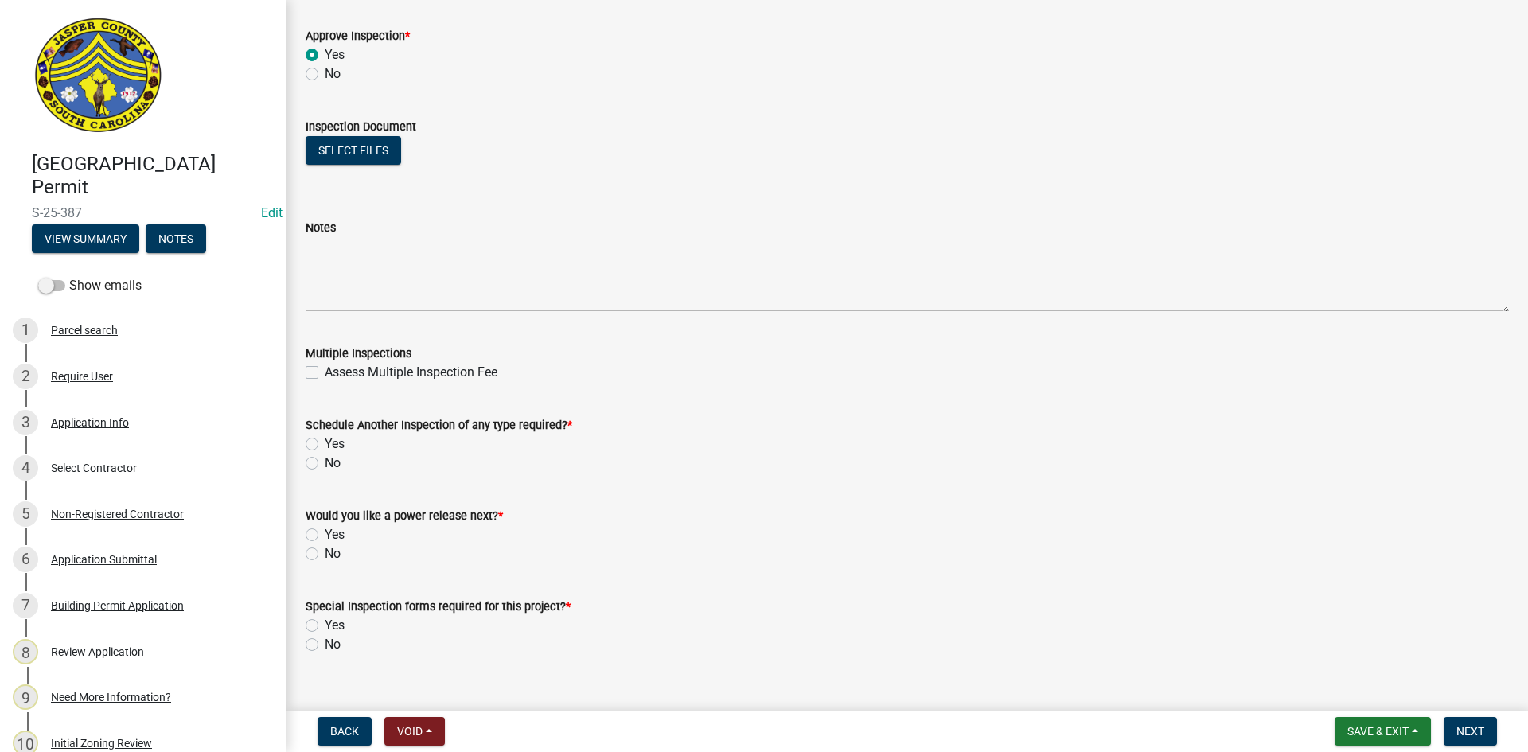
click at [325, 443] on label "Yes" at bounding box center [335, 444] width 20 height 19
click at [325, 443] on input "Yes" at bounding box center [330, 440] width 10 height 10
radio input "true"
click at [325, 555] on label "No" at bounding box center [333, 553] width 16 height 19
click at [325, 555] on input "No" at bounding box center [330, 549] width 10 height 10
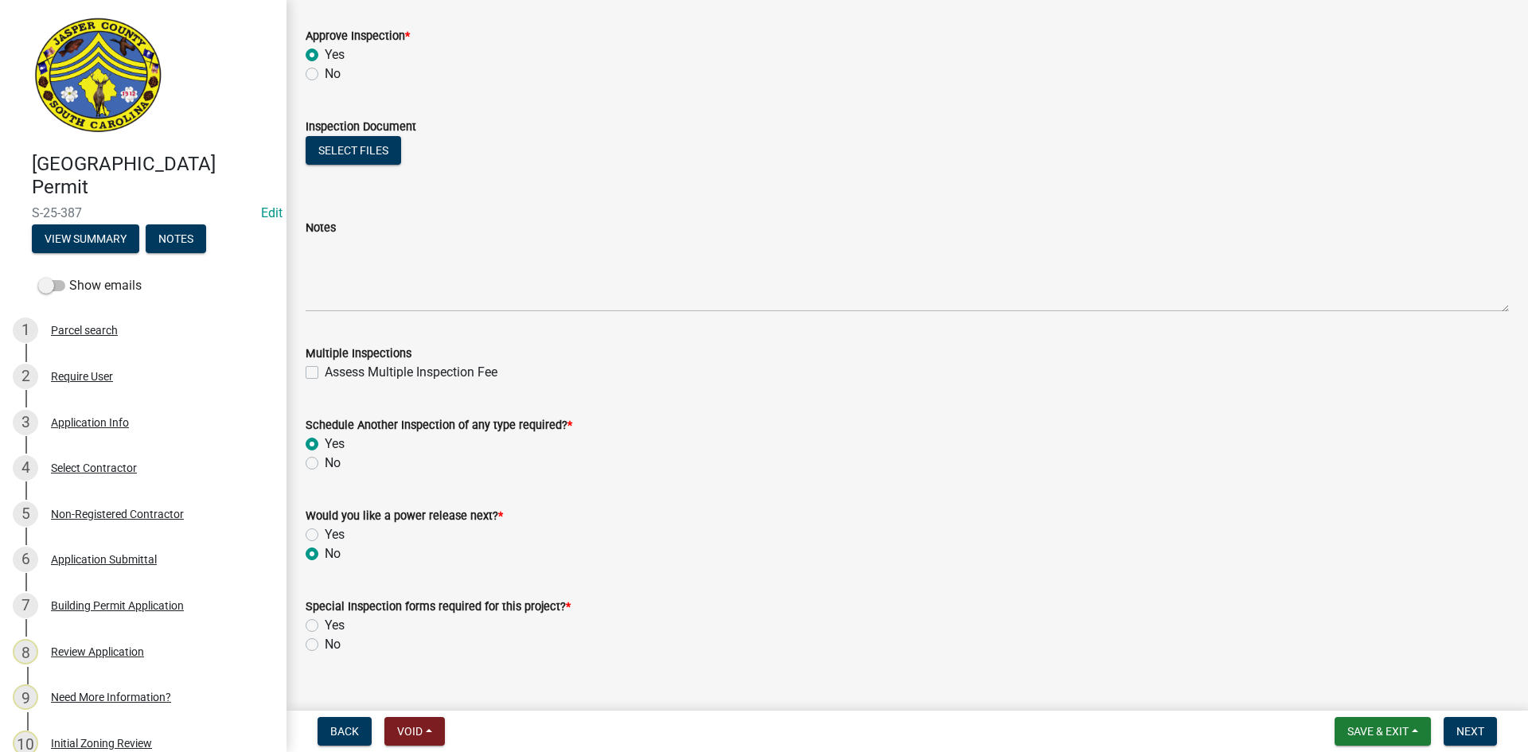
radio input "true"
click at [325, 644] on label "No" at bounding box center [333, 644] width 16 height 19
click at [325, 644] on input "No" at bounding box center [330, 640] width 10 height 10
radio input "true"
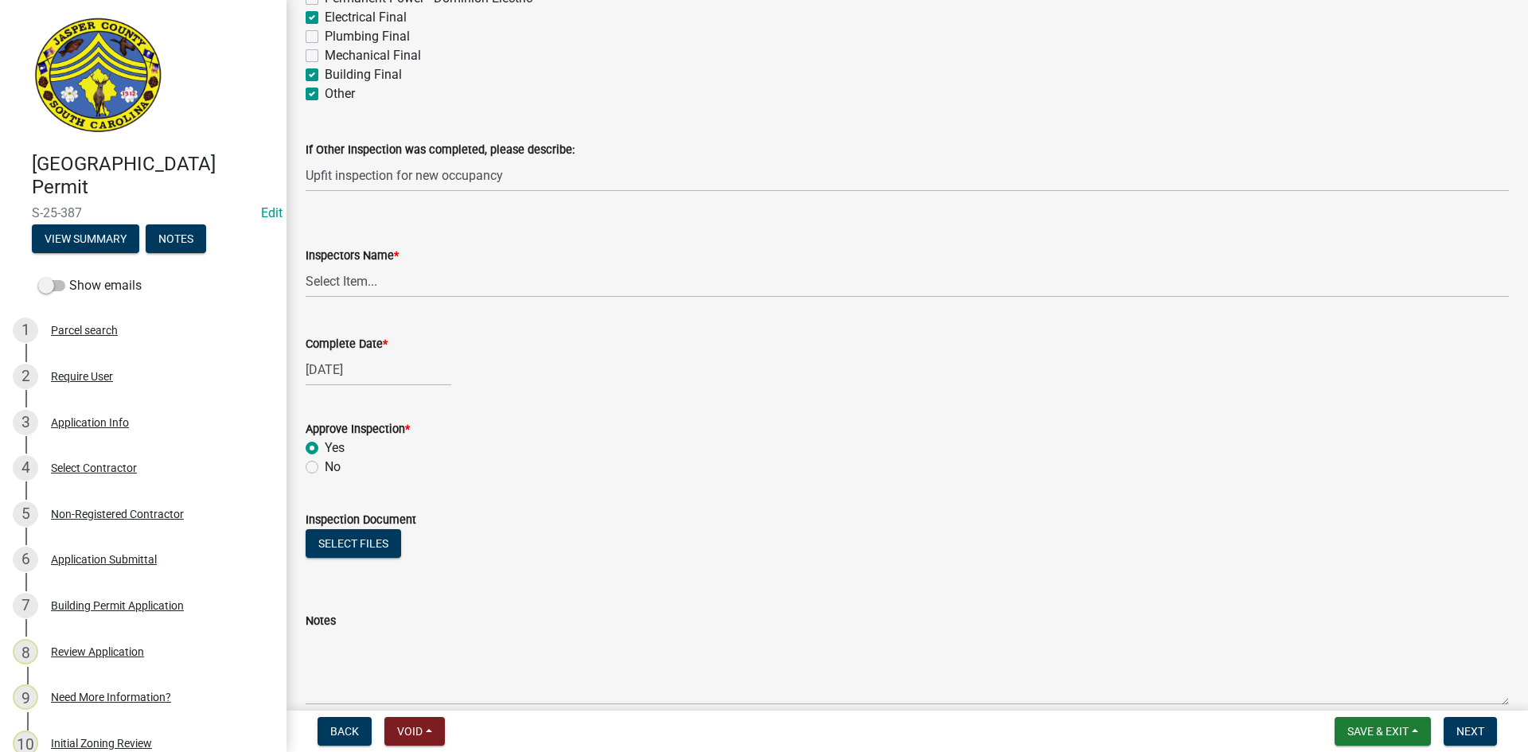
scroll to position [637, 0]
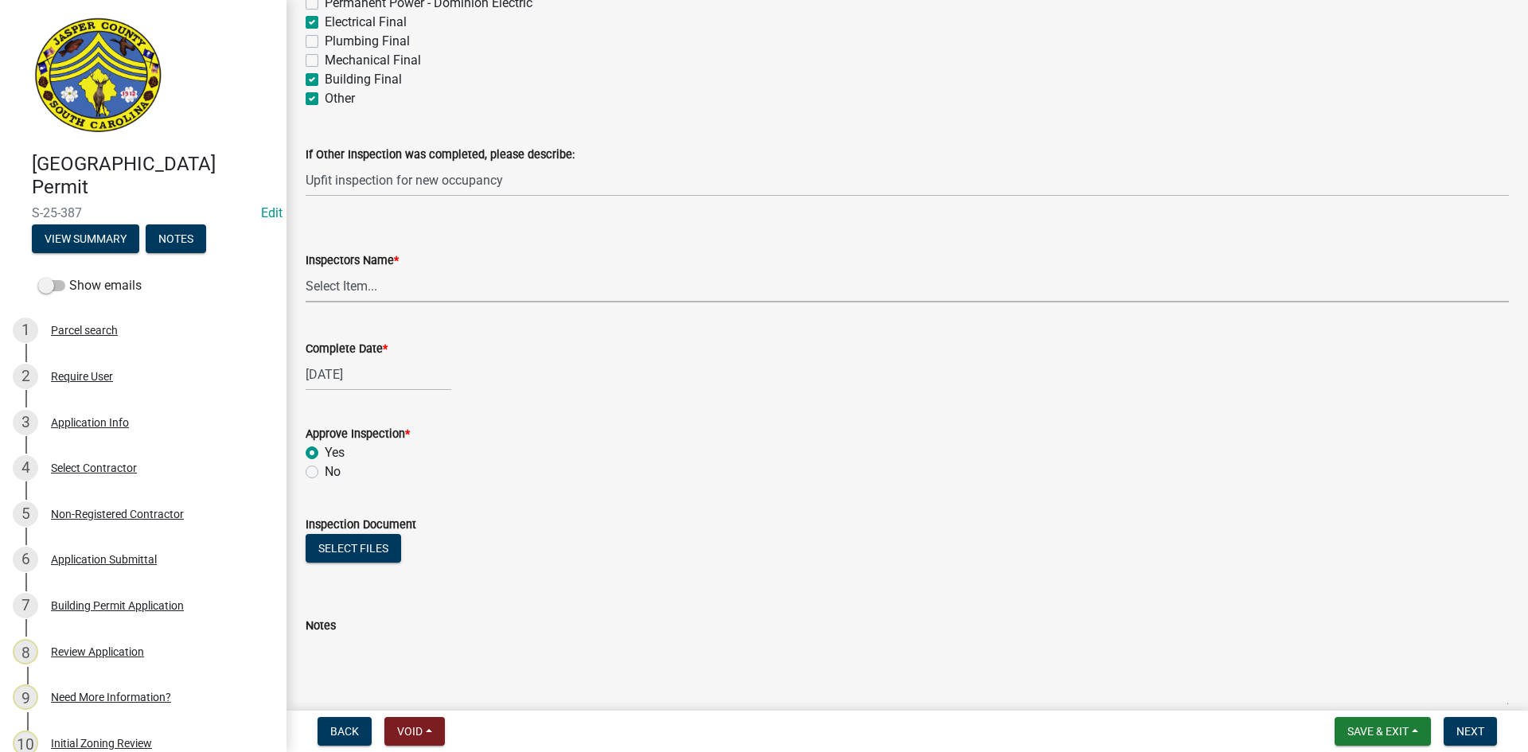
click at [362, 287] on select "Select Item... [EMAIL_ADDRESS][DOMAIN_NAME] ([PERSON_NAME] ) rcampbell ([PERSON…" at bounding box center [908, 286] width 1204 height 33
select select "acf36c91-87ca-4b19-8dd2-91b45068efa1"
click at [306, 270] on select "Select Item... [EMAIL_ADDRESS][DOMAIN_NAME] ([PERSON_NAME] ) rcampbell ([PERSON…" at bounding box center [908, 286] width 1204 height 33
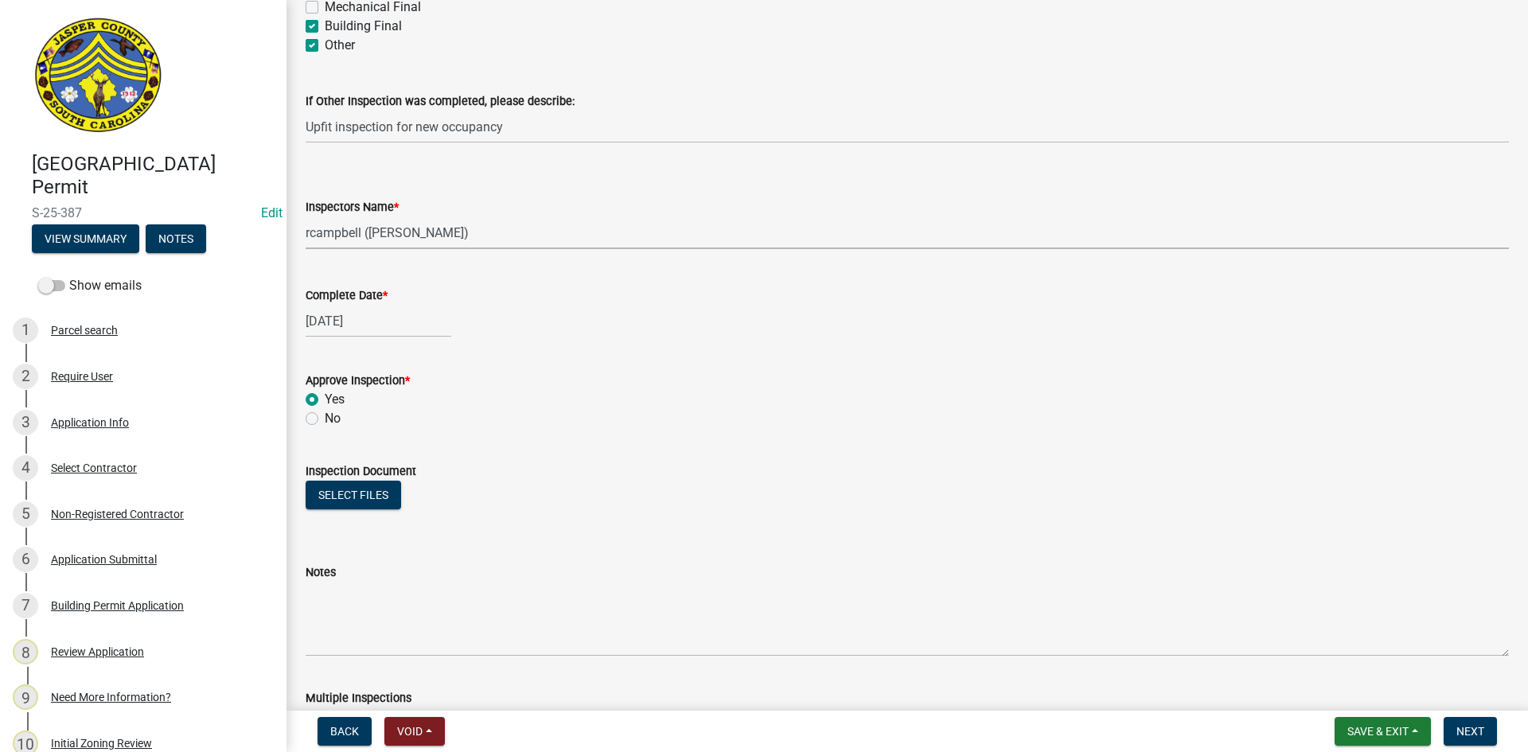
scroll to position [955, 0]
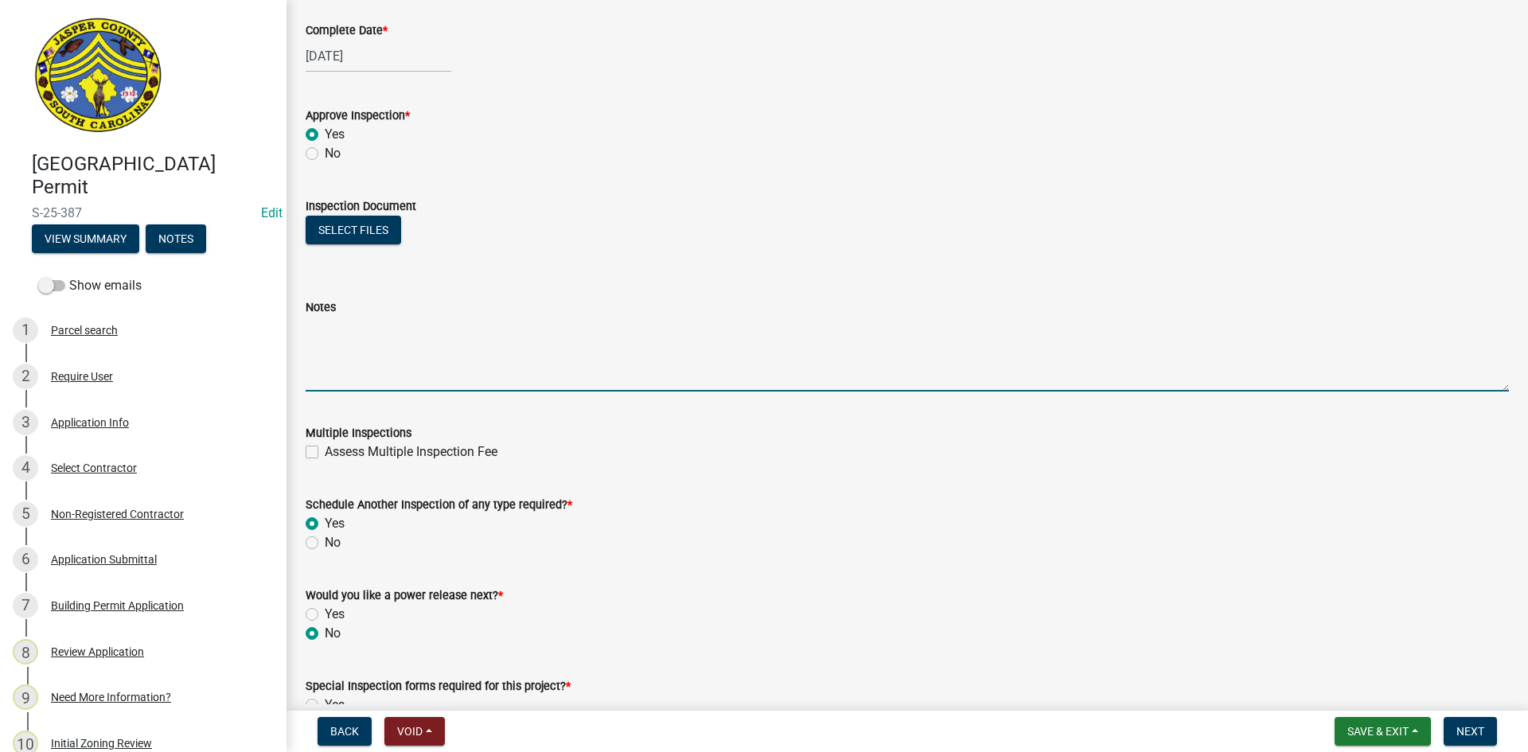
click at [330, 347] on textarea "Notes" at bounding box center [908, 354] width 1204 height 75
click at [329, 353] on textarea "Temporary Certificate of Occupancy issued for 30 days. Items remaining: Finish …" at bounding box center [908, 354] width 1204 height 75
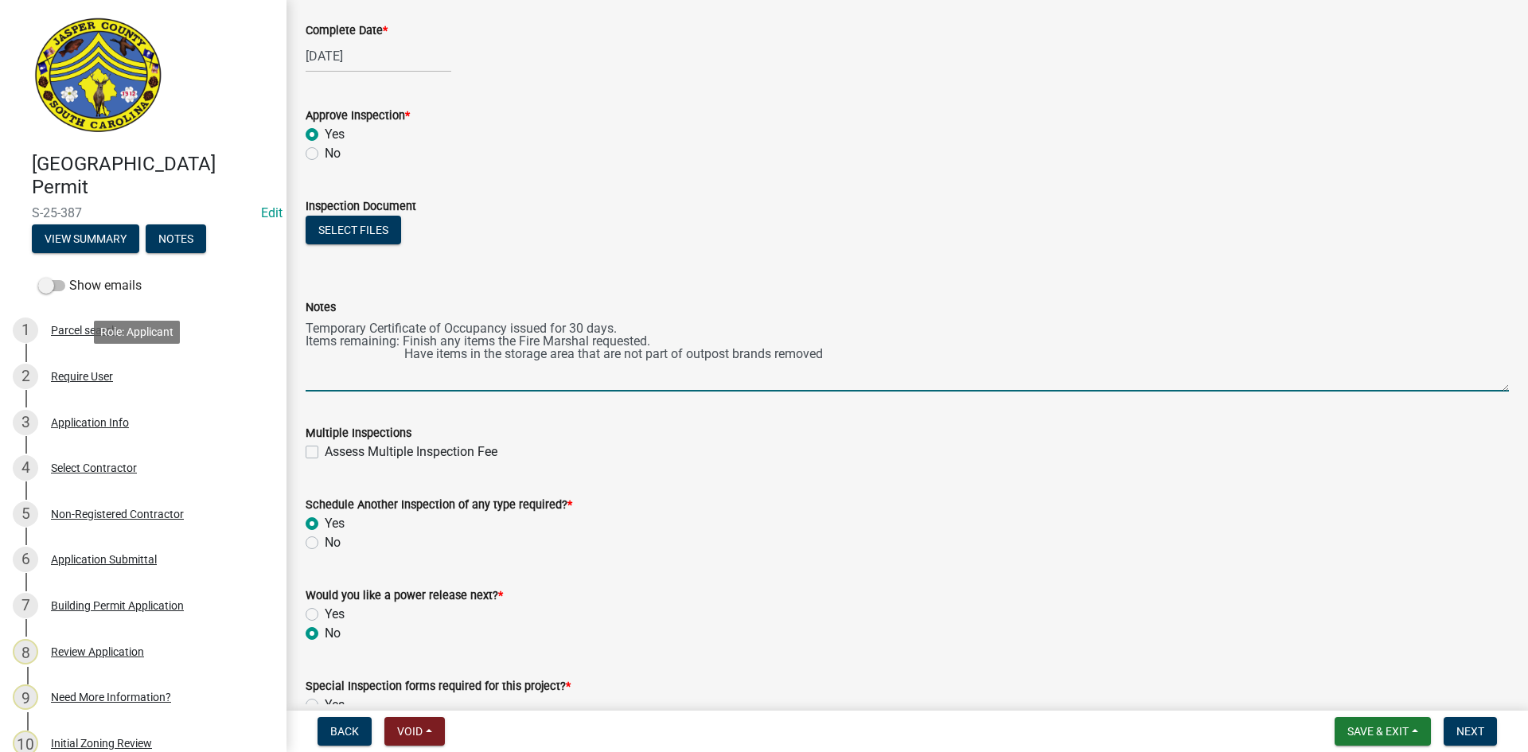
click at [545, 352] on textarea "Temporary Certificate of Occupancy issued for 30 days. Items remaining: Finish …" at bounding box center [908, 354] width 1204 height 75
click at [354, 367] on textarea "Temporary Certificate of Occupancy issued for 30 days. Items remaining: Finish …" at bounding box center [908, 354] width 1204 height 75
click at [360, 369] on textarea "Temporary Certificate of Occupancy issued for 30 days. Items remaining: Finish …" at bounding box center [908, 354] width 1204 height 75
click at [383, 383] on textarea "Temporary Certificate of Occupancy issued for 30 days. Items remaining: Finish …" at bounding box center [908, 354] width 1204 height 75
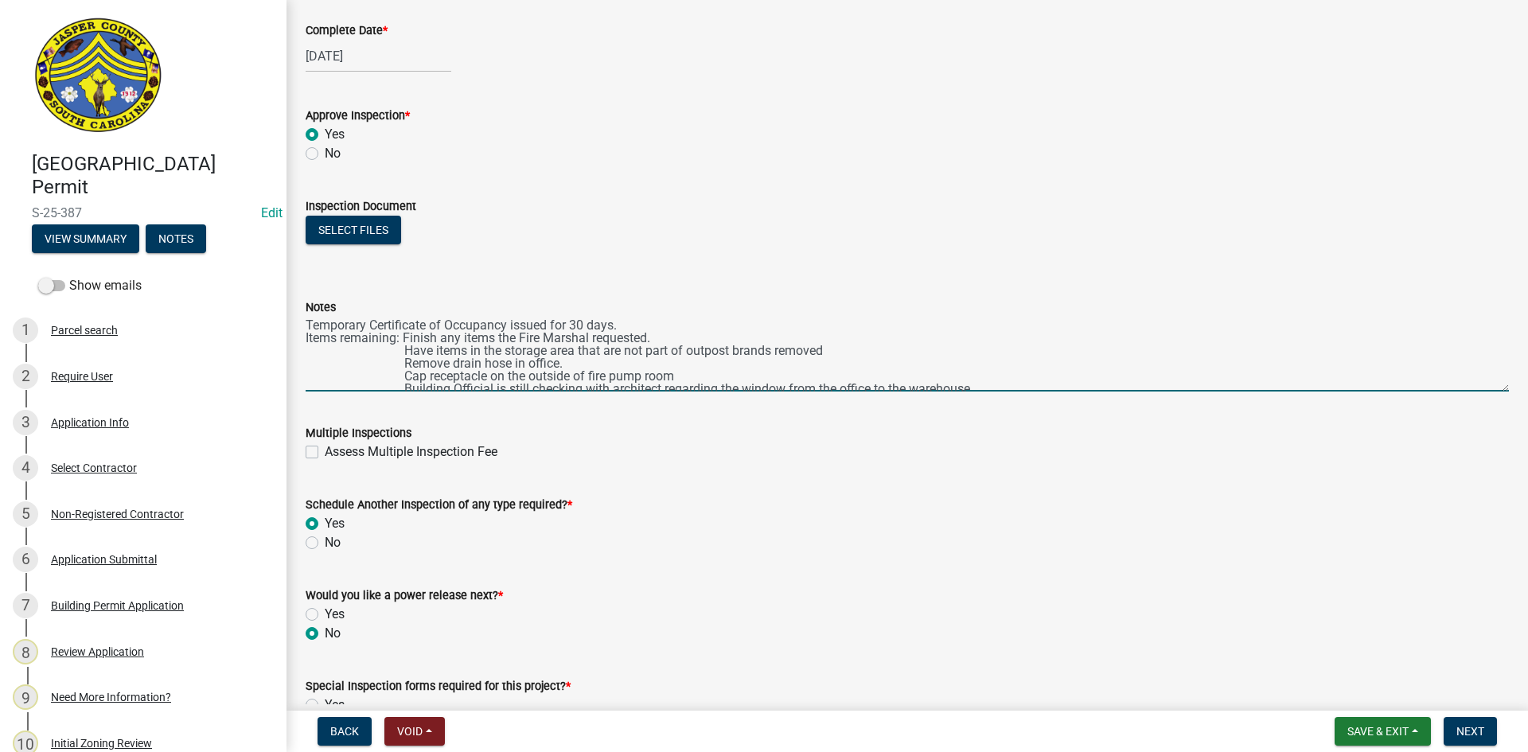
scroll to position [0, 0]
click at [406, 340] on textarea "Temporary Certificate of Occupancy issued for 30 days. Items remaining: Finish …" at bounding box center [908, 354] width 1204 height 75
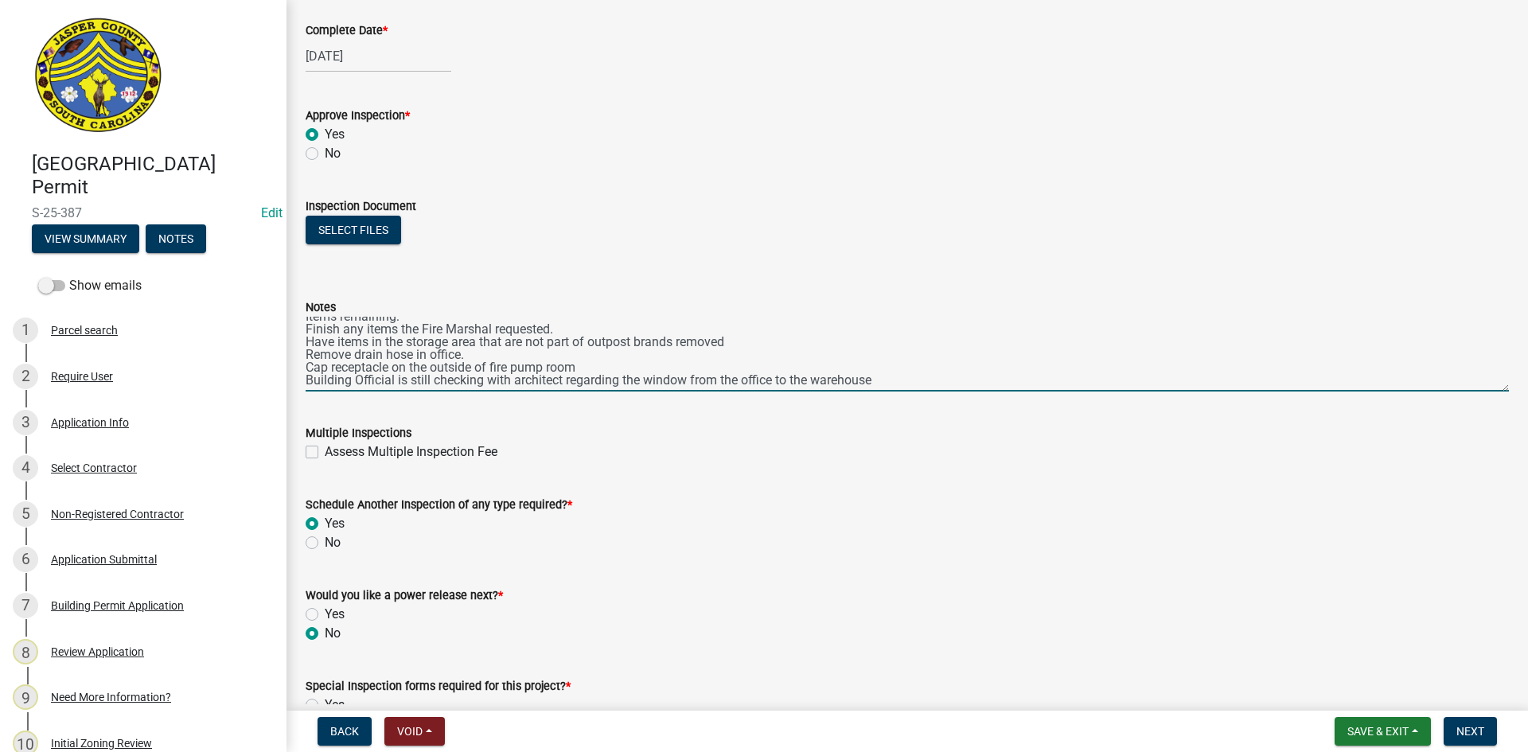
scroll to position [25, 0]
drag, startPoint x: 880, startPoint y: 377, endPoint x: 888, endPoint y: 375, distance: 8.9
click at [880, 377] on textarea "Temporary Certificate of Occupancy issued for 30 days. Items remaining: Finish …" at bounding box center [908, 354] width 1204 height 75
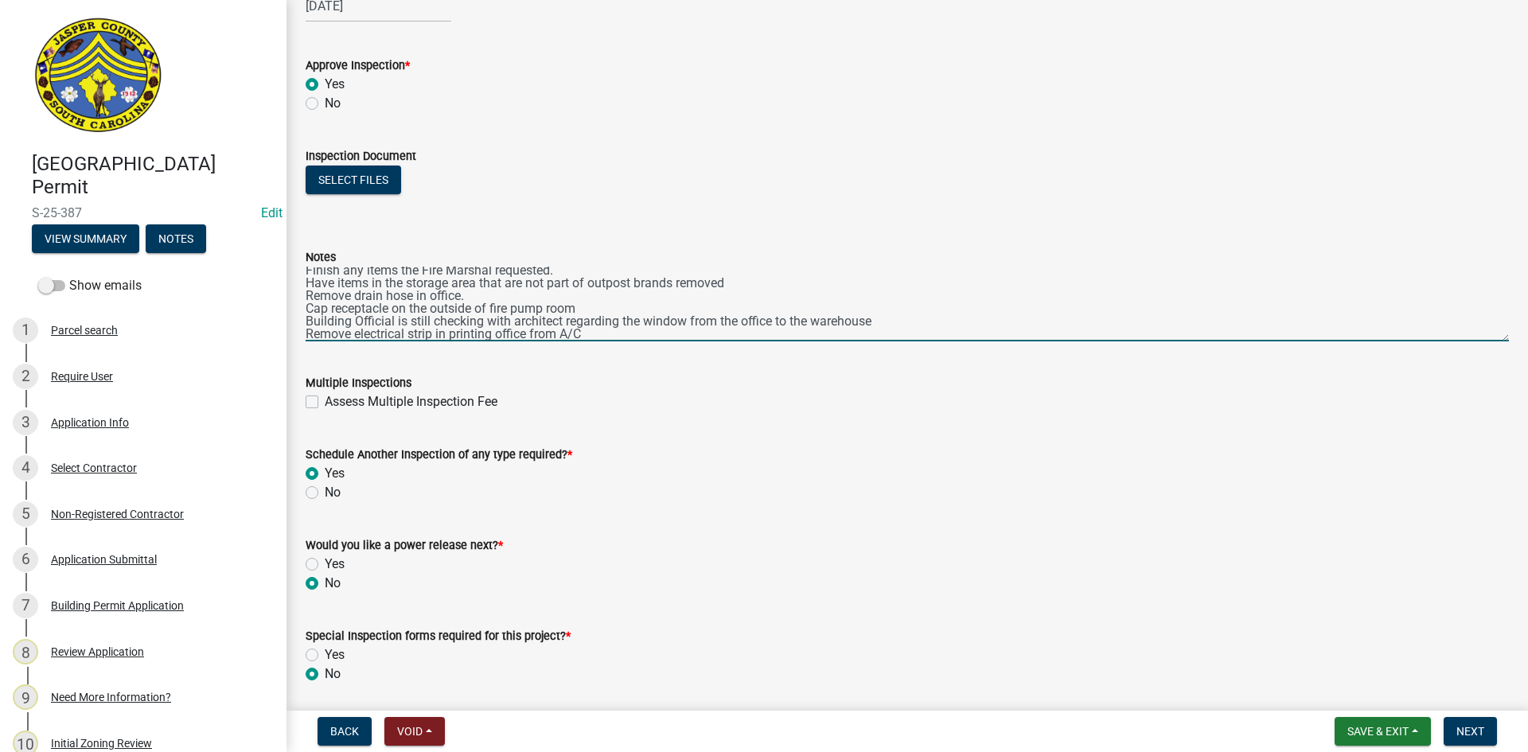
scroll to position [1061, 0]
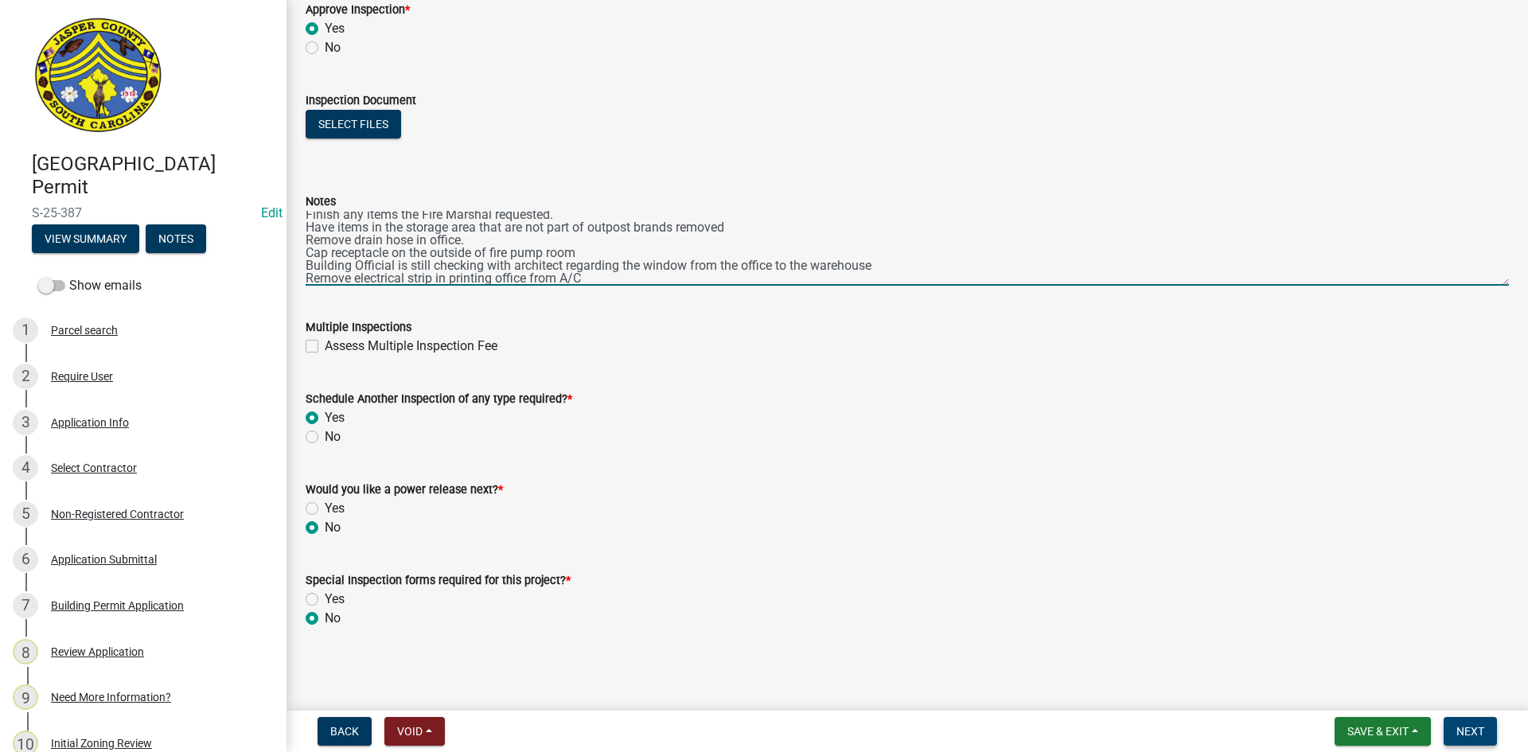
type textarea "Temporary Certificate of Occupancy issued for 30 days. Items remaining: Finish …"
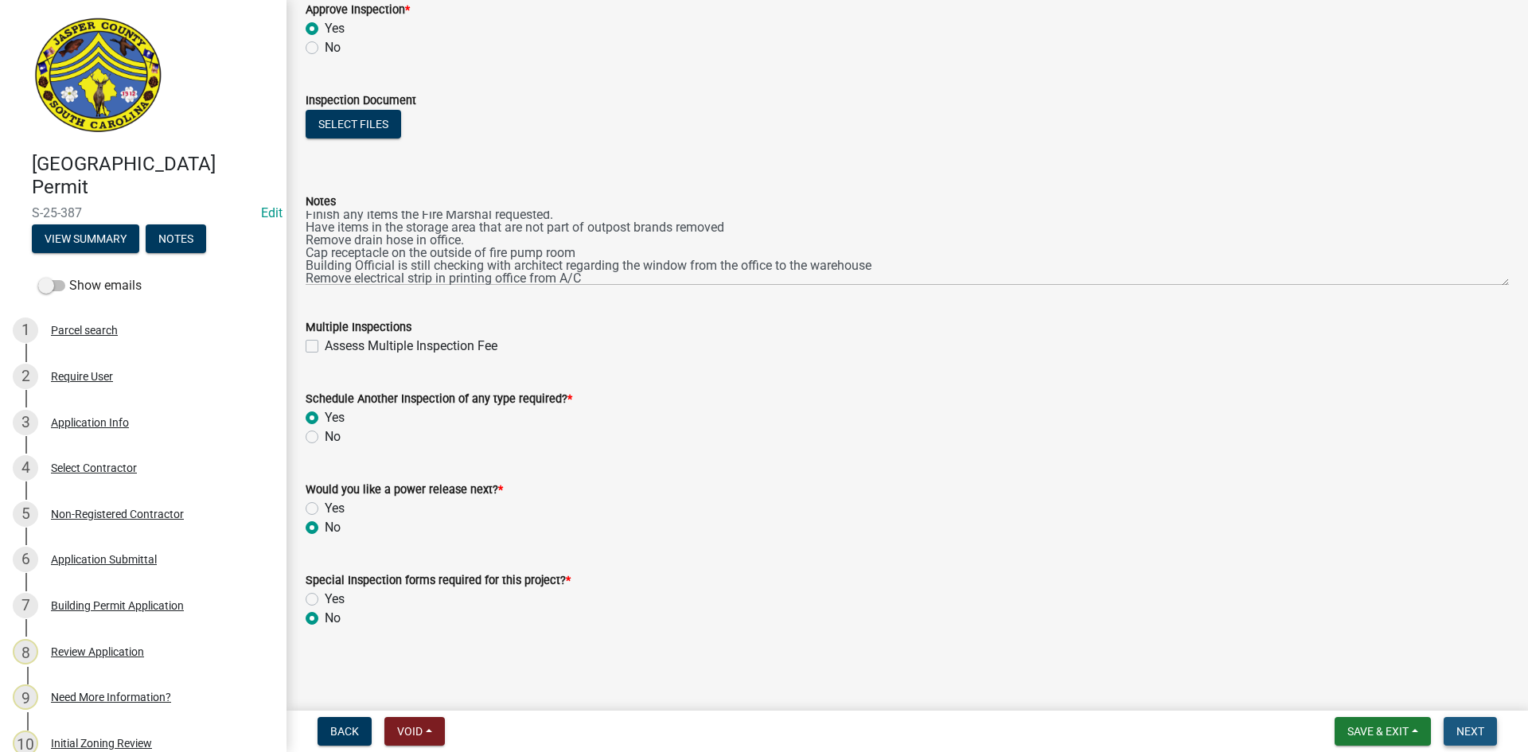
click at [1481, 728] on span "Next" at bounding box center [1471, 731] width 28 height 13
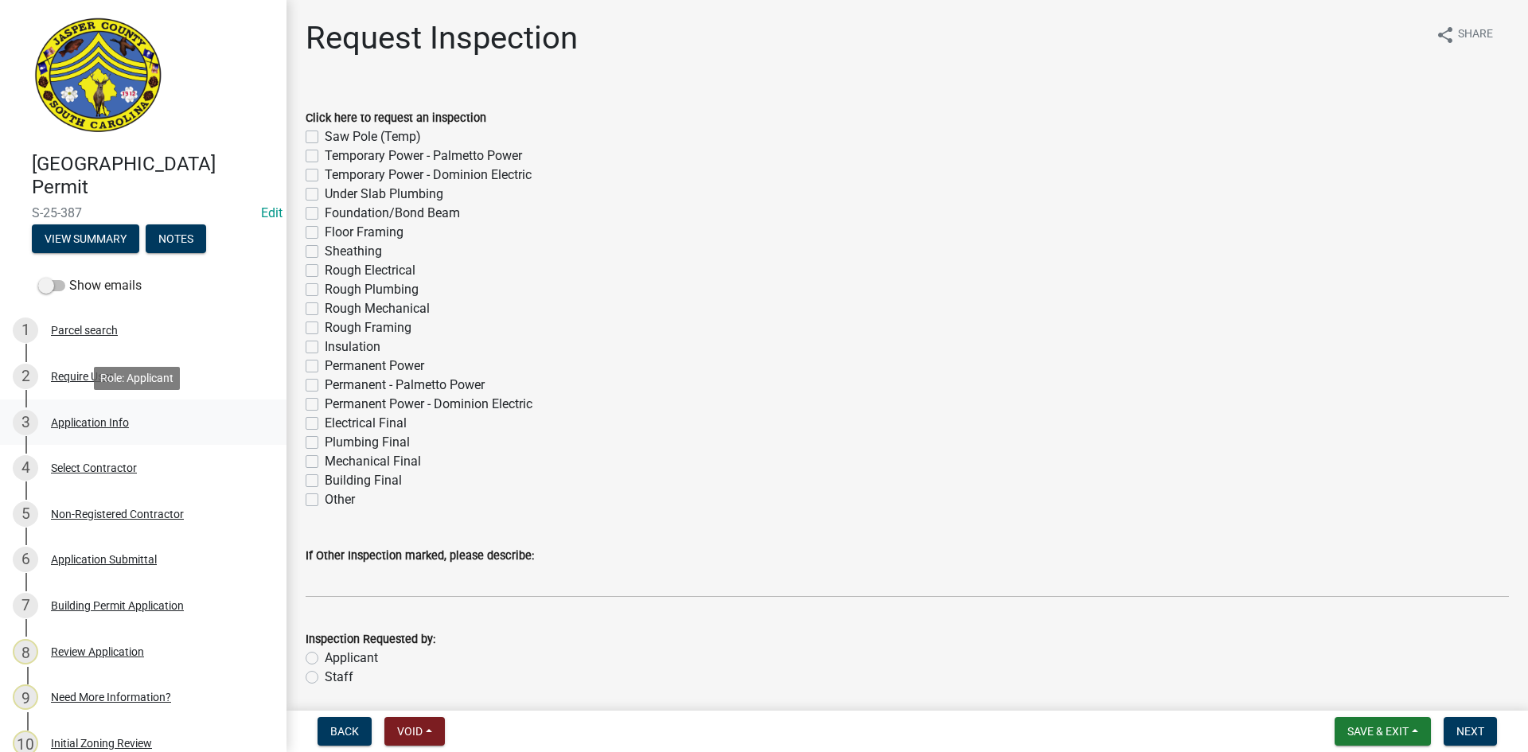
click at [87, 418] on div "Application Info" at bounding box center [90, 422] width 78 height 11
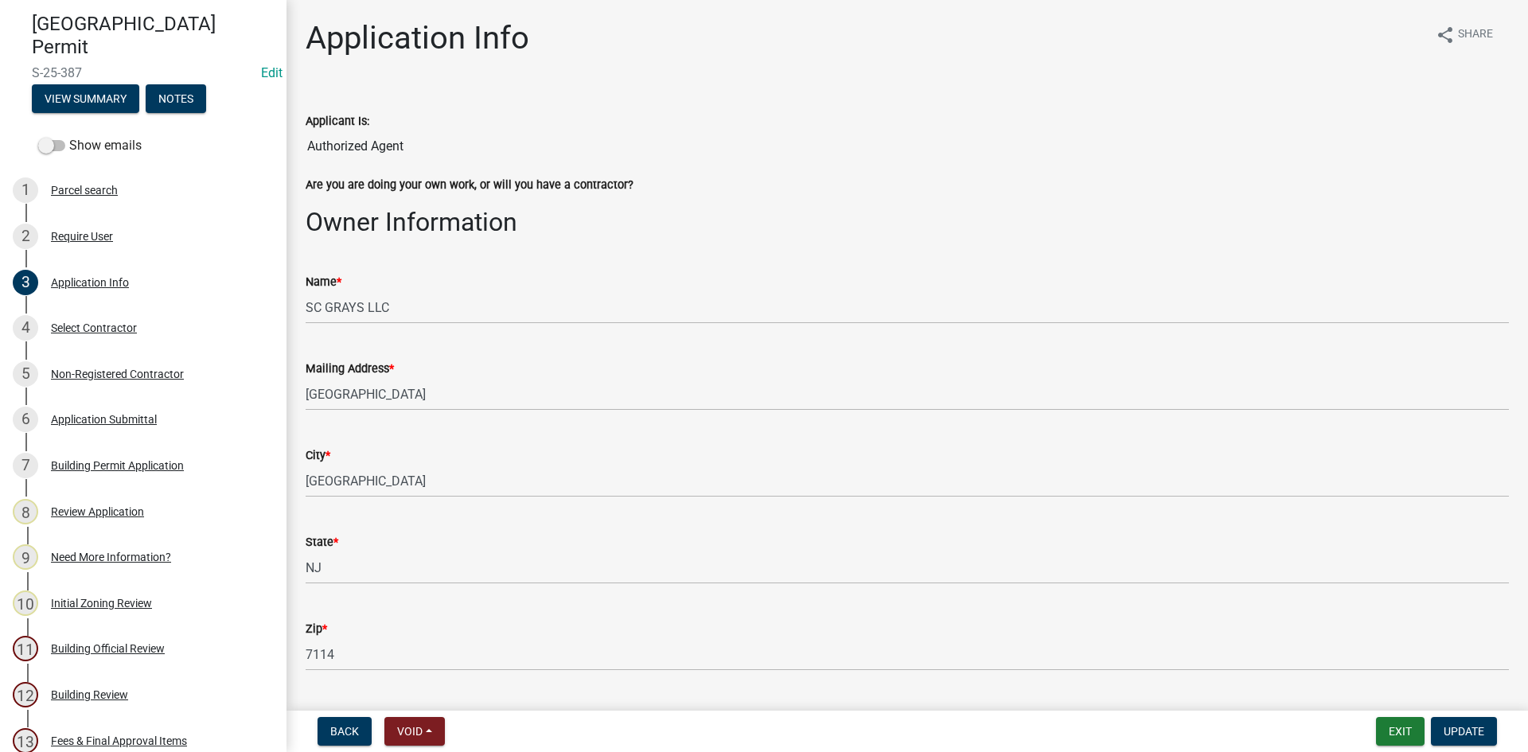
scroll to position [142, 0]
drag, startPoint x: 291, startPoint y: 391, endPoint x: 288, endPoint y: 301, distance: 90.0
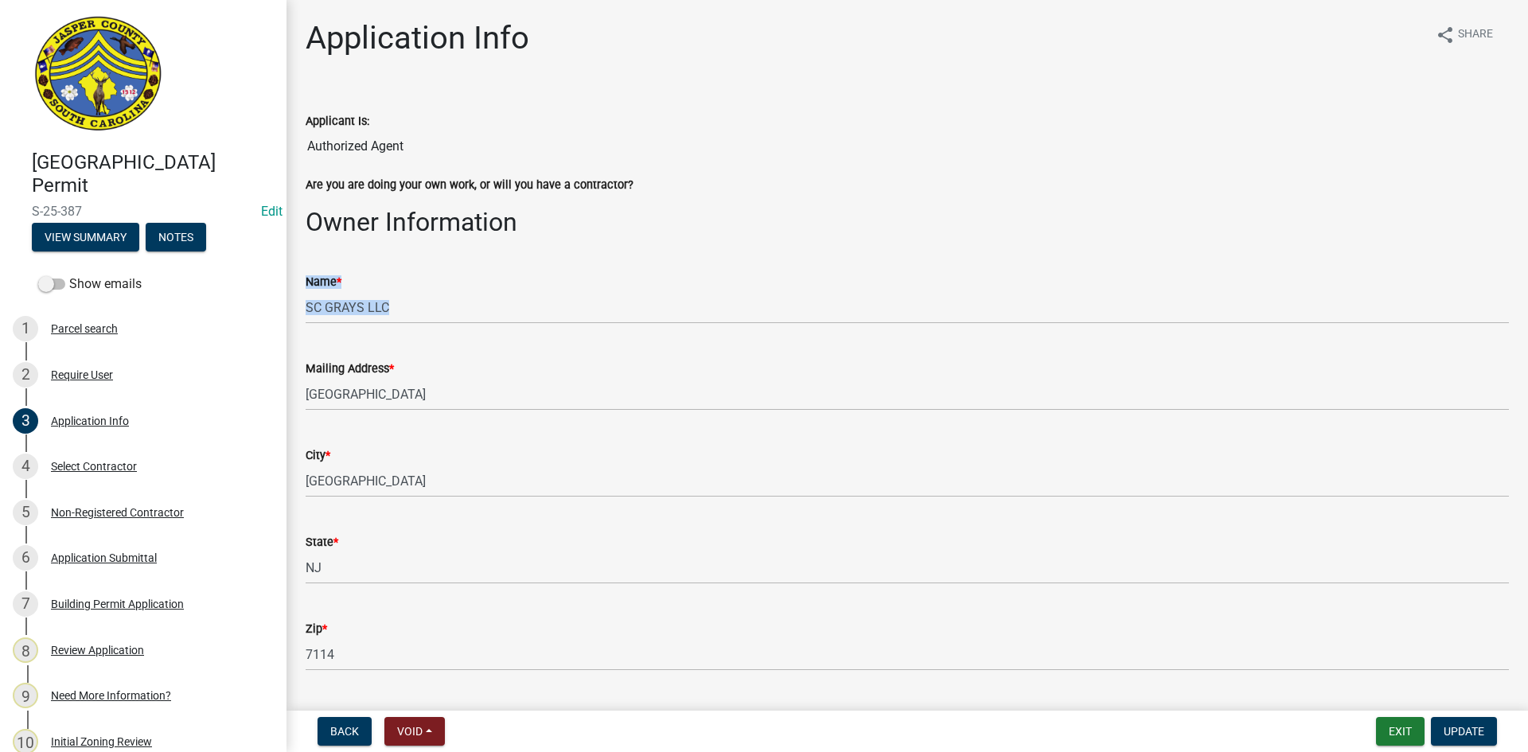
scroll to position [0, 0]
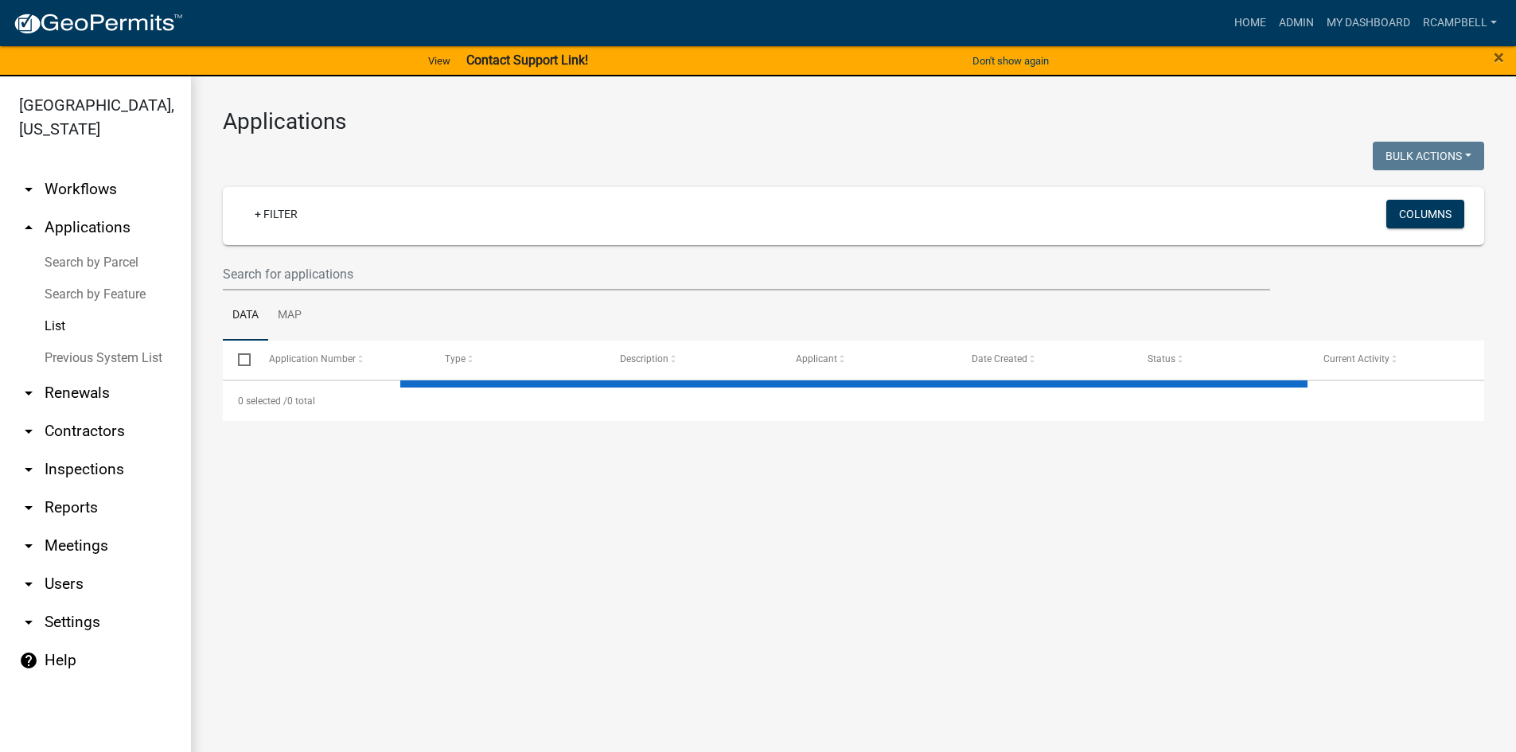
select select "3: 100"
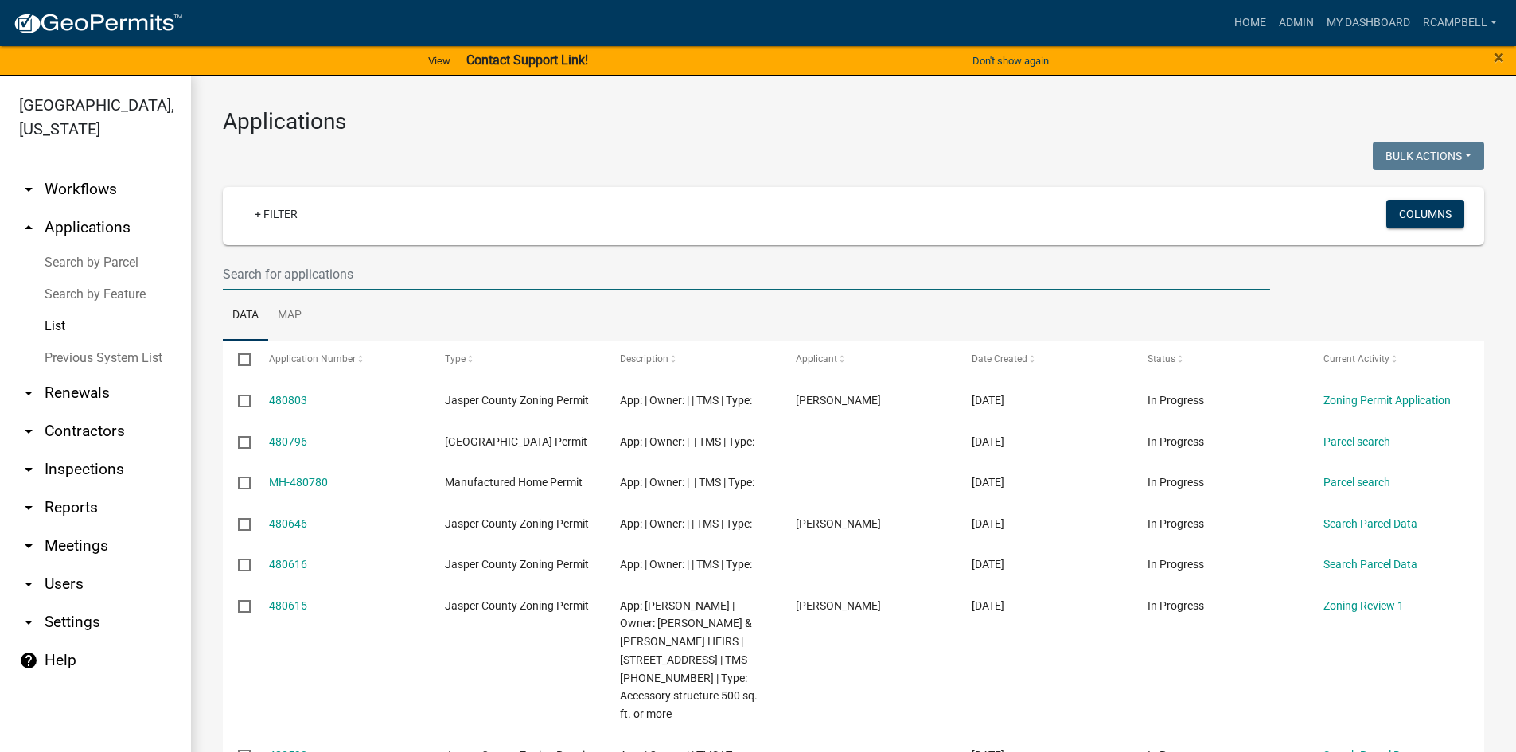
click at [254, 267] on input "text" at bounding box center [747, 274] width 1048 height 33
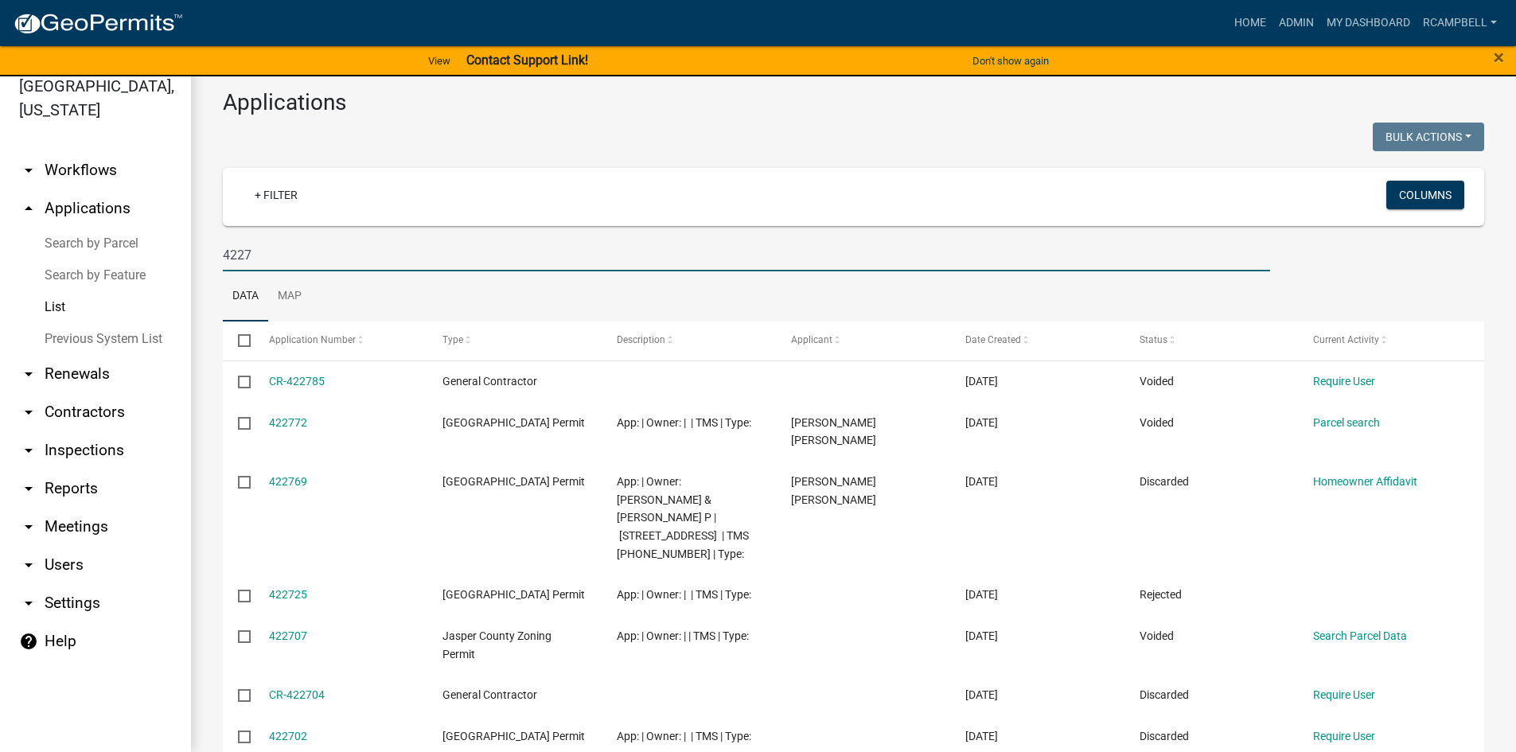
click at [260, 252] on input "4227" at bounding box center [747, 255] width 1048 height 33
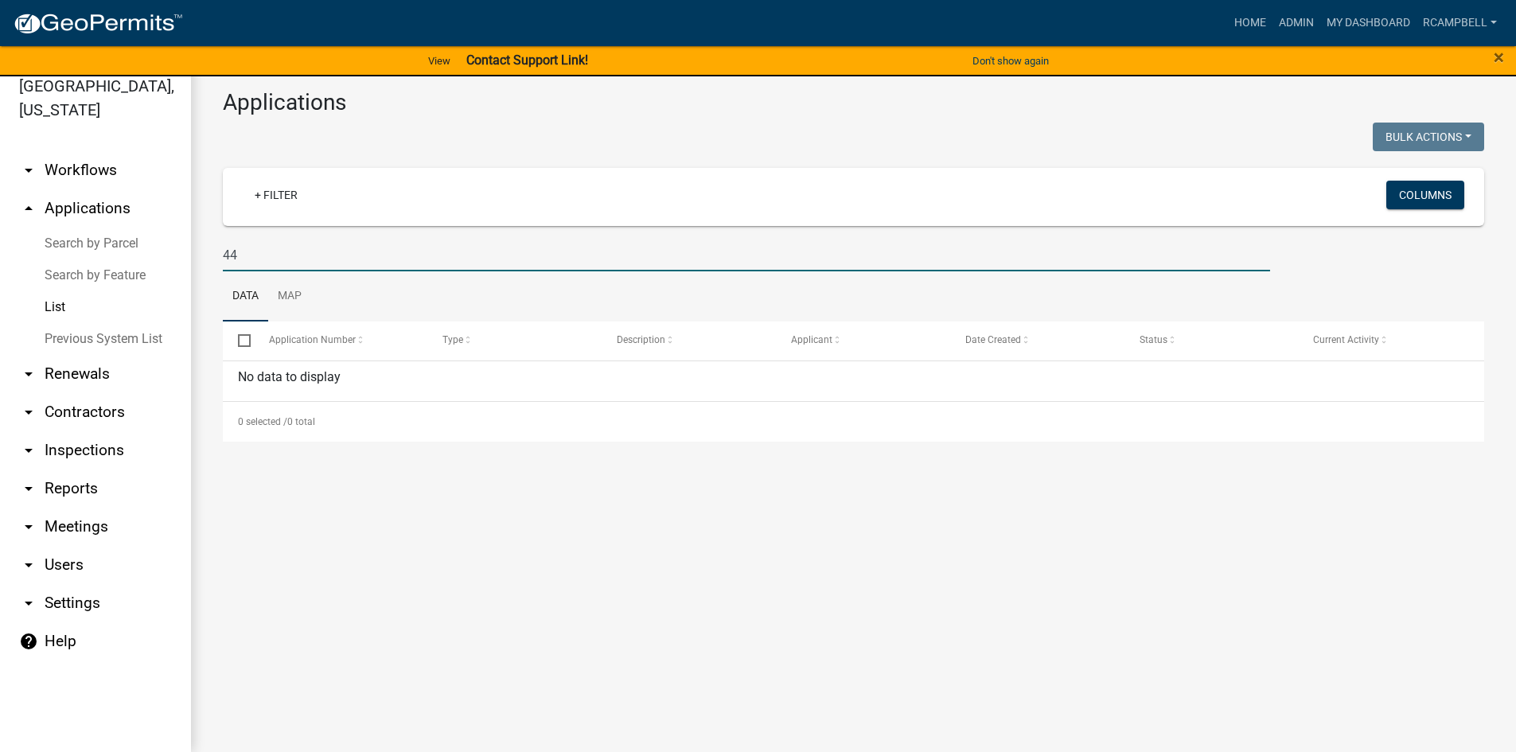
type input "4"
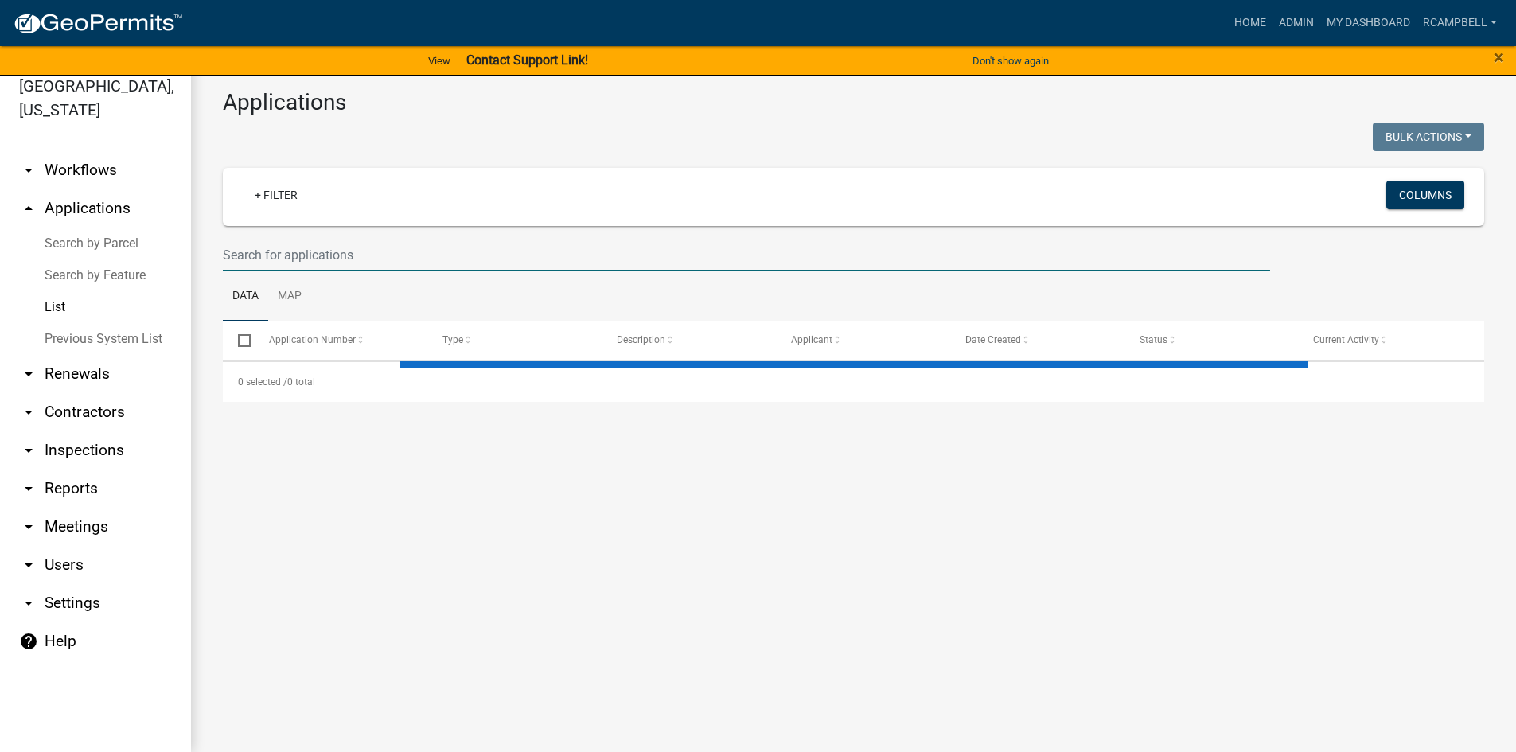
select select "3: 100"
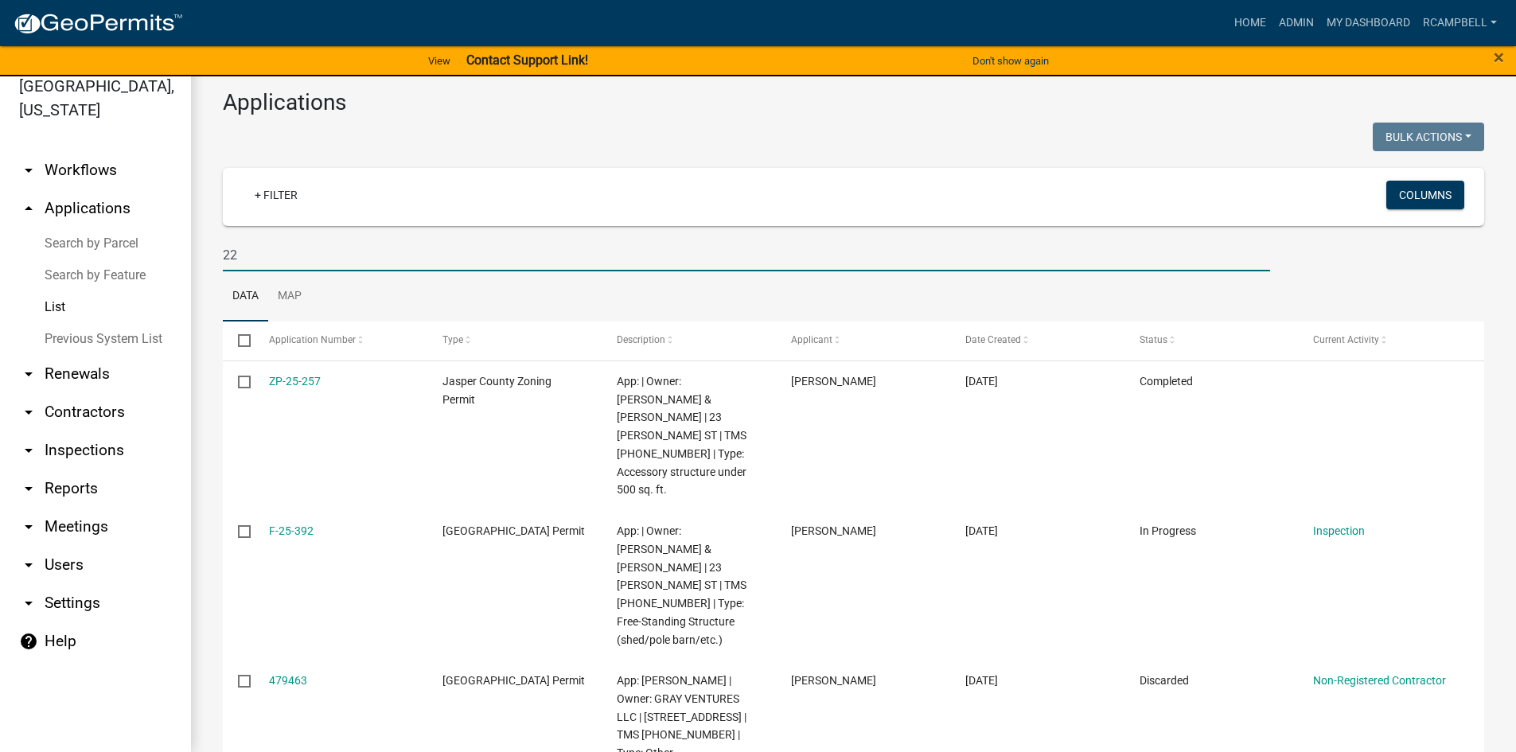
click at [275, 252] on input "22" at bounding box center [747, 255] width 1048 height 33
type input "2"
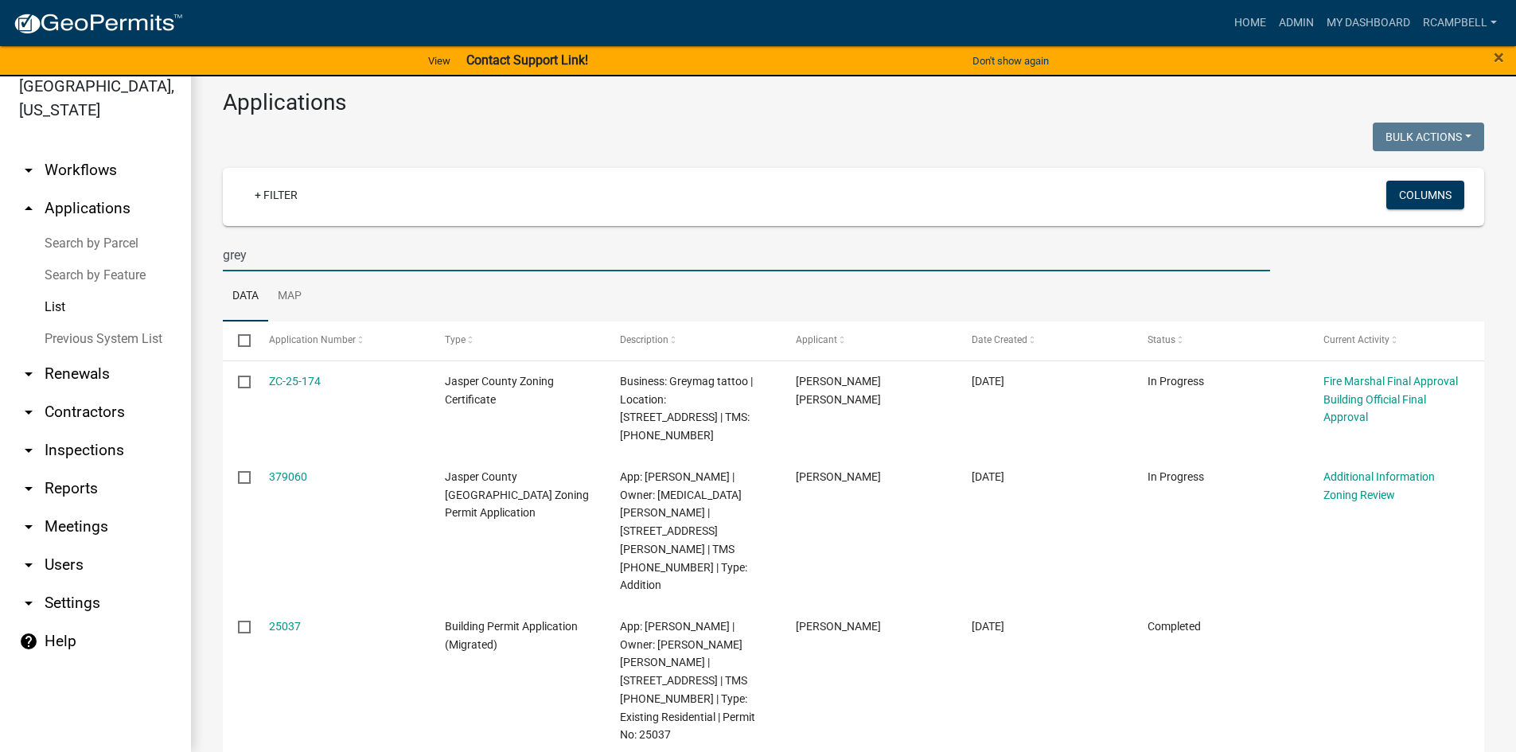
click at [273, 251] on input "grey" at bounding box center [747, 255] width 1048 height 33
type input "g"
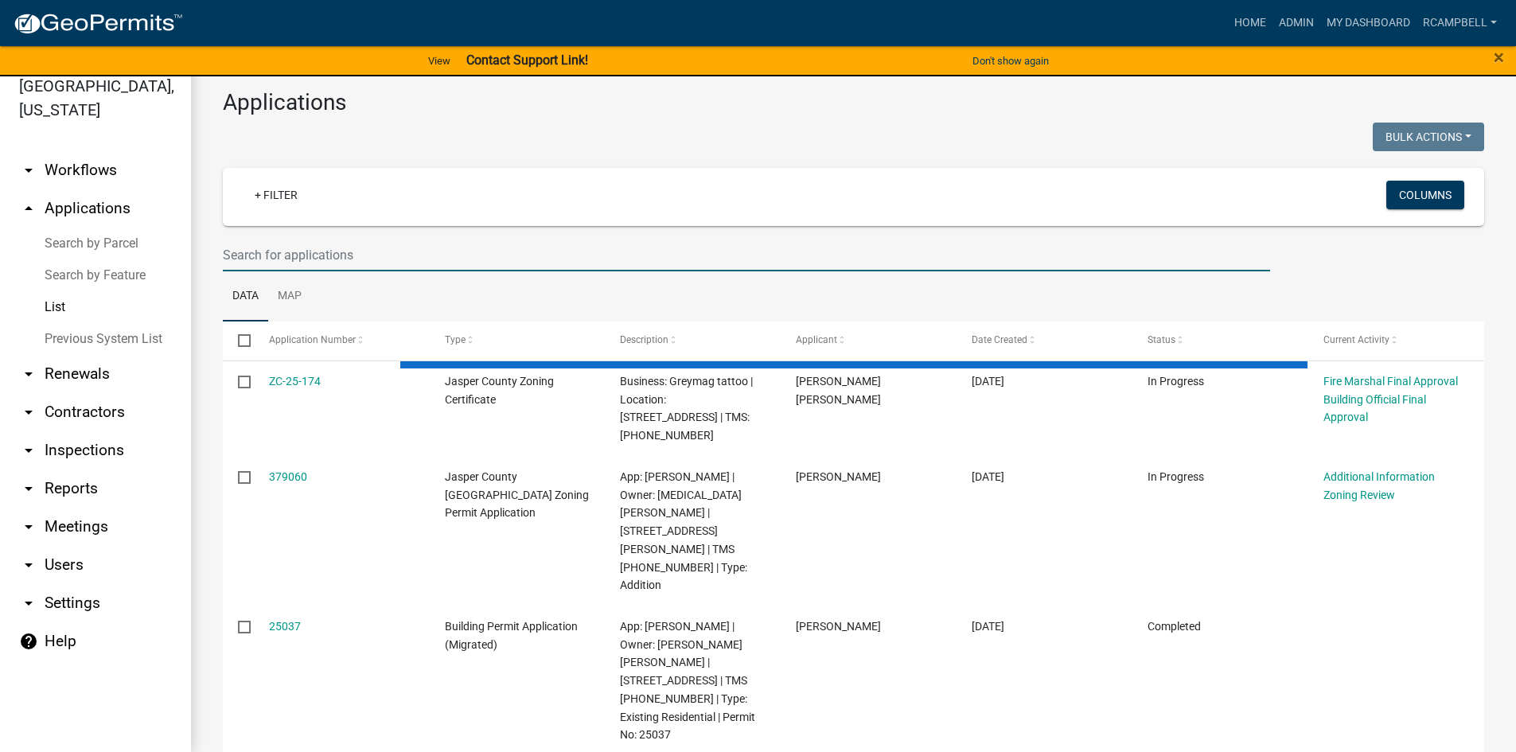
select select "3: 100"
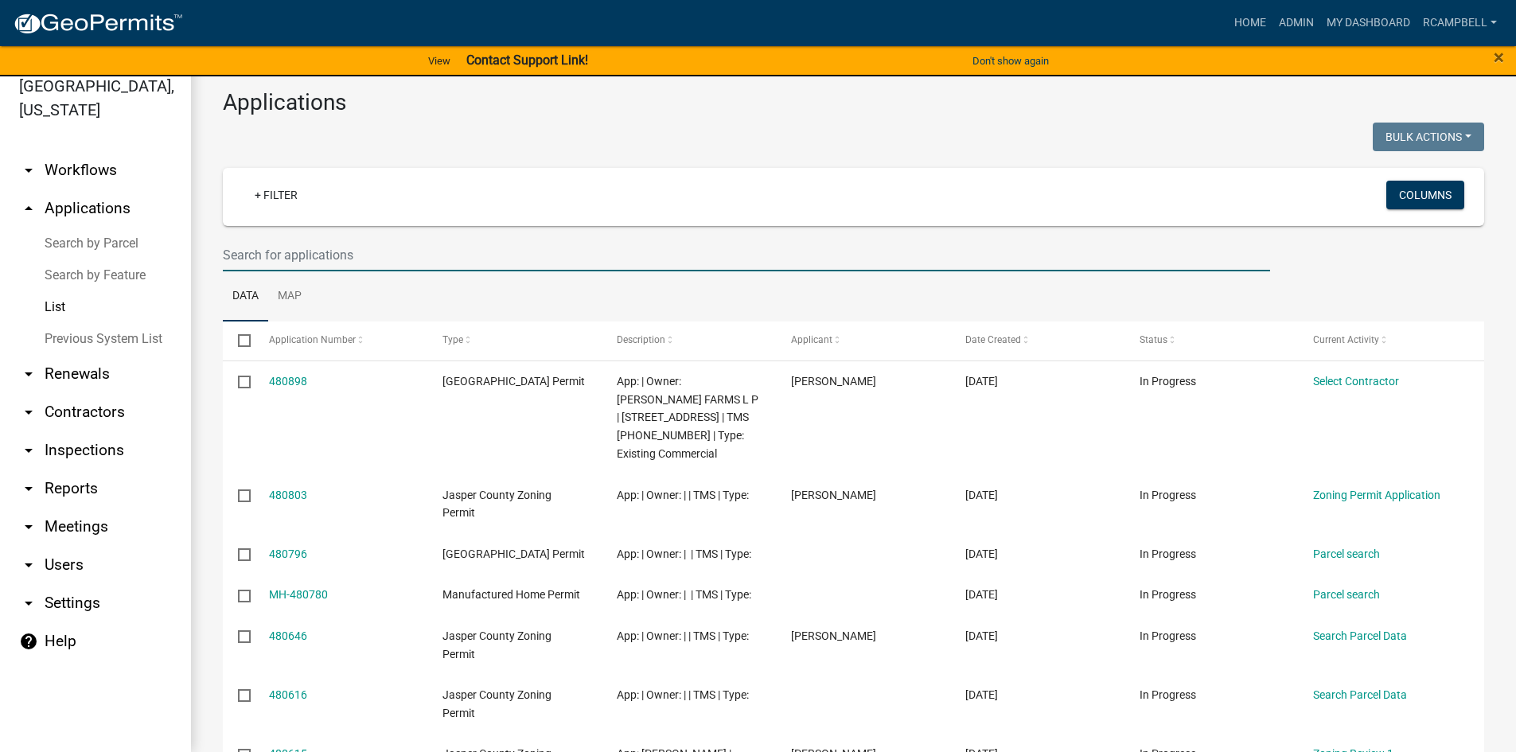
click at [284, 252] on input "text" at bounding box center [747, 255] width 1048 height 33
paste input "Code Enforcement’s"
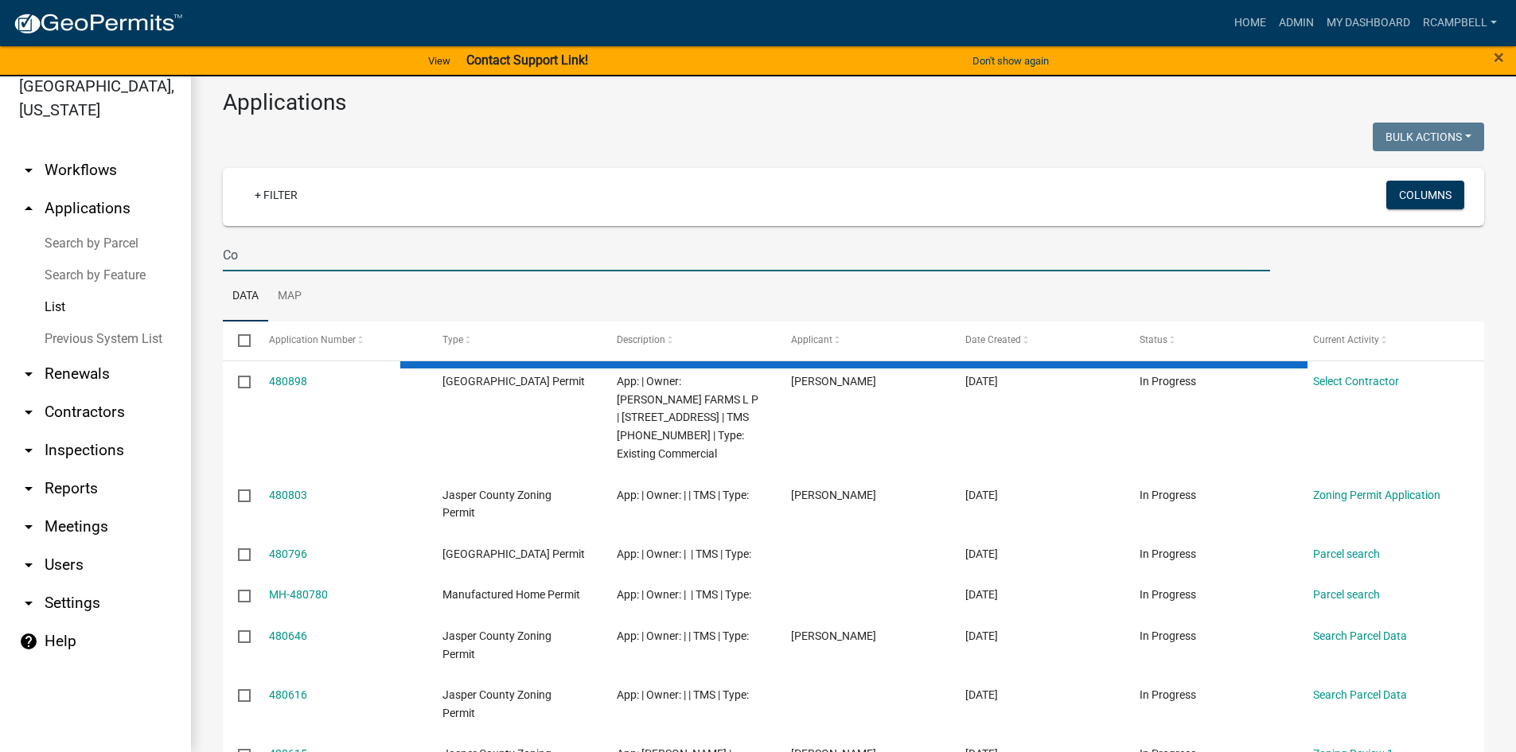
type input "C"
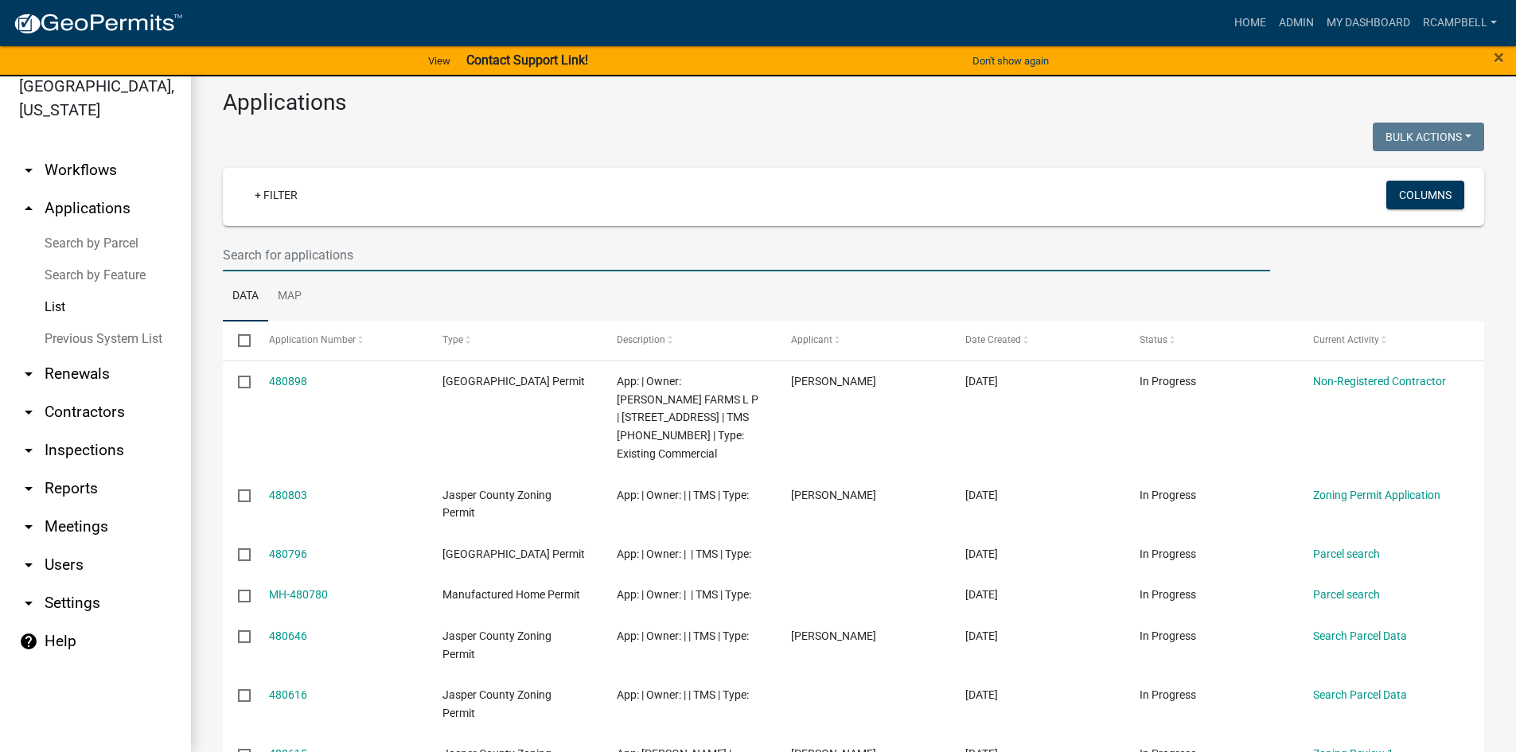
click at [311, 256] on input "text" at bounding box center [747, 255] width 1048 height 33
paste input "[PHONE_NUMBER]"
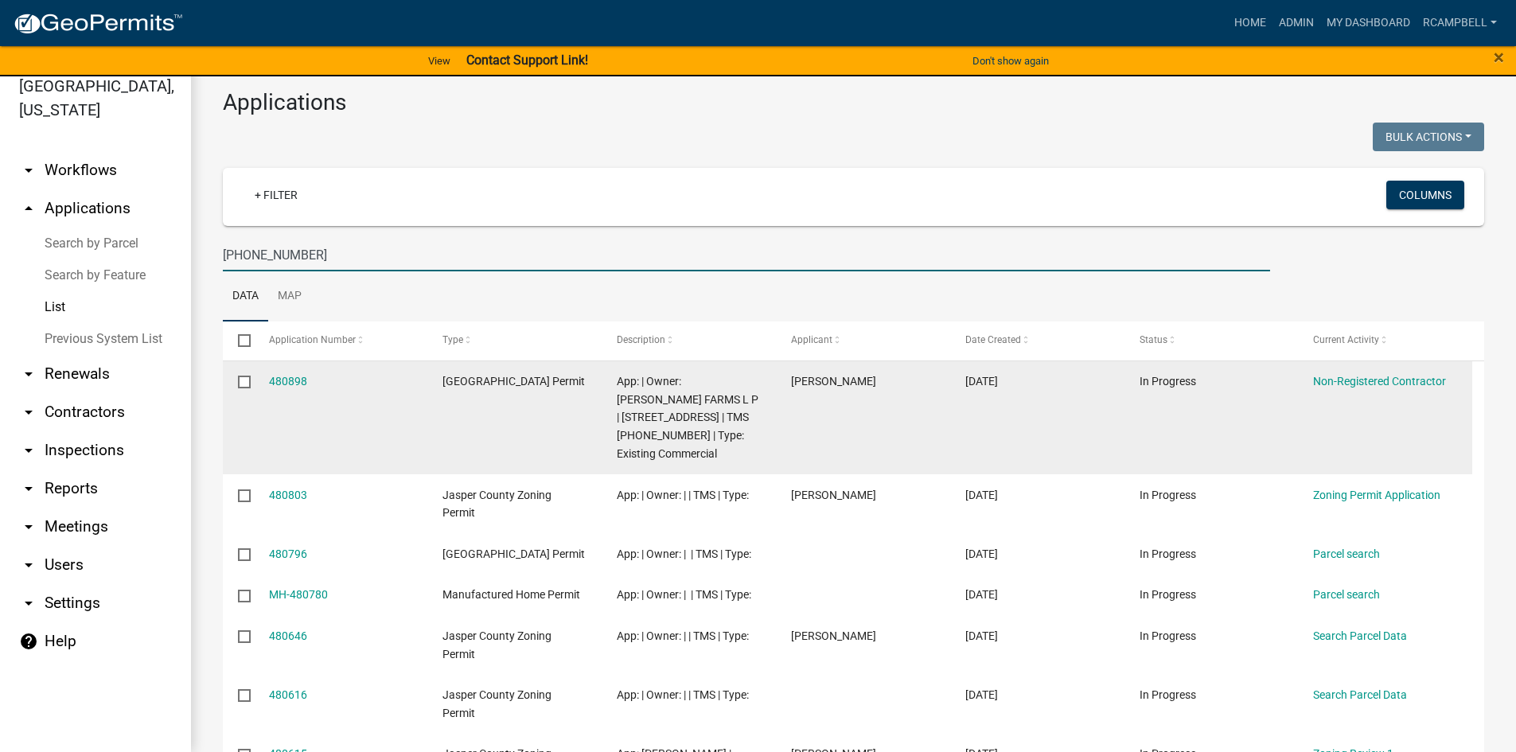
type input "[PHONE_NUMBER]"
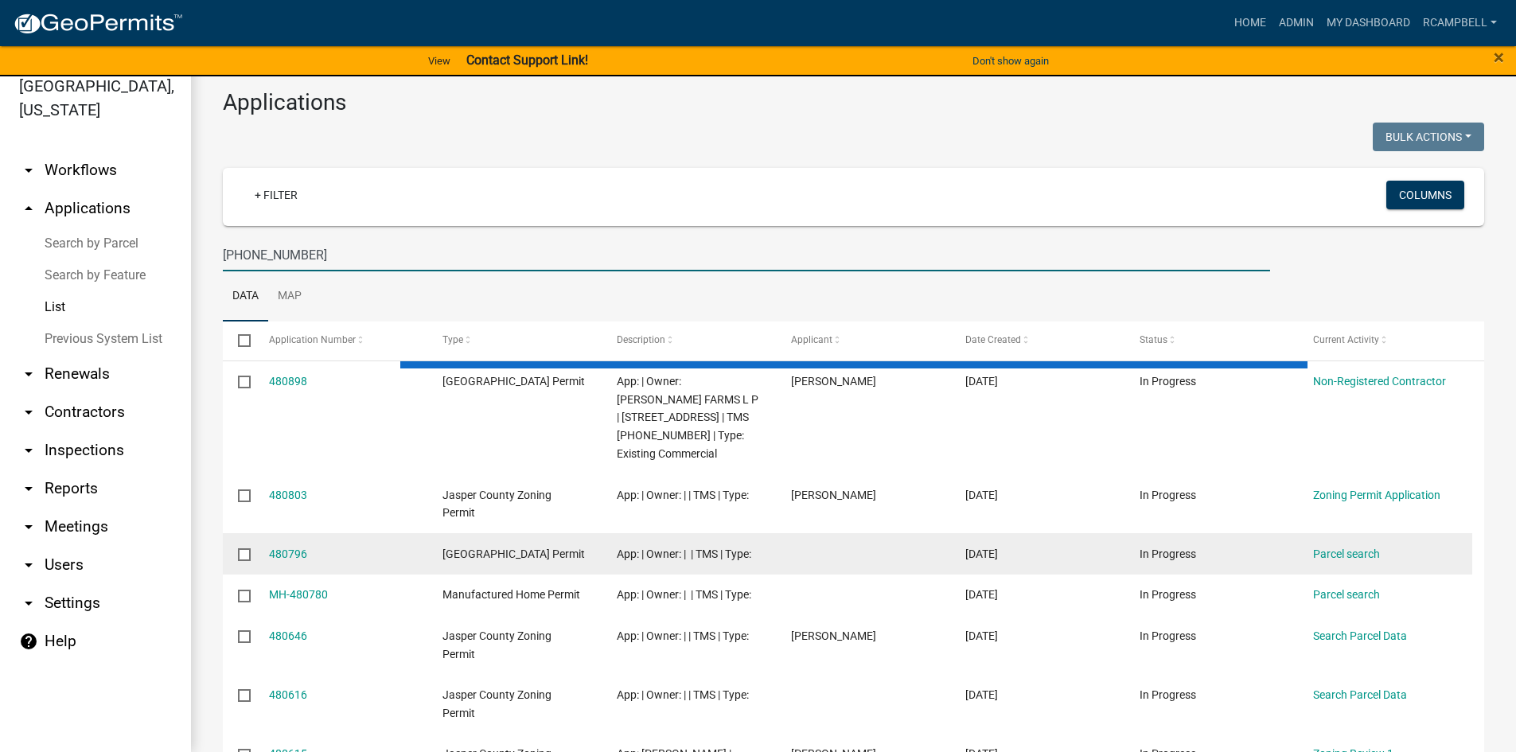
click at [345, 545] on div "480796" at bounding box center [340, 554] width 143 height 18
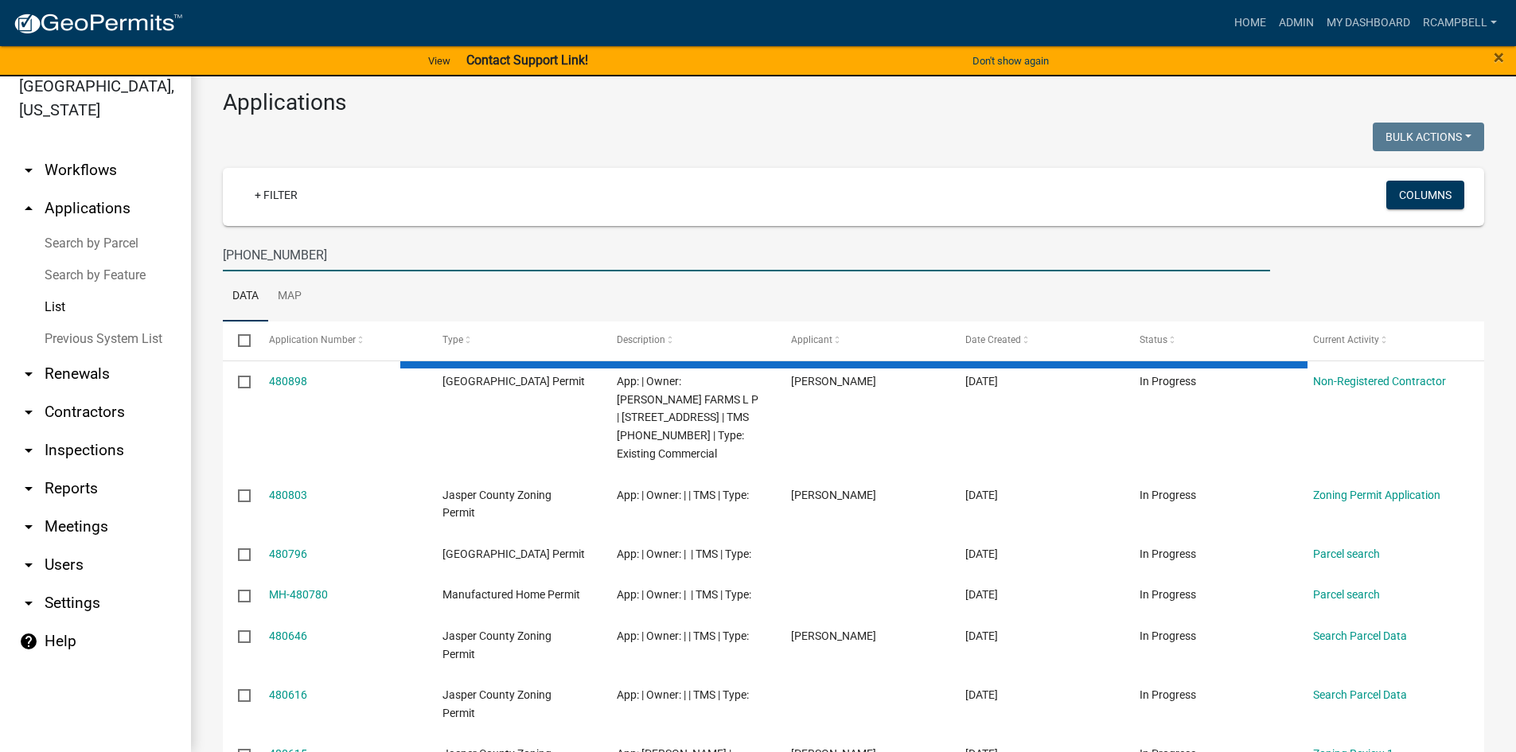
click at [323, 256] on input "[PHONE_NUMBER]" at bounding box center [747, 255] width 1048 height 33
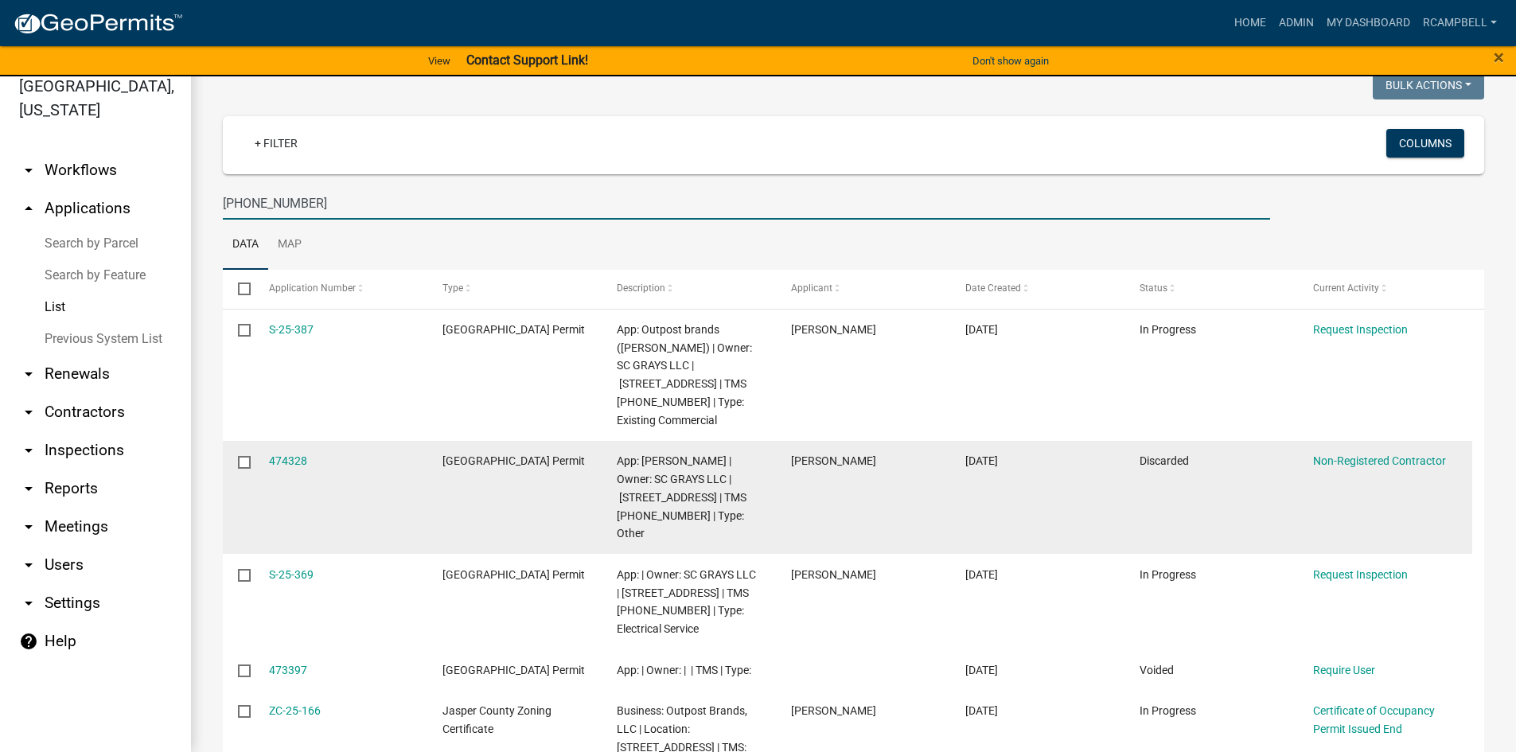
scroll to position [80, 0]
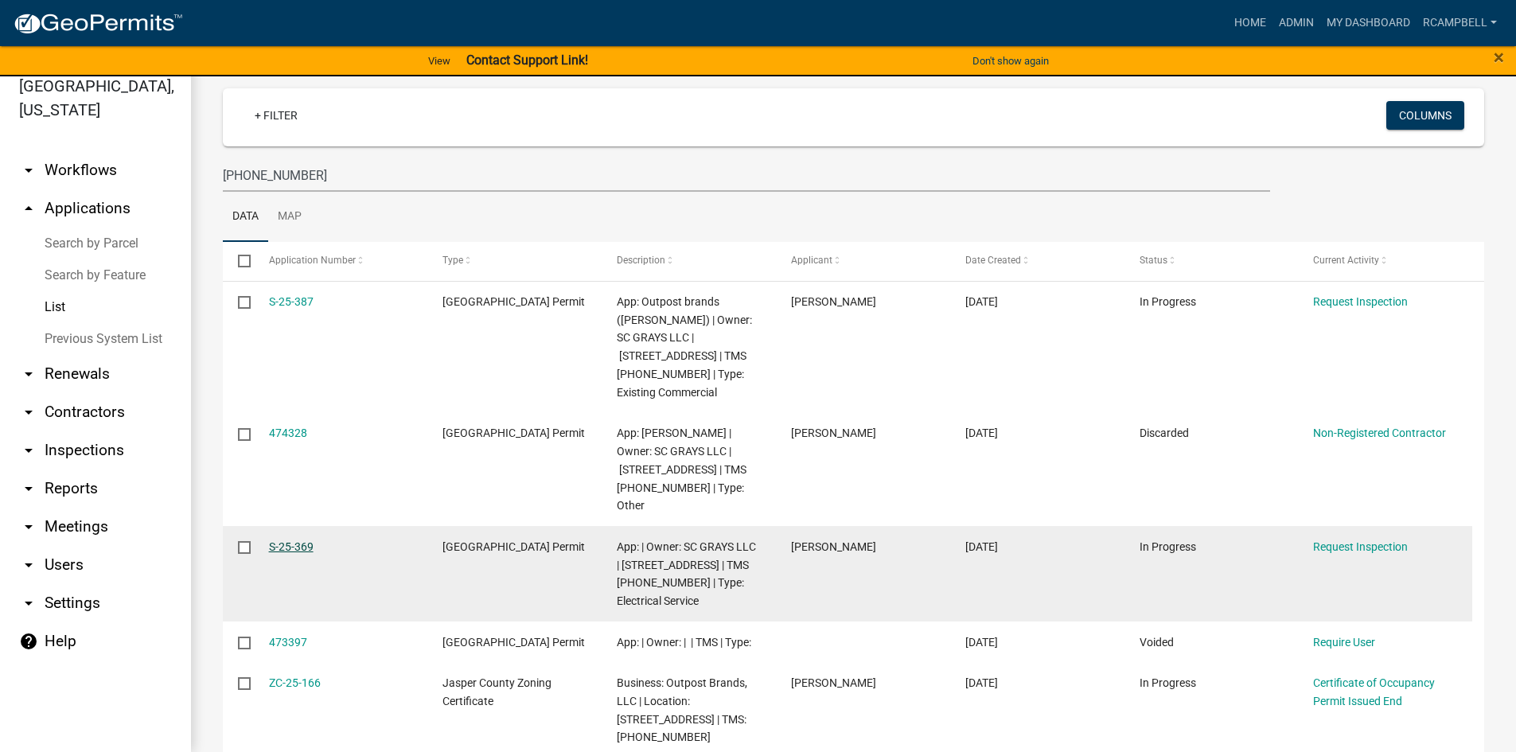
click at [282, 540] on link "S-25-369" at bounding box center [291, 546] width 45 height 13
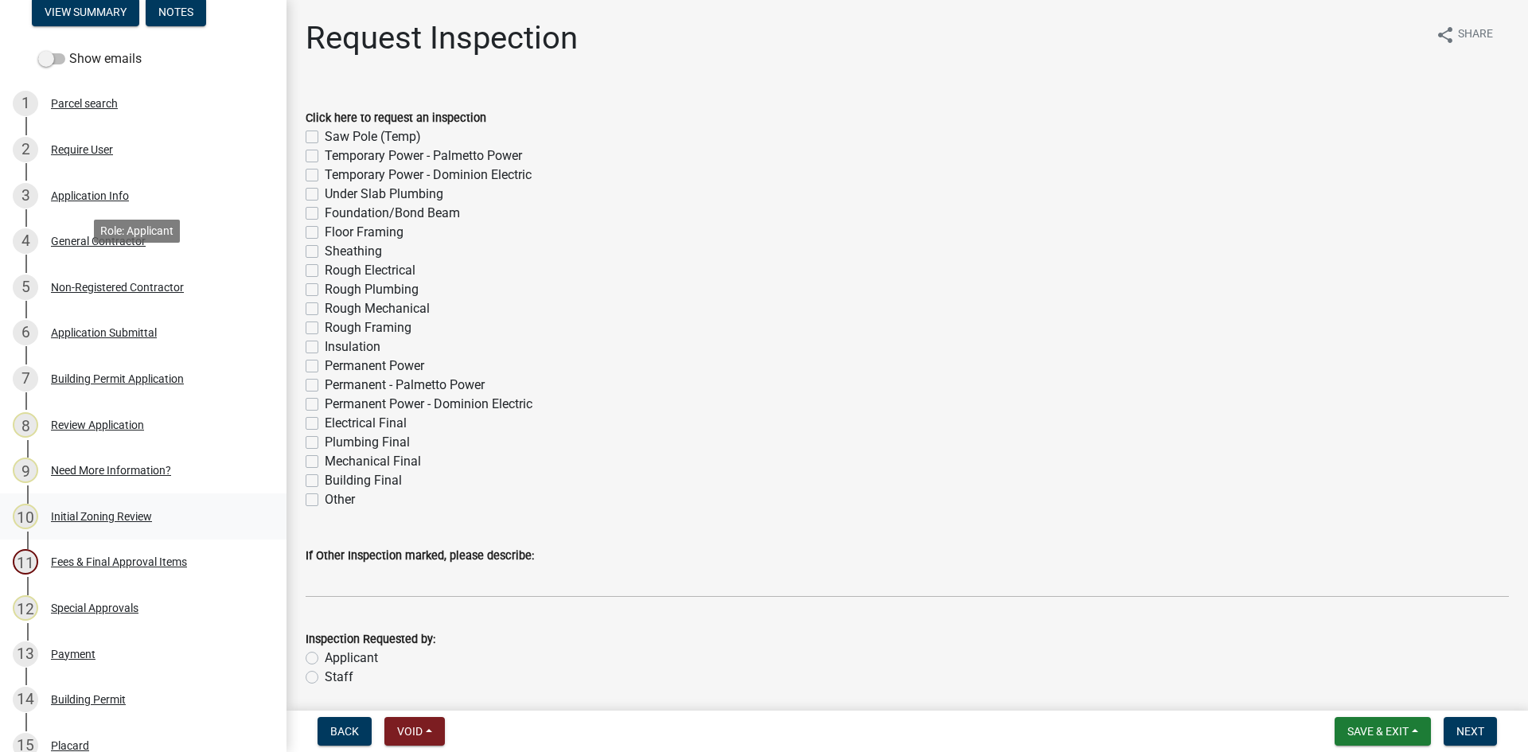
scroll to position [239, 0]
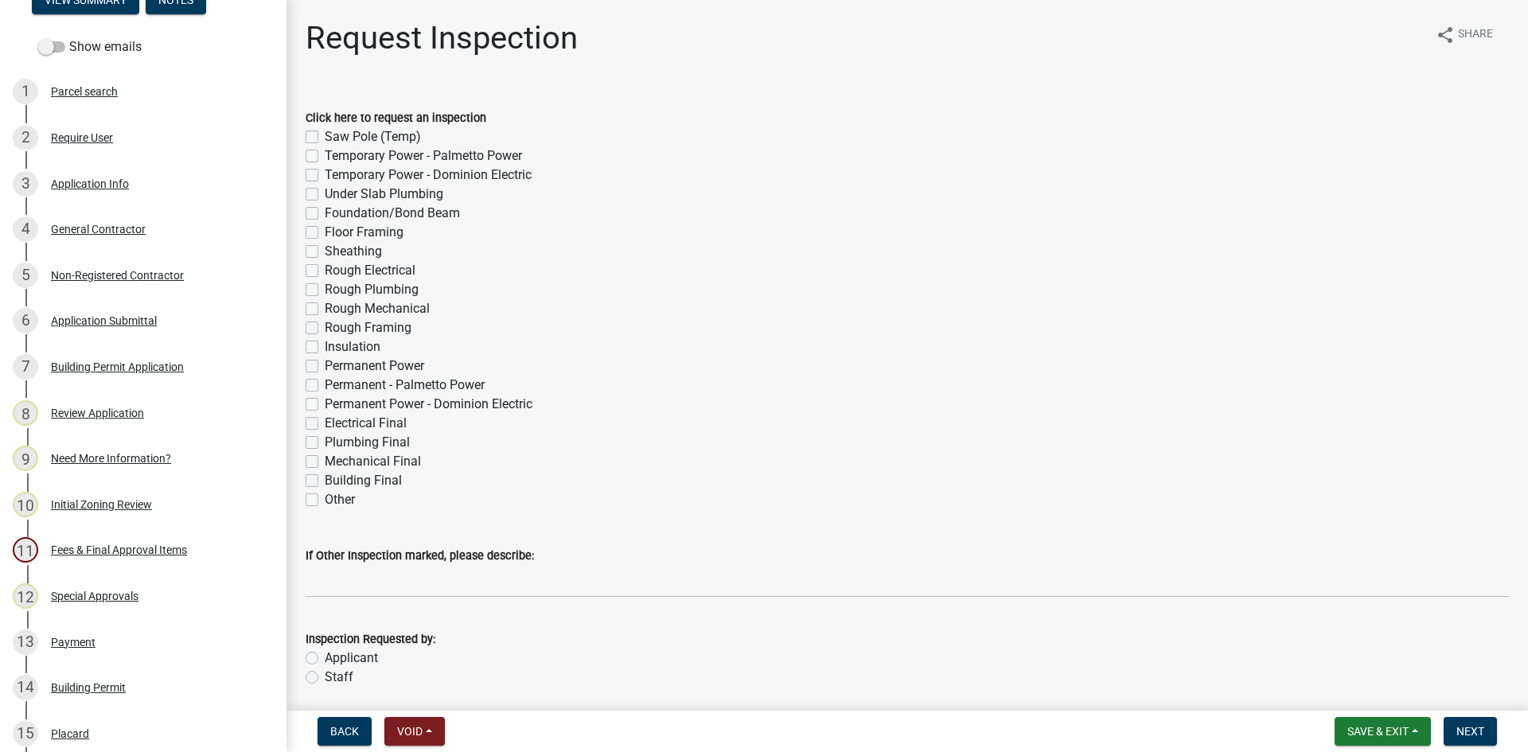
click at [325, 365] on label "Permanent Power" at bounding box center [375, 366] width 100 height 19
click at [325, 365] on input "Permanent Power" at bounding box center [330, 362] width 10 height 10
checkbox input "true"
checkbox input "false"
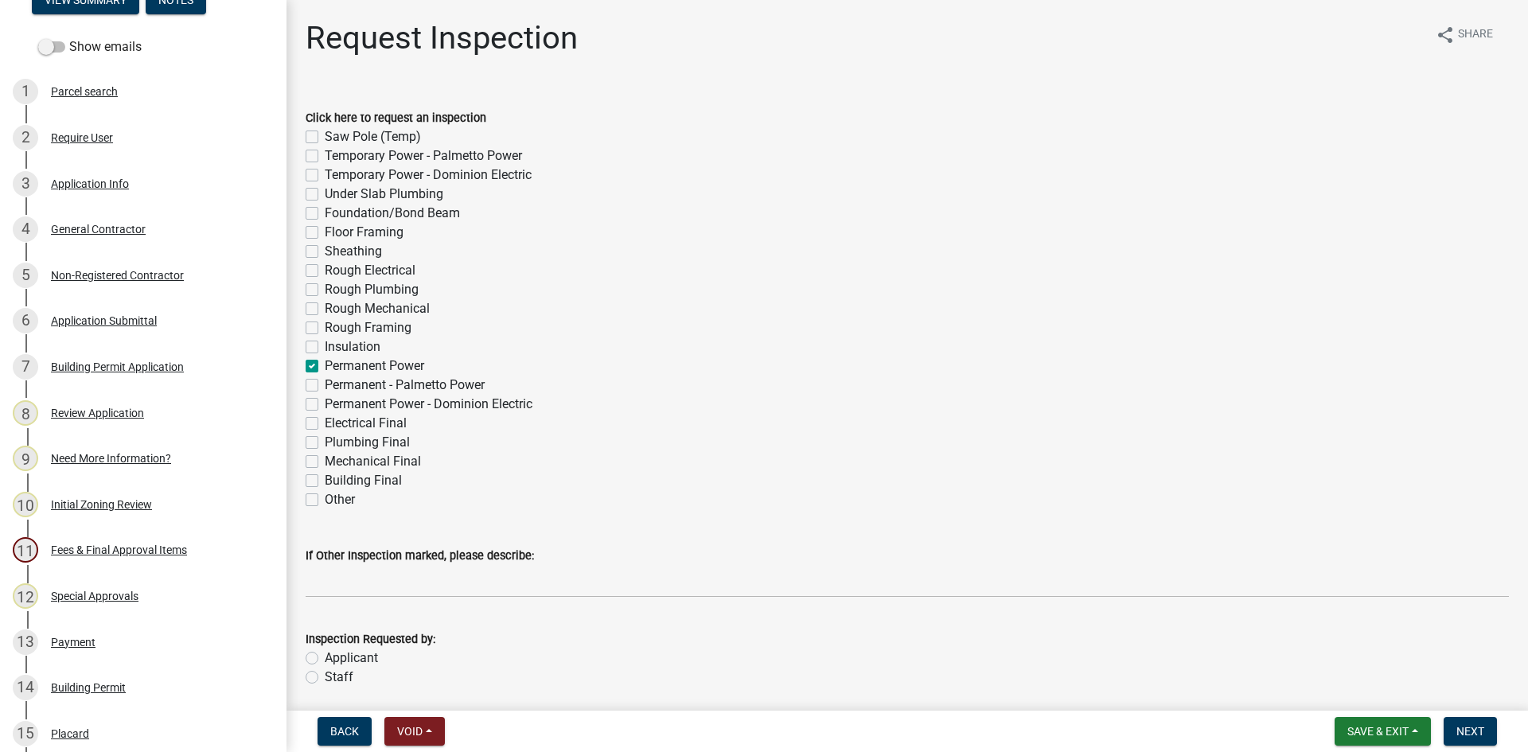
checkbox input "false"
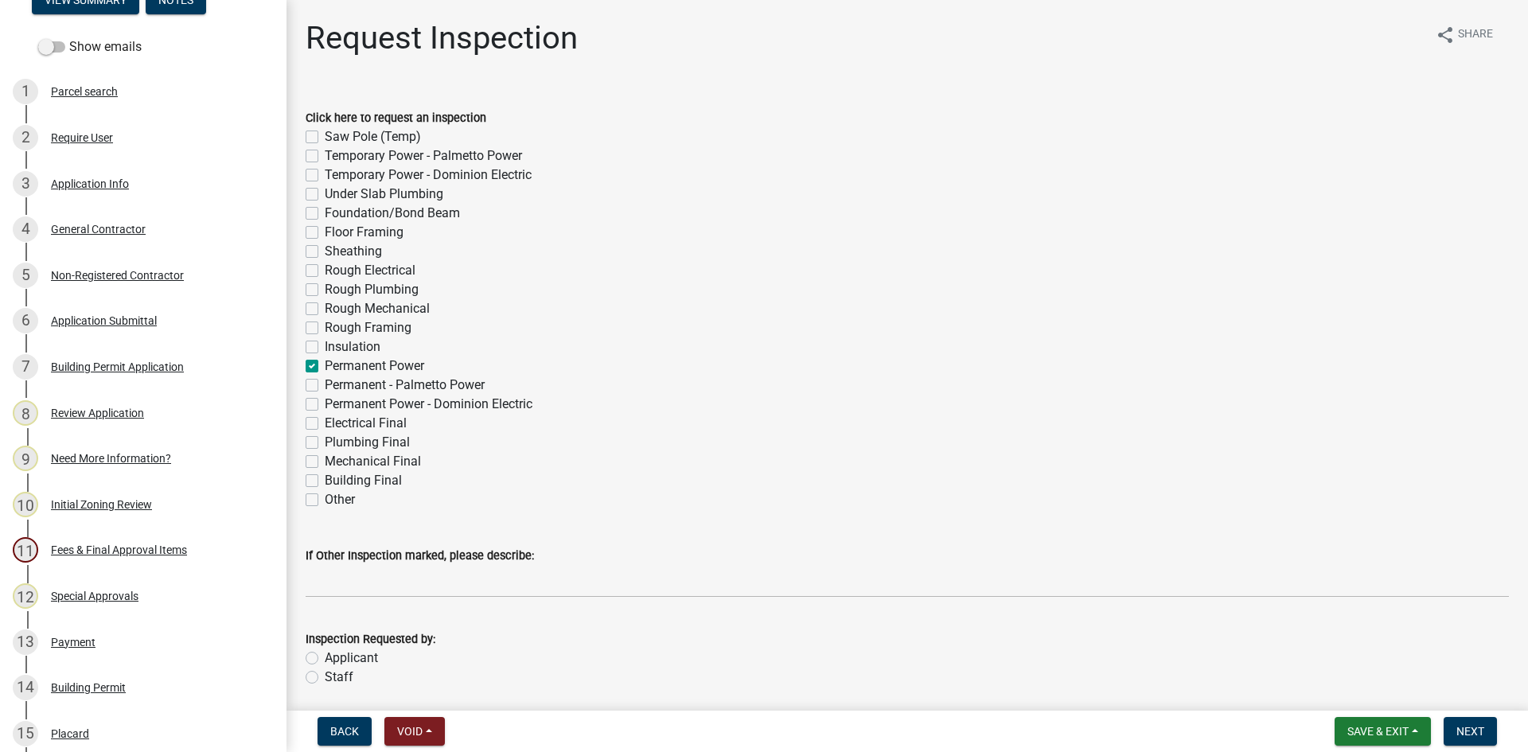
checkbox input "false"
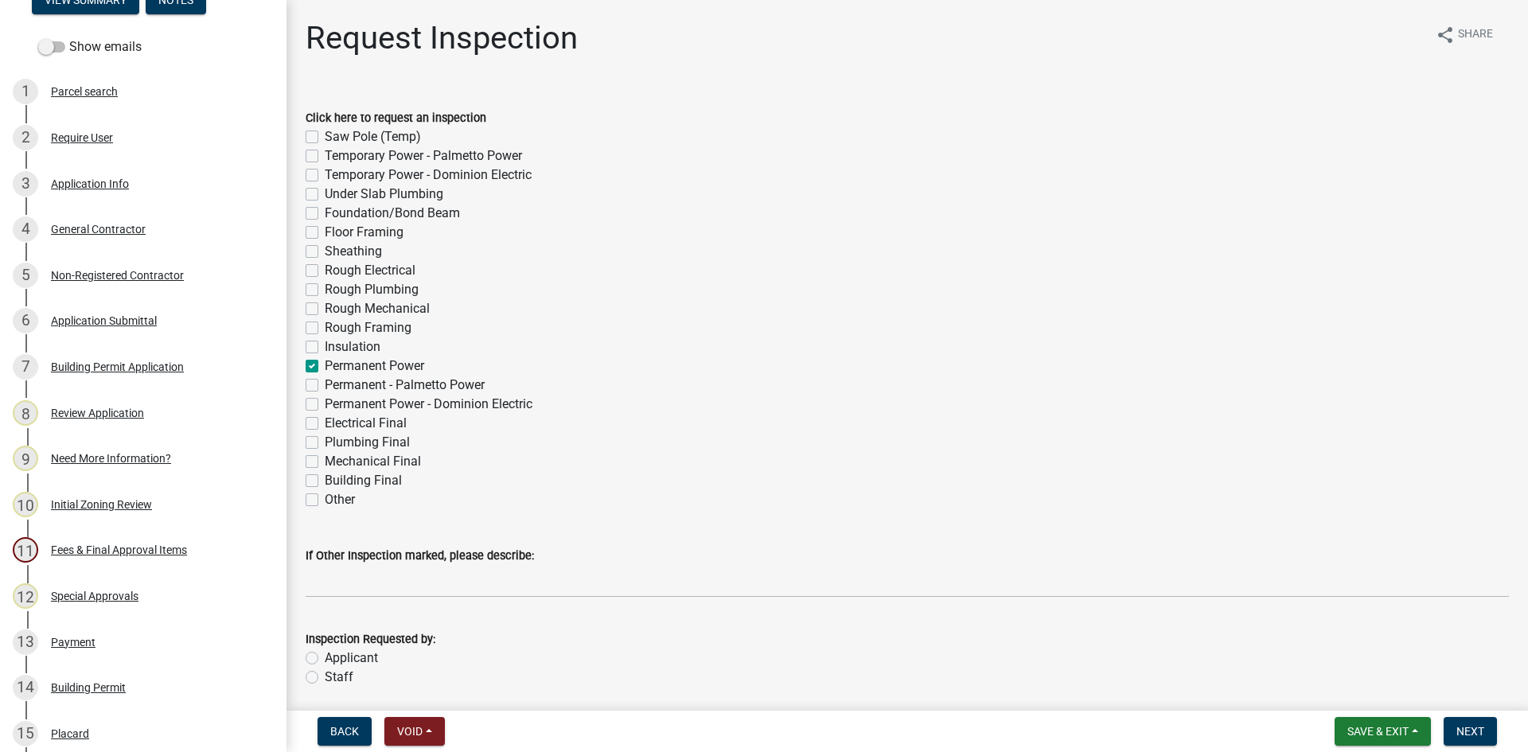
checkbox input "true"
checkbox input "false"
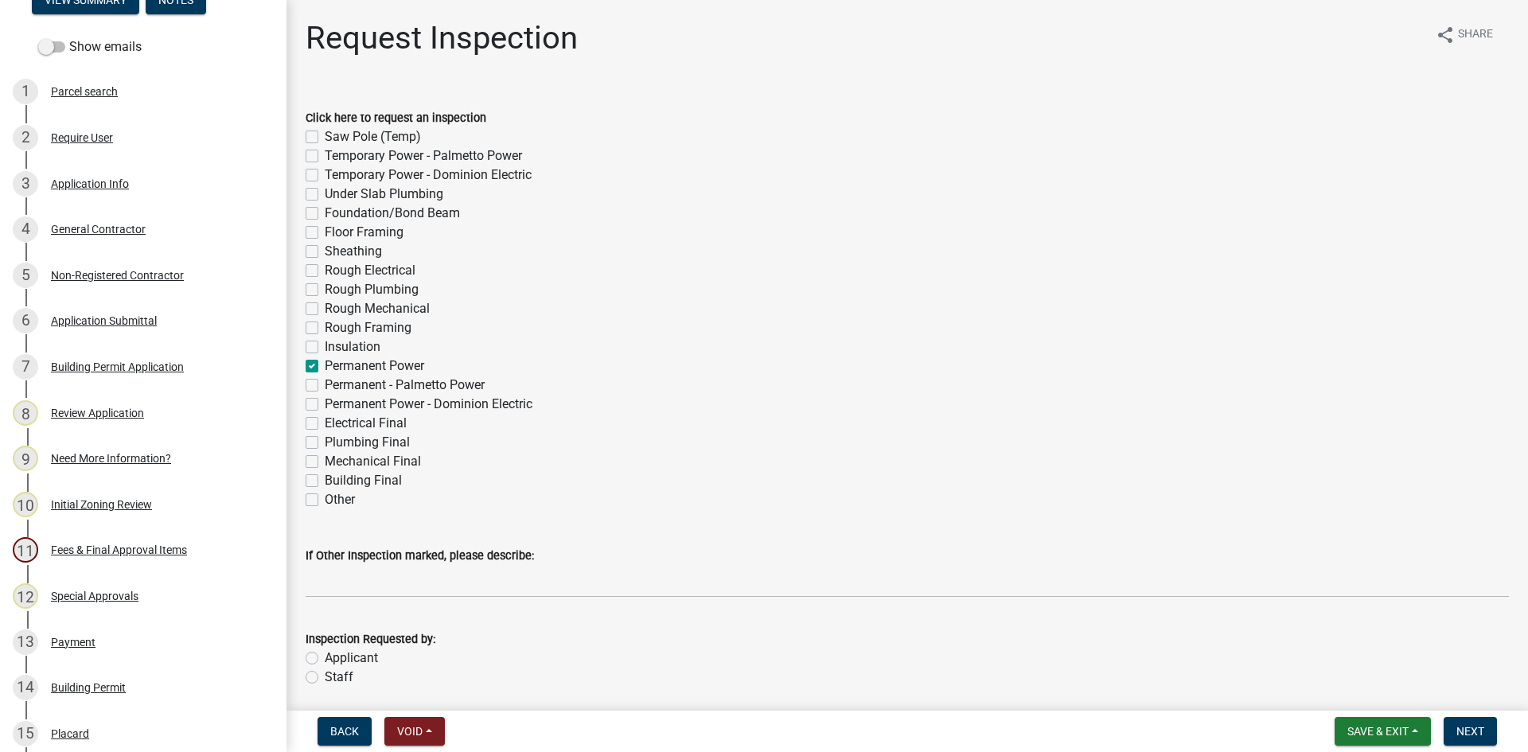
checkbox input "false"
drag, startPoint x: 310, startPoint y: 679, endPoint x: 310, endPoint y: 669, distance: 9.6
click at [325, 677] on label "Staff" at bounding box center [339, 677] width 29 height 19
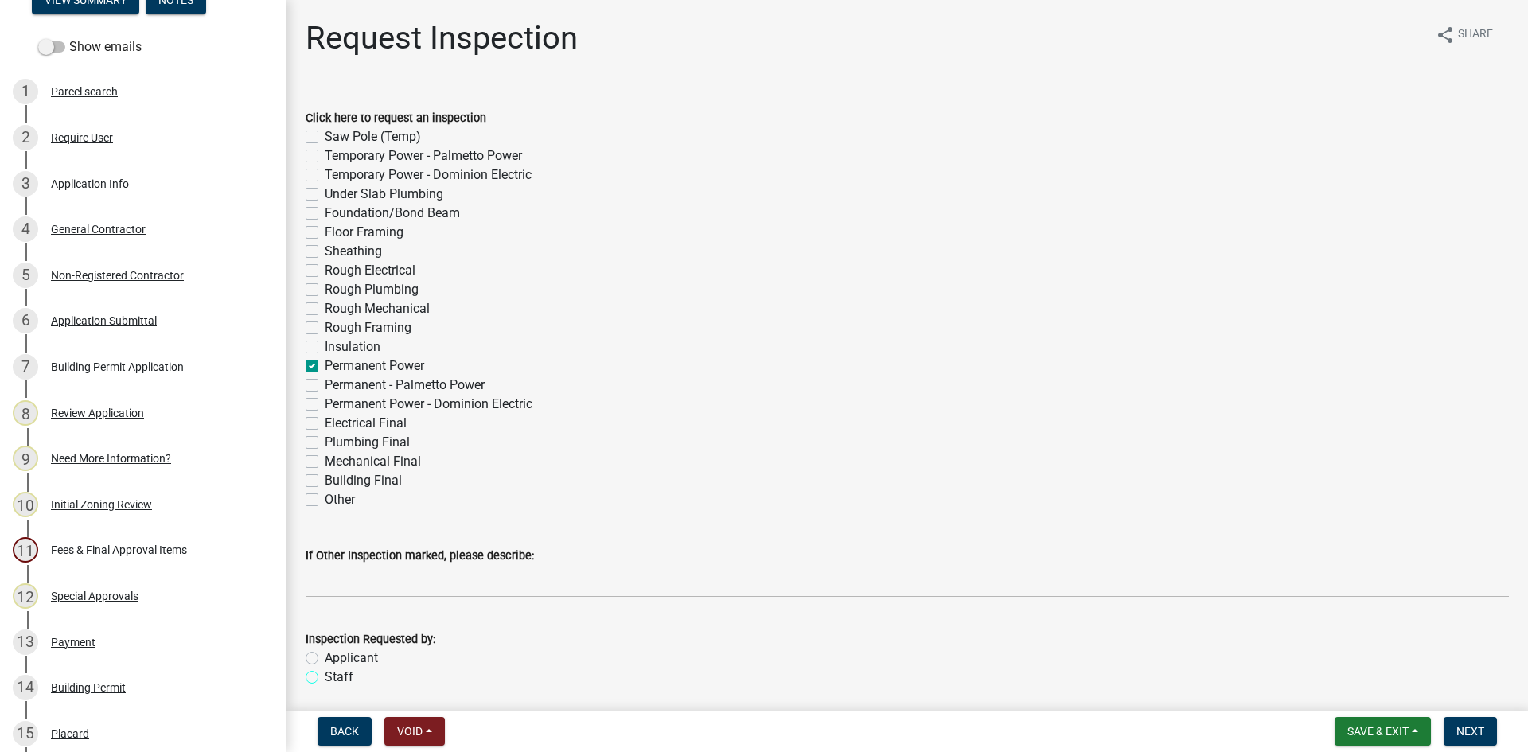
click at [325, 677] on input "Staff" at bounding box center [330, 673] width 10 height 10
radio input "true"
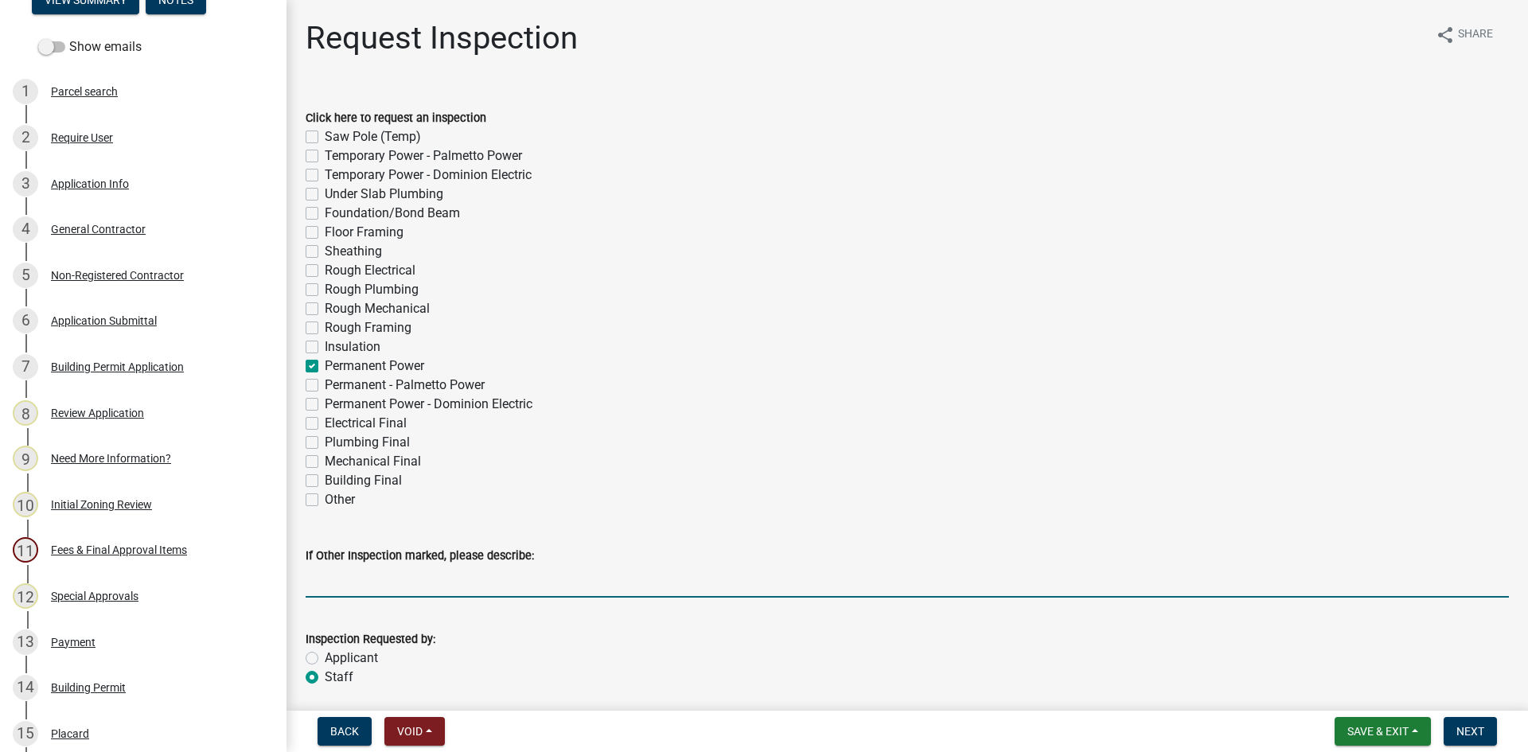
click at [318, 584] on input "If Other Inspection marked, please describe:" at bounding box center [908, 581] width 1204 height 33
type input "Do not put on tomorrows inspections"
click at [1481, 736] on span "Next" at bounding box center [1471, 731] width 28 height 13
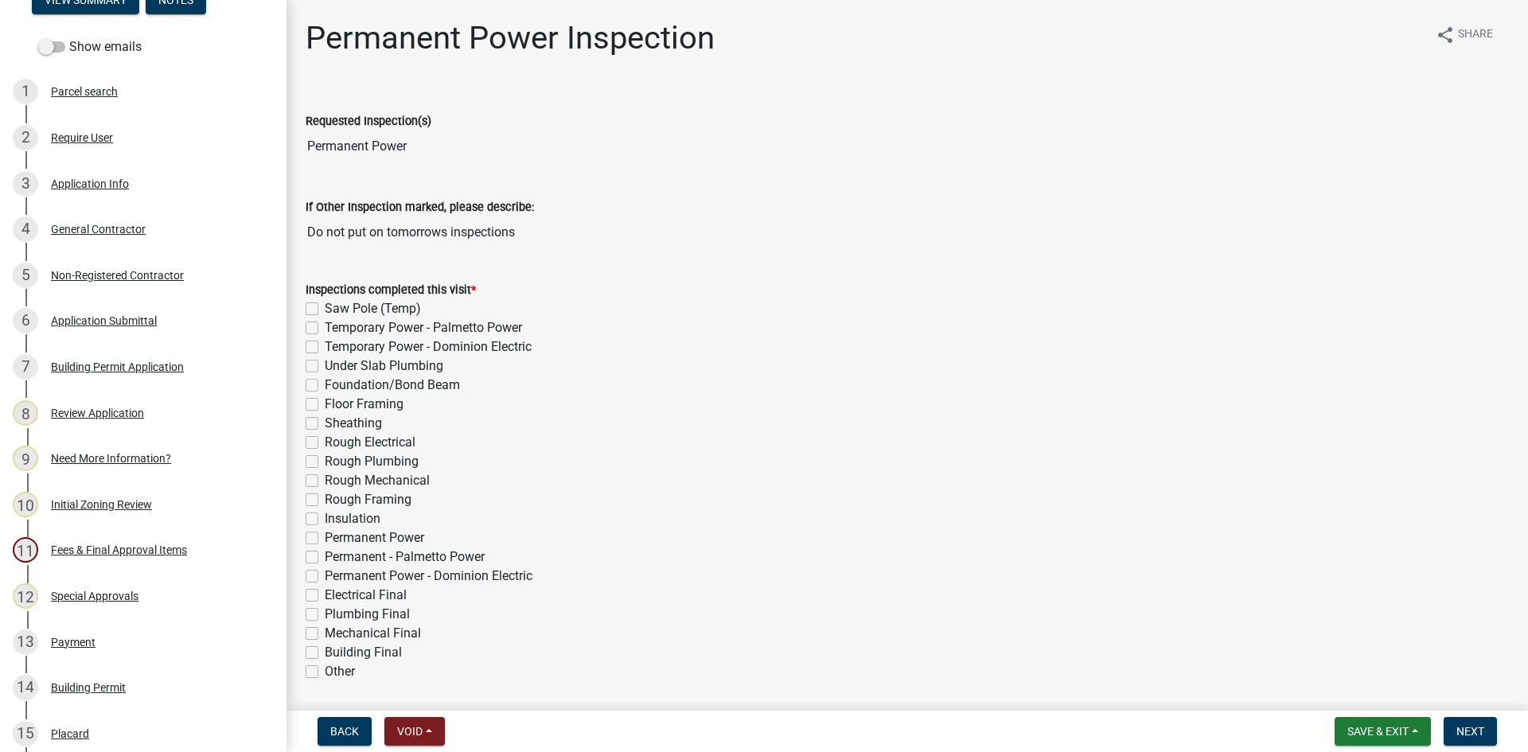
click at [325, 540] on label "Permanent Power" at bounding box center [375, 538] width 100 height 19
click at [325, 539] on input "Permanent Power" at bounding box center [330, 534] width 10 height 10
checkbox input "true"
checkbox input "false"
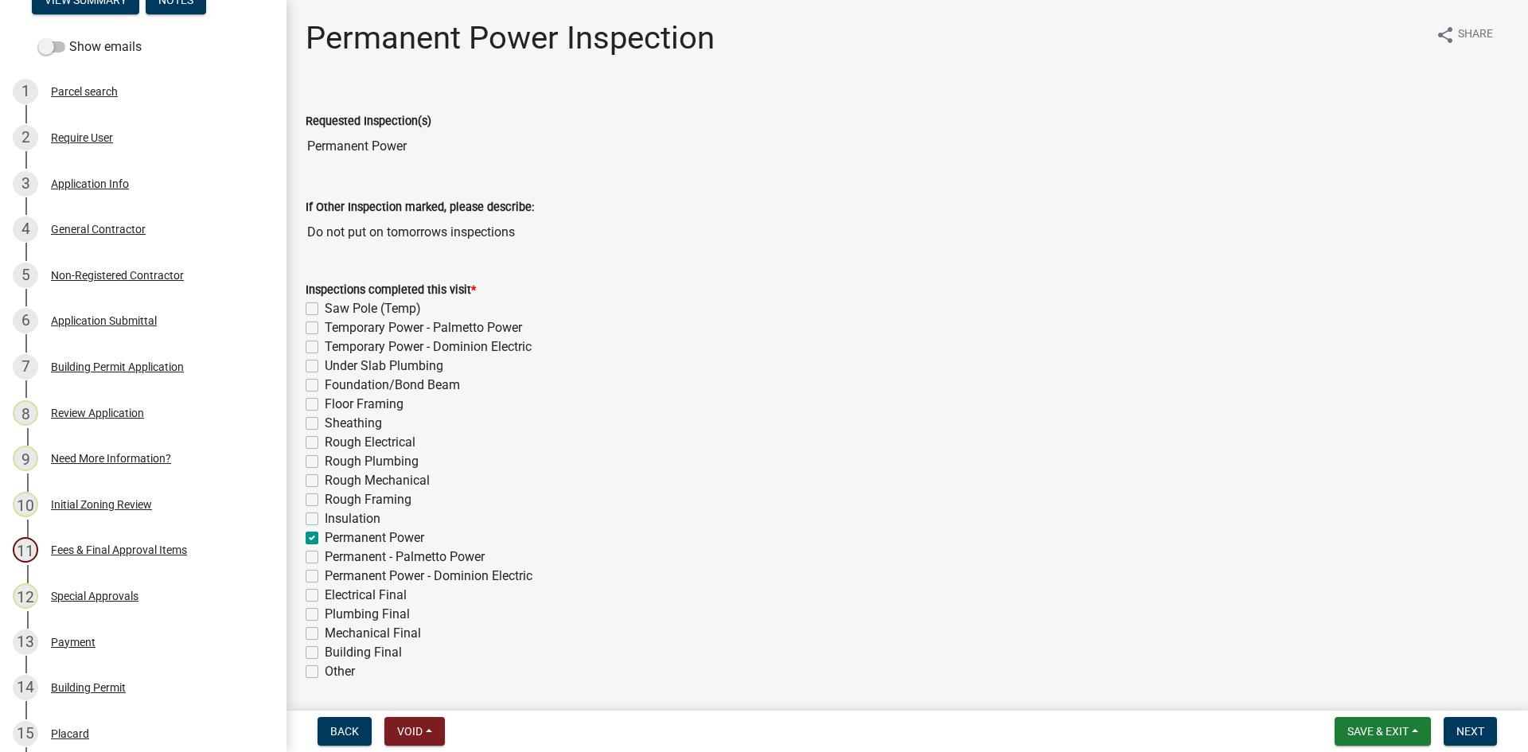
checkbox input "false"
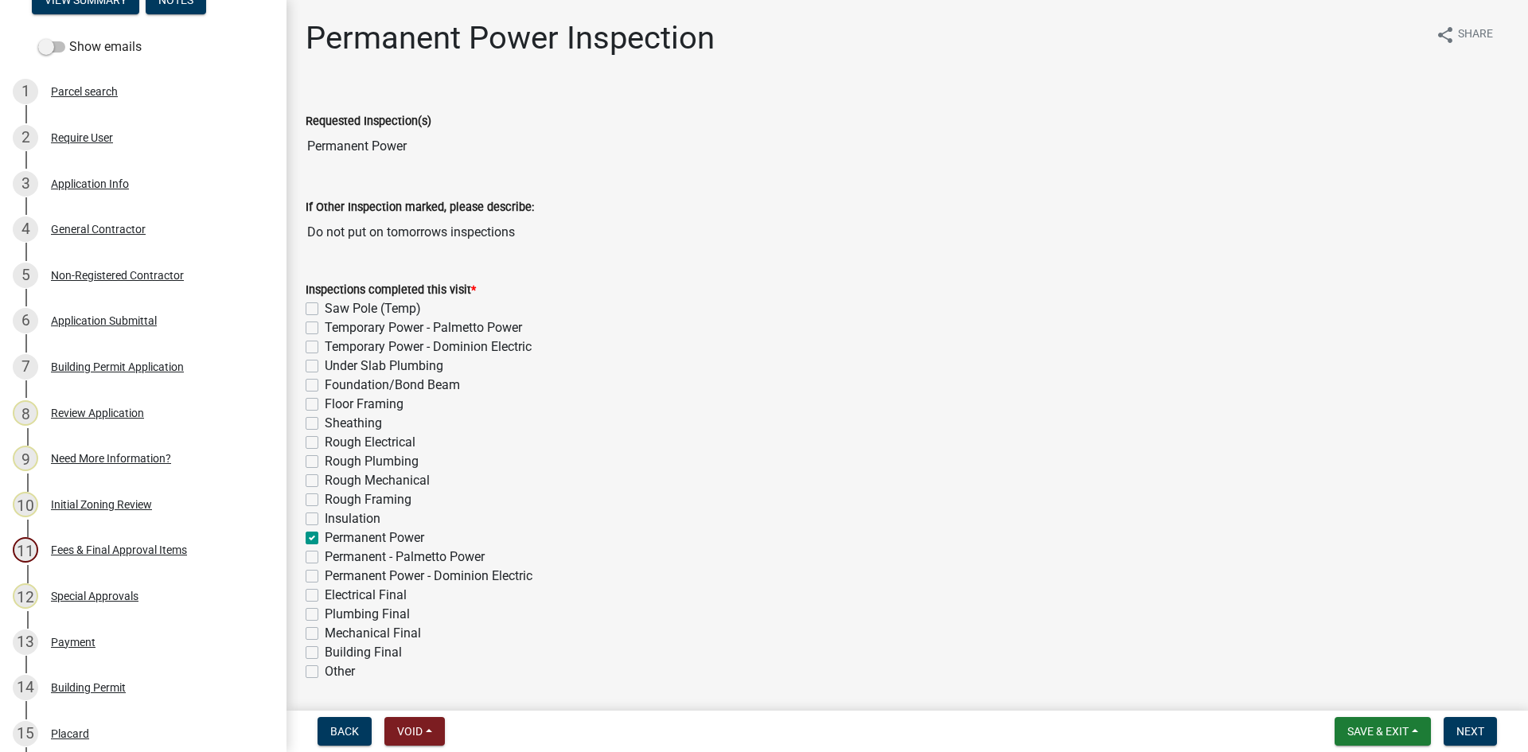
checkbox input "false"
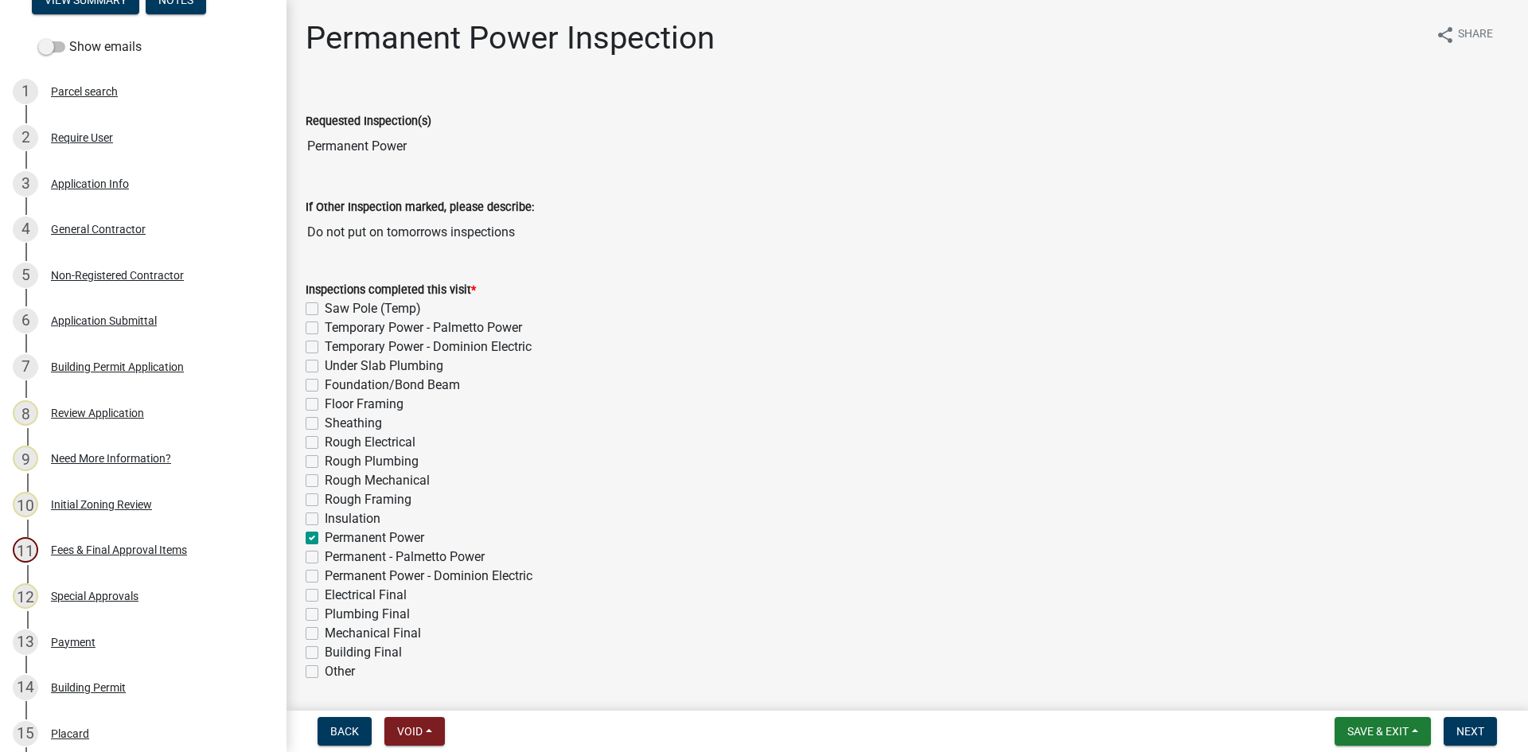
checkbox input "true"
checkbox input "false"
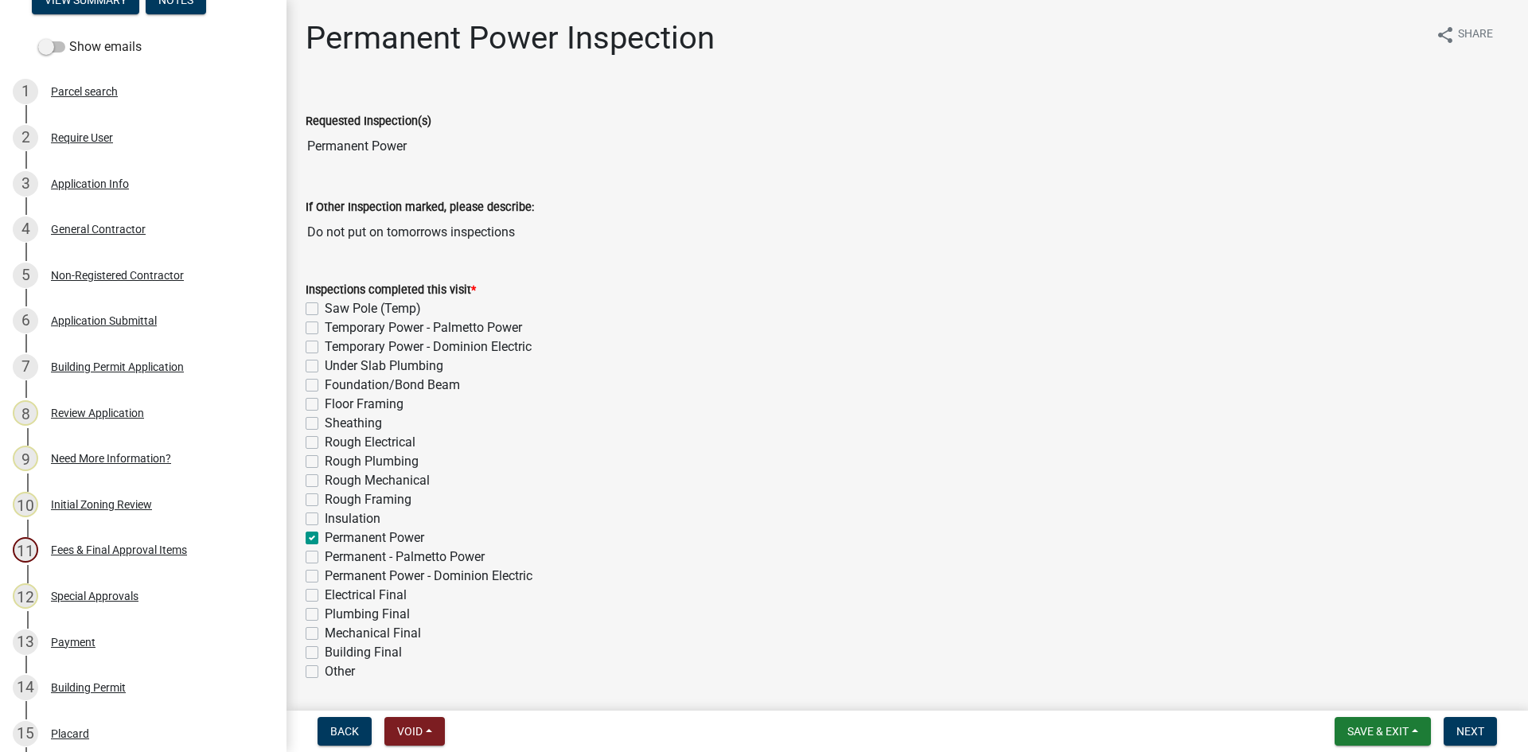
checkbox input "false"
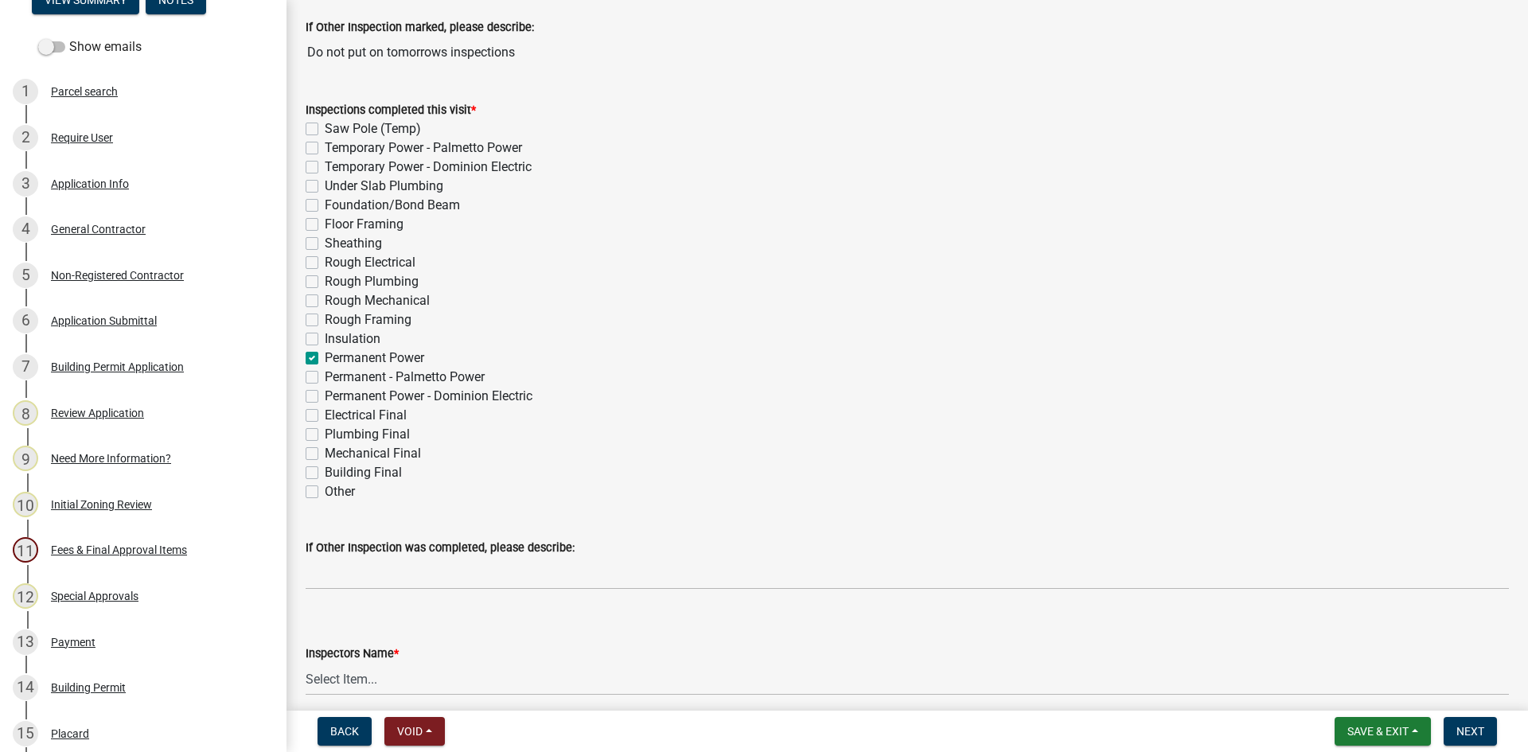
scroll to position [318, 0]
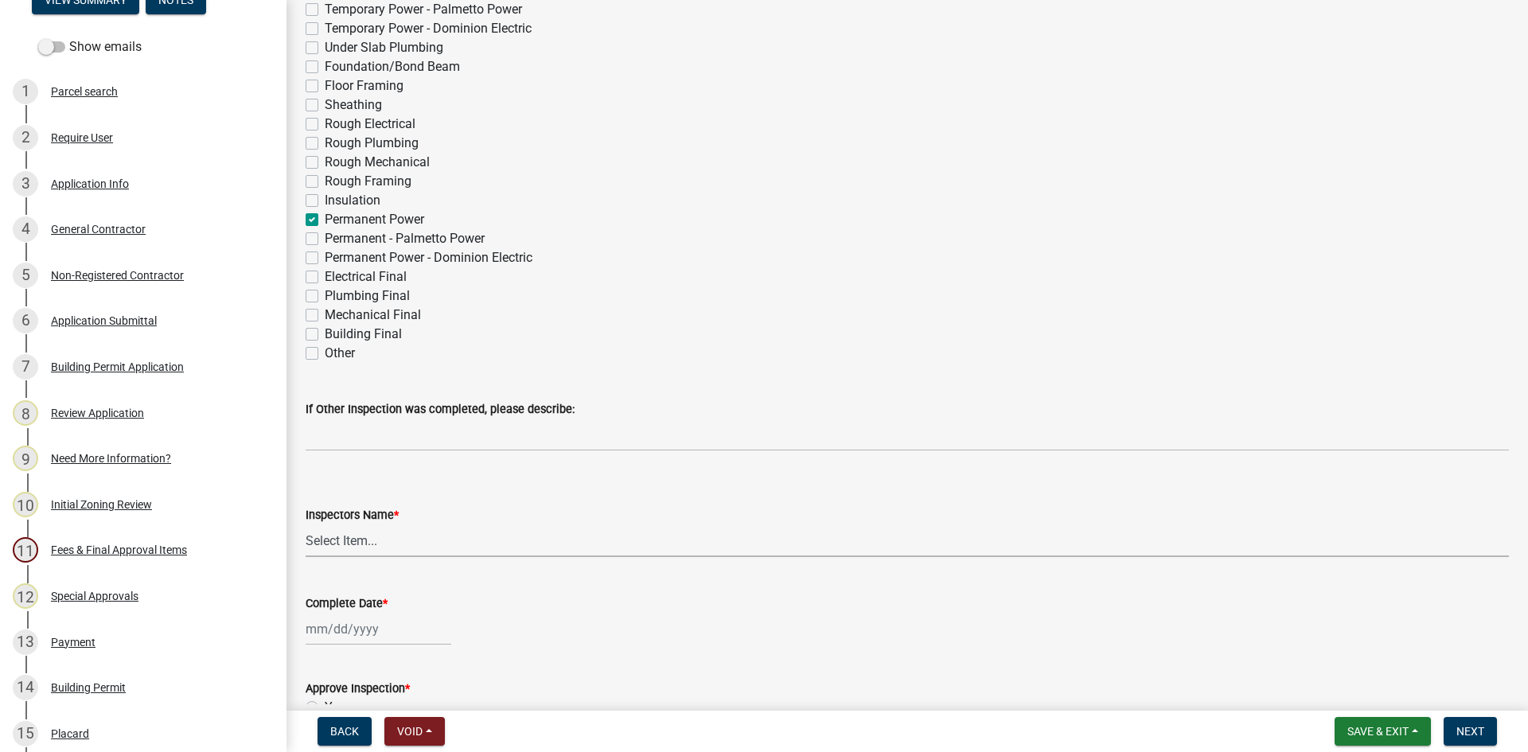
click at [382, 544] on select "Select Item... [EMAIL_ADDRESS][DOMAIN_NAME] ([PERSON_NAME] ) rcampbell ([PERSON…" at bounding box center [908, 541] width 1204 height 33
select select "acf36c91-87ca-4b19-8dd2-91b45068efa1"
click at [306, 525] on select "Select Item... [EMAIL_ADDRESS][DOMAIN_NAME] ([PERSON_NAME] ) rcampbell ([PERSON…" at bounding box center [908, 541] width 1204 height 33
select select "9"
select select "2025"
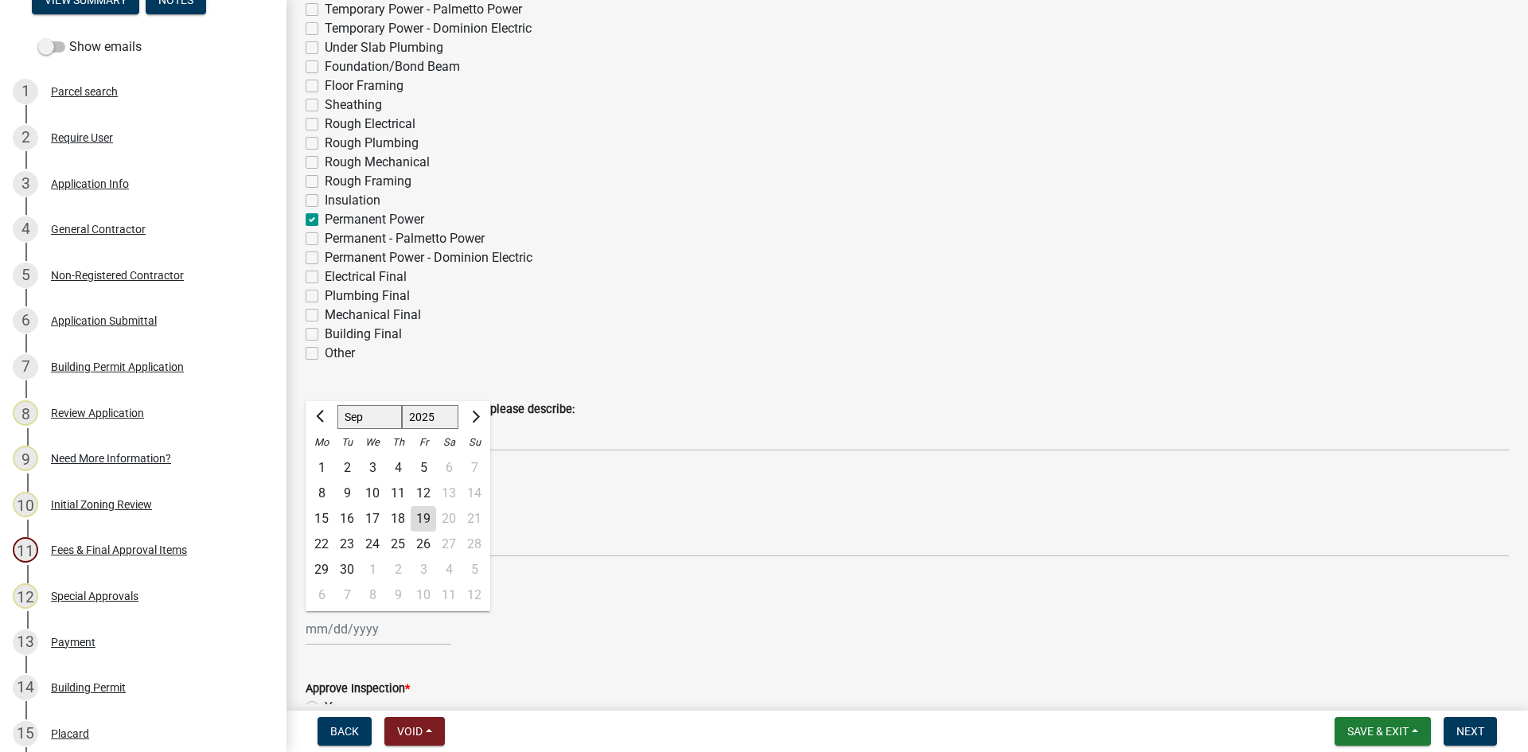
click at [364, 628] on div "[PERSON_NAME] Feb Mar Apr [PERSON_NAME][DATE] Oct Nov [DATE] 1526 1527 1528 152…" at bounding box center [379, 629] width 146 height 33
click at [428, 517] on div "19" at bounding box center [423, 518] width 25 height 25
type input "[DATE]"
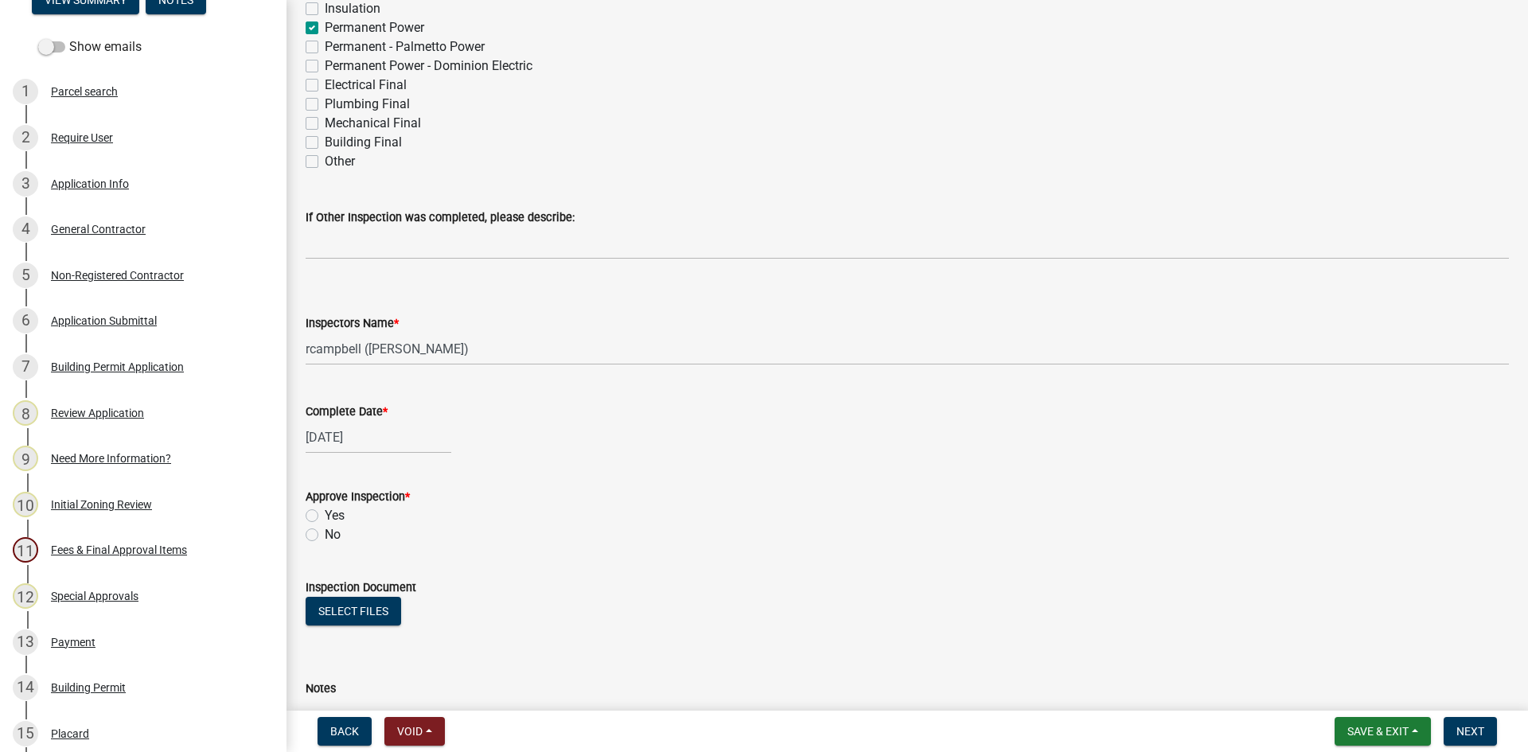
scroll to position [557, 0]
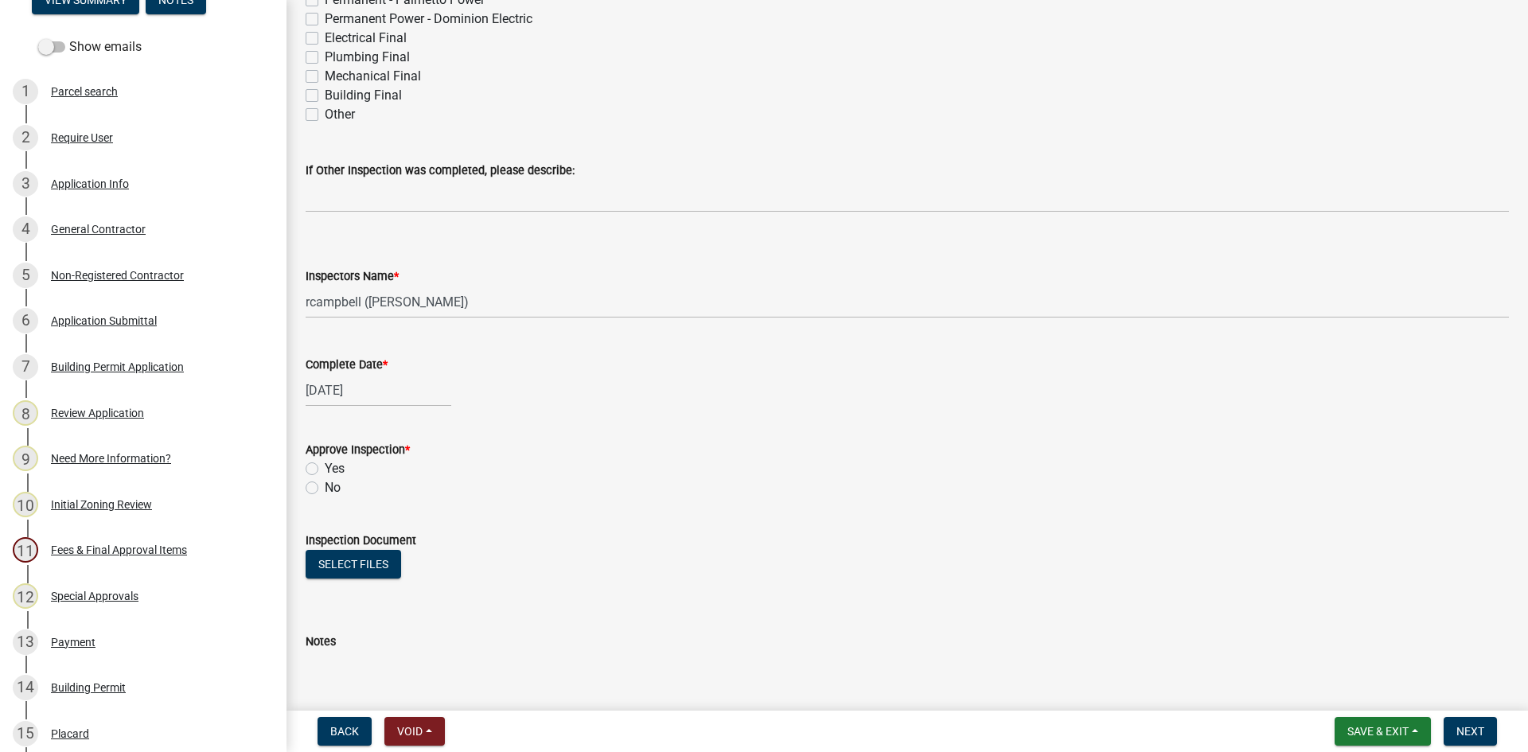
click at [325, 466] on label "Yes" at bounding box center [335, 468] width 20 height 19
click at [325, 466] on input "Yes" at bounding box center [330, 464] width 10 height 10
radio input "true"
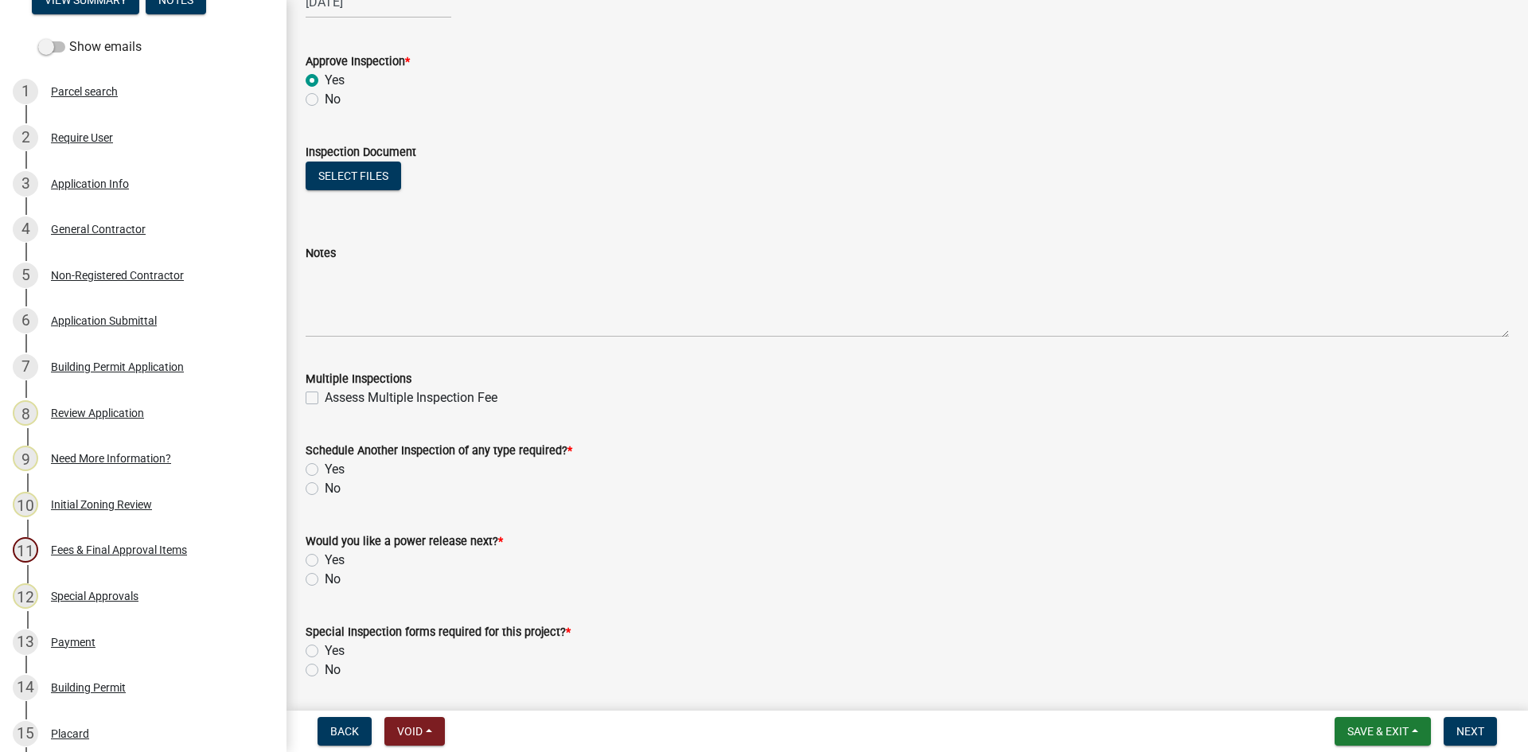
scroll to position [955, 0]
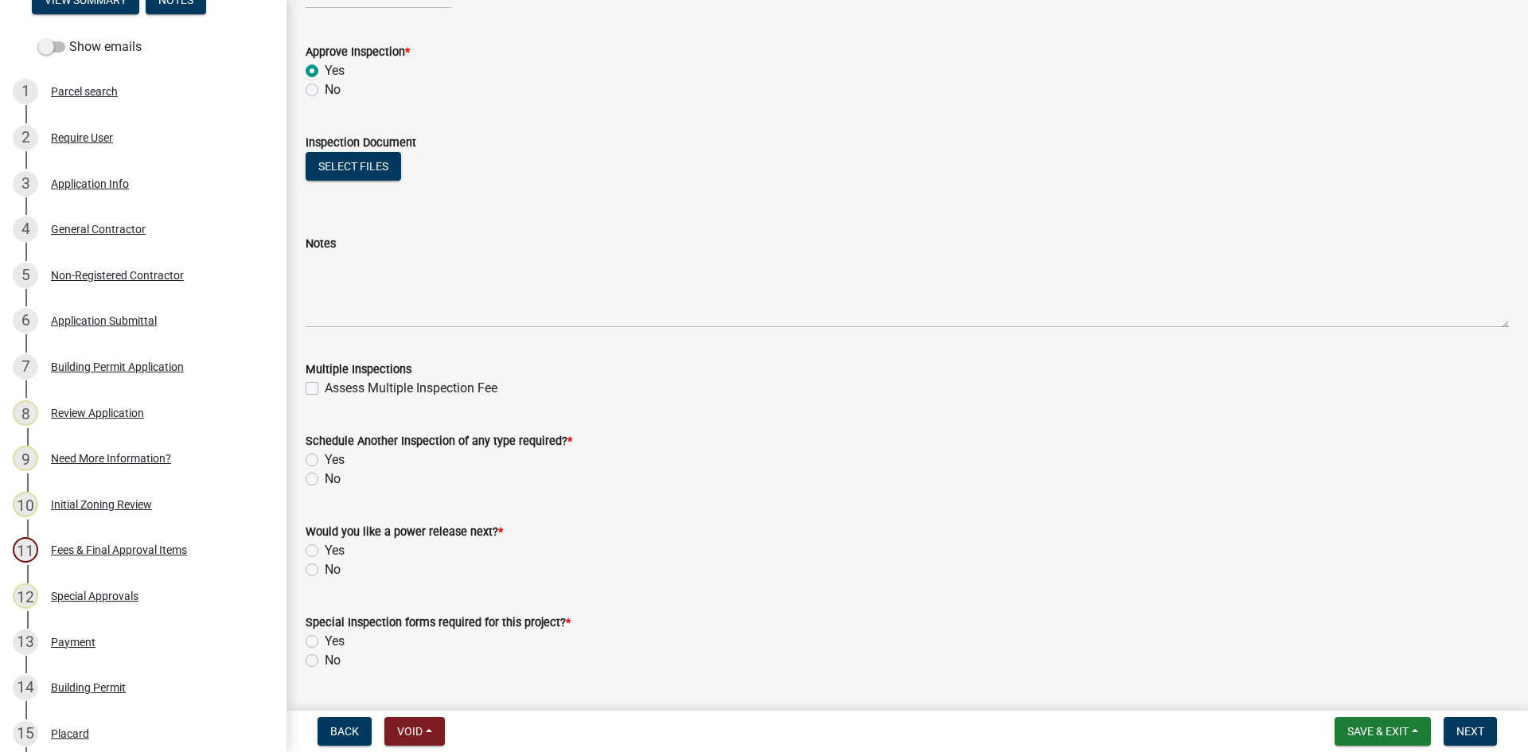
click at [325, 479] on label "No" at bounding box center [333, 479] width 16 height 19
click at [325, 479] on input "No" at bounding box center [330, 475] width 10 height 10
radio input "true"
click at [325, 549] on label "Yes" at bounding box center [335, 550] width 20 height 19
click at [325, 549] on input "Yes" at bounding box center [330, 546] width 10 height 10
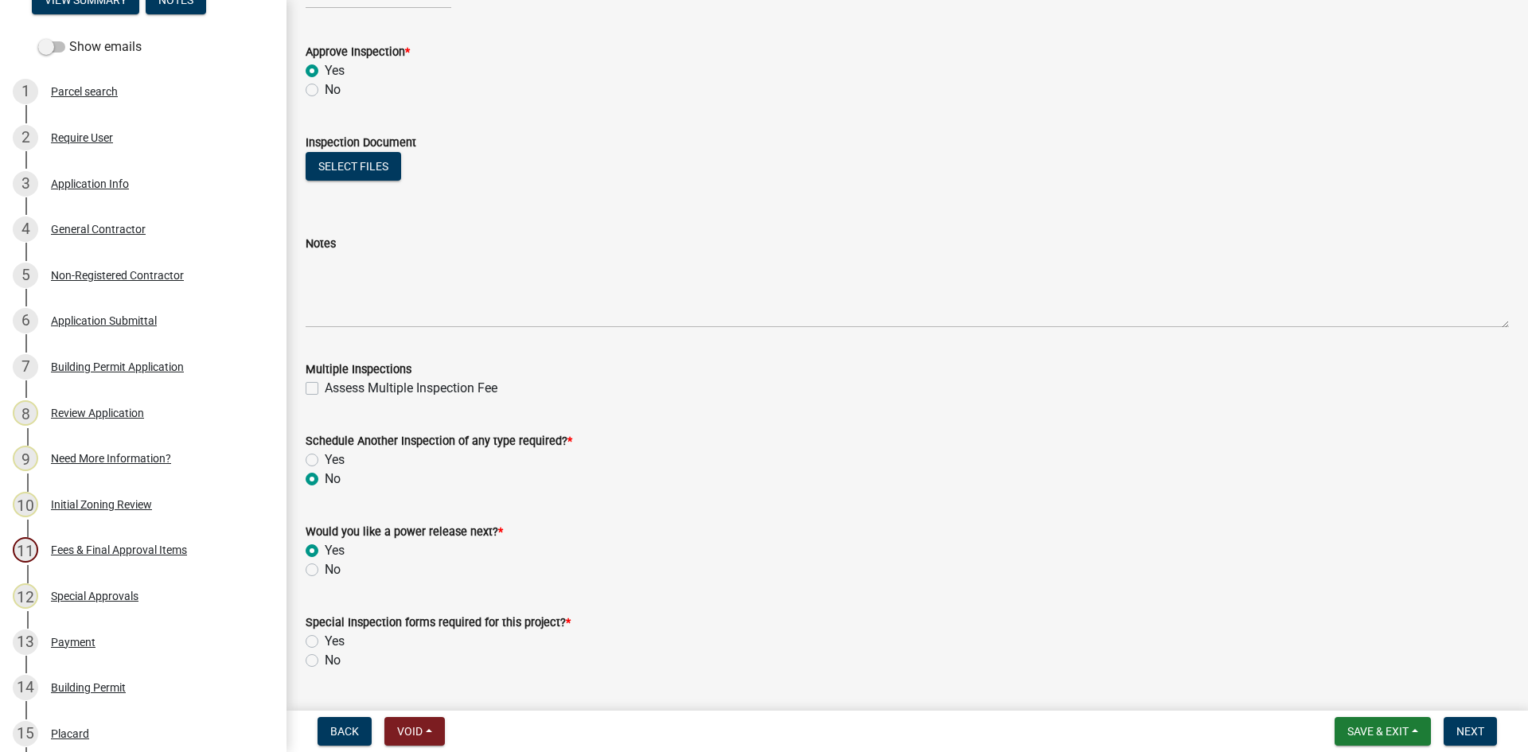
radio input "true"
click at [325, 661] on label "No" at bounding box center [333, 660] width 16 height 19
click at [325, 661] on input "No" at bounding box center [330, 656] width 10 height 10
radio input "true"
click at [1488, 736] on button "Next" at bounding box center [1470, 731] width 53 height 29
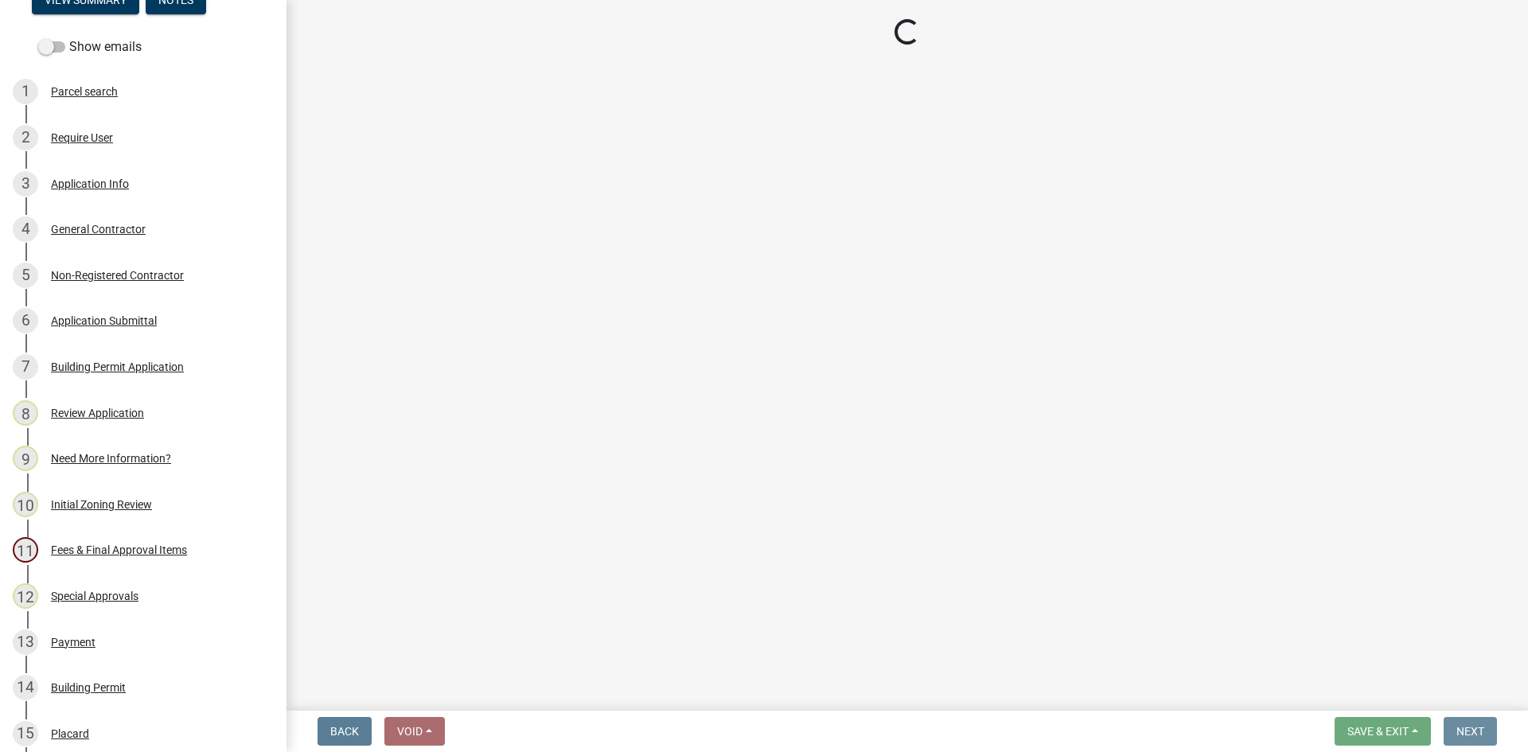
scroll to position [0, 0]
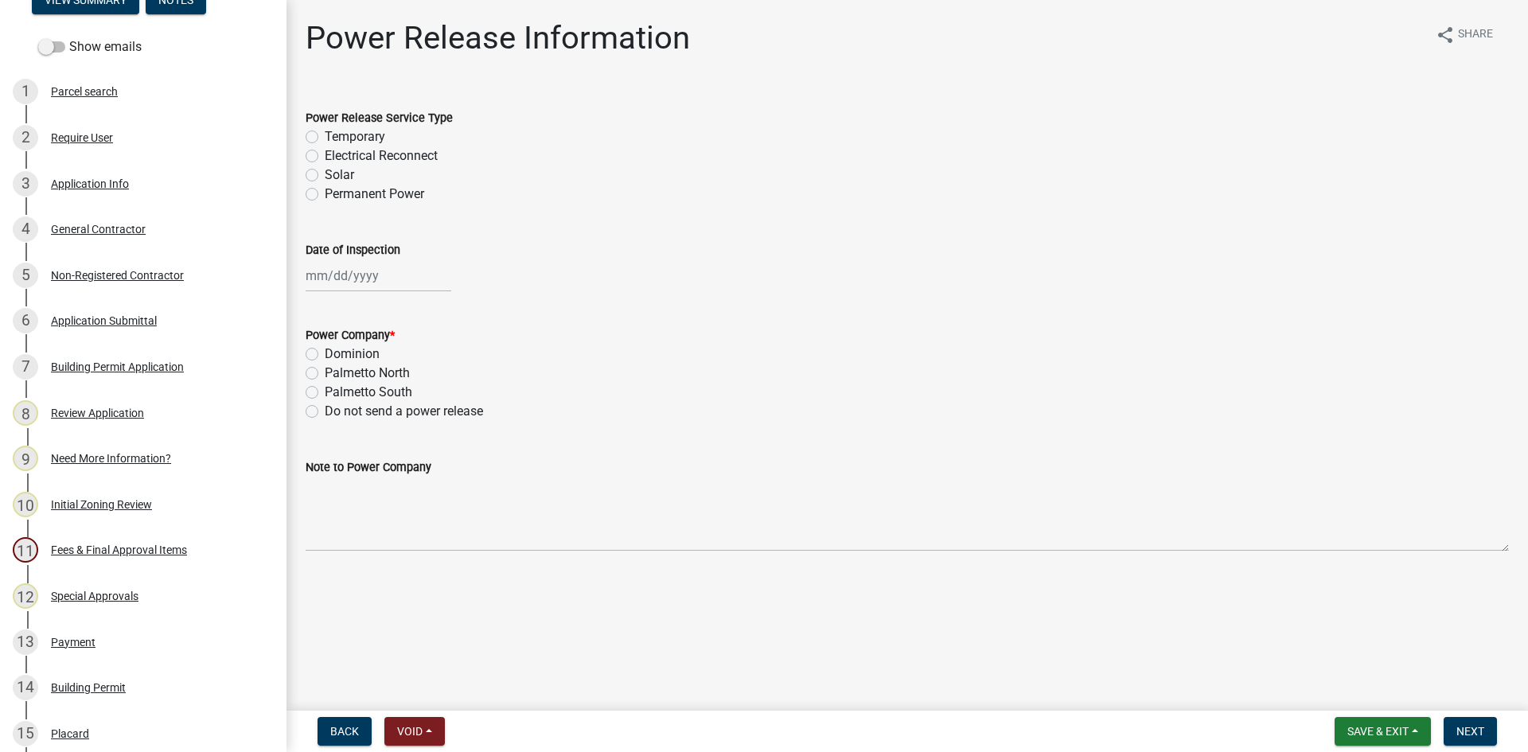
click at [325, 194] on label "Permanent Power" at bounding box center [375, 194] width 100 height 19
click at [325, 194] on input "Permanent Power" at bounding box center [330, 190] width 10 height 10
radio input "true"
click at [343, 270] on div at bounding box center [379, 276] width 146 height 33
select select "9"
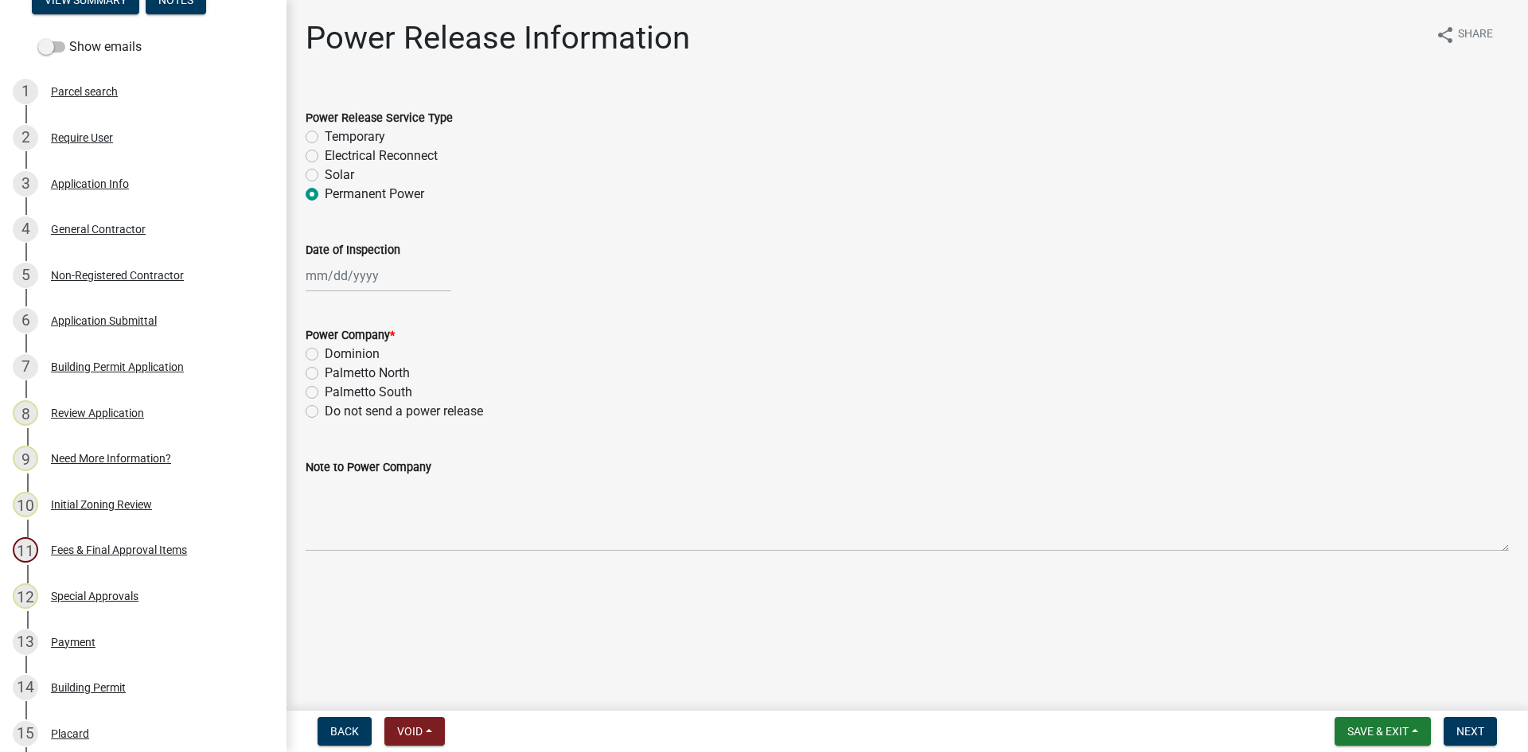
select select "2025"
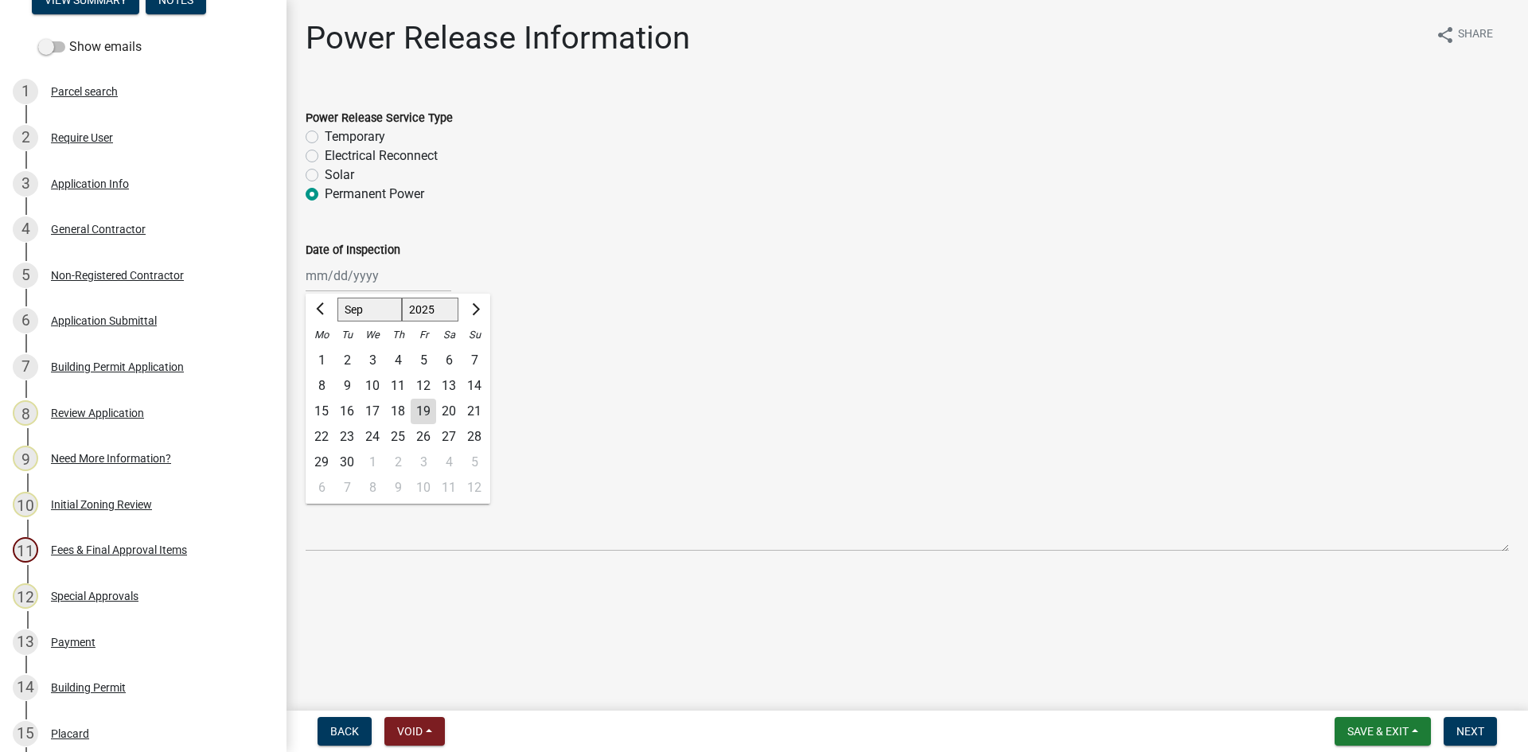
click at [423, 416] on div "19" at bounding box center [423, 411] width 25 height 25
type input "[DATE]"
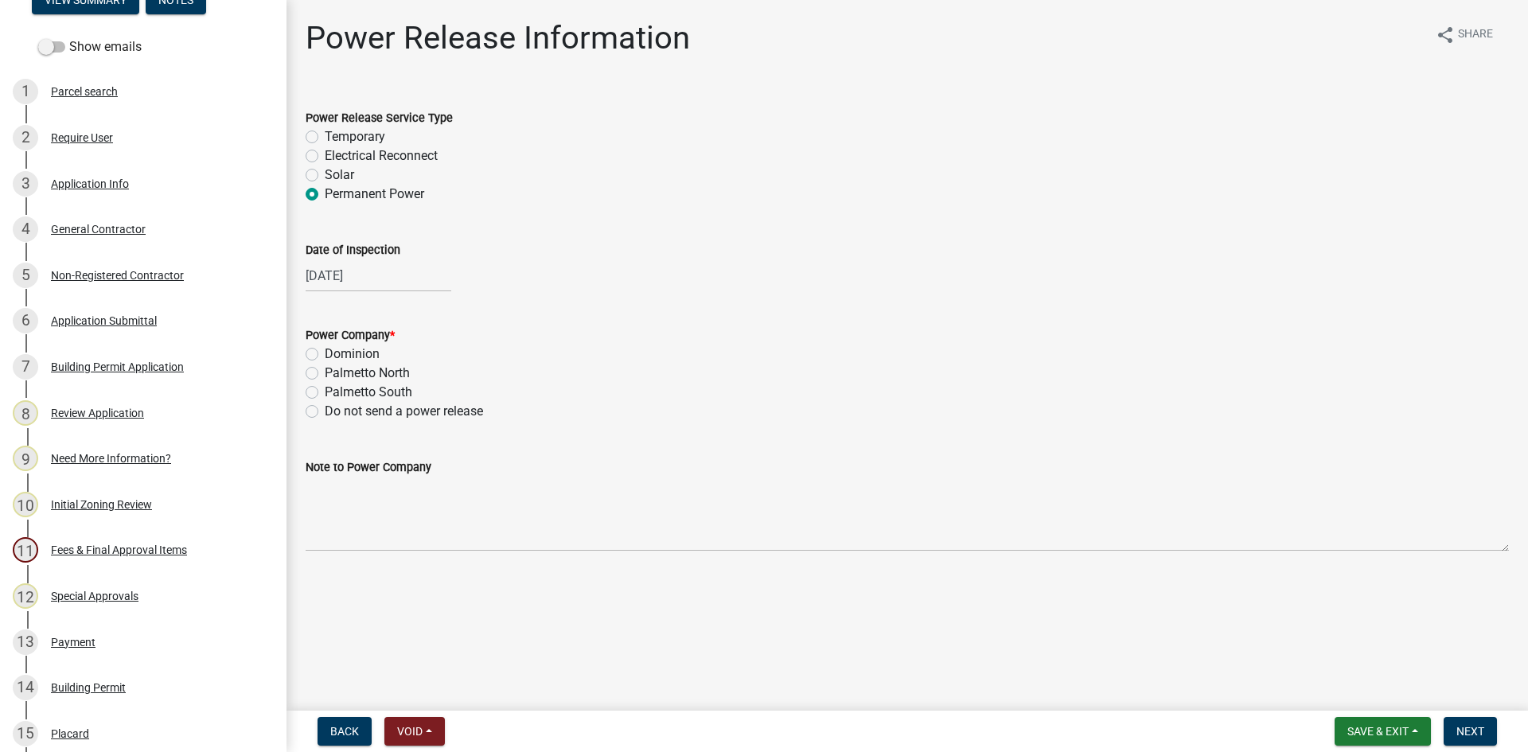
click at [310, 366] on div "Palmetto North" at bounding box center [908, 373] width 1204 height 19
click at [325, 373] on label "Palmetto North" at bounding box center [367, 373] width 85 height 19
click at [325, 373] on input "Palmetto North" at bounding box center [330, 369] width 10 height 10
radio input "true"
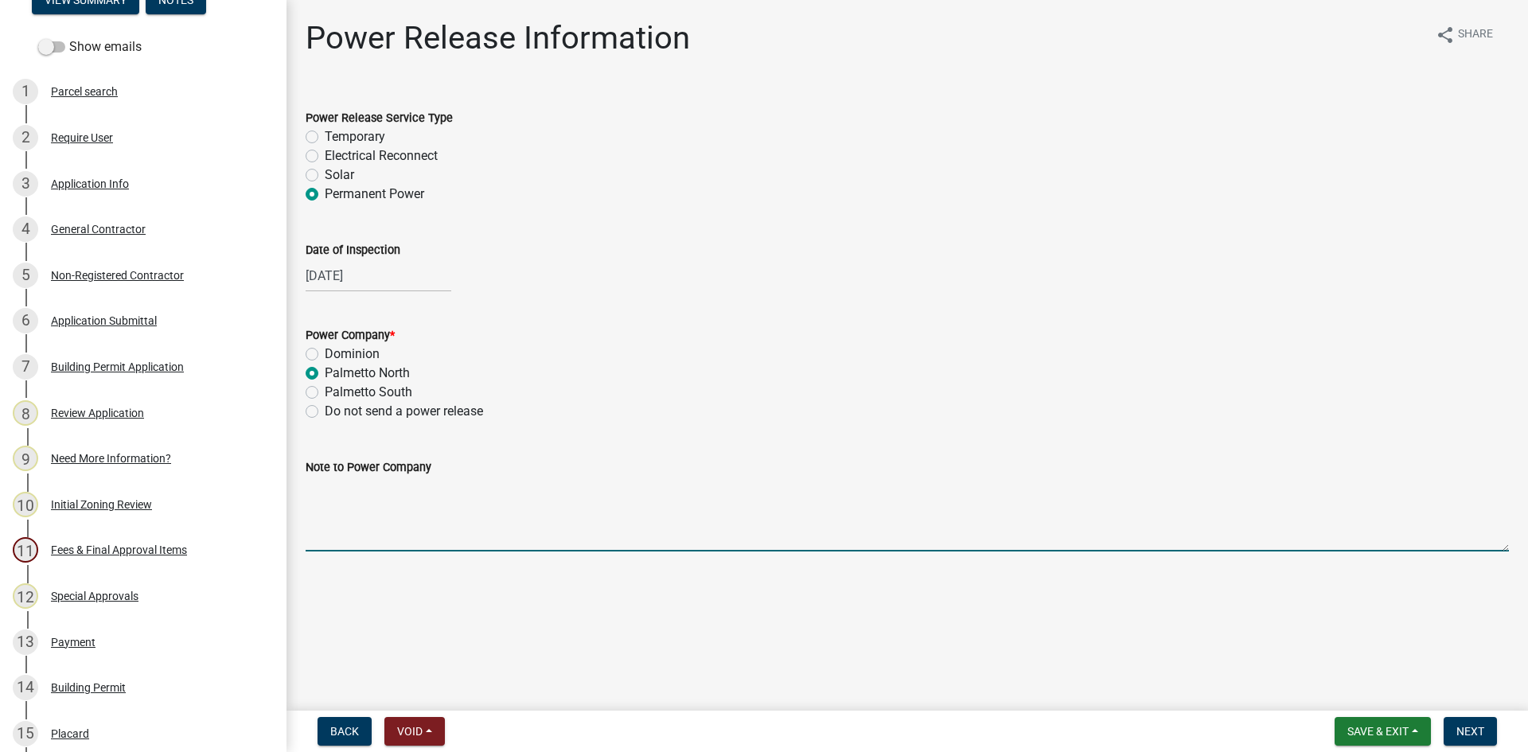
click at [326, 504] on textarea "Note to Power Company" at bounding box center [908, 514] width 1204 height 75
type textarea "Commerical Outpost Brands"
click at [1474, 733] on span "Next" at bounding box center [1471, 731] width 28 height 13
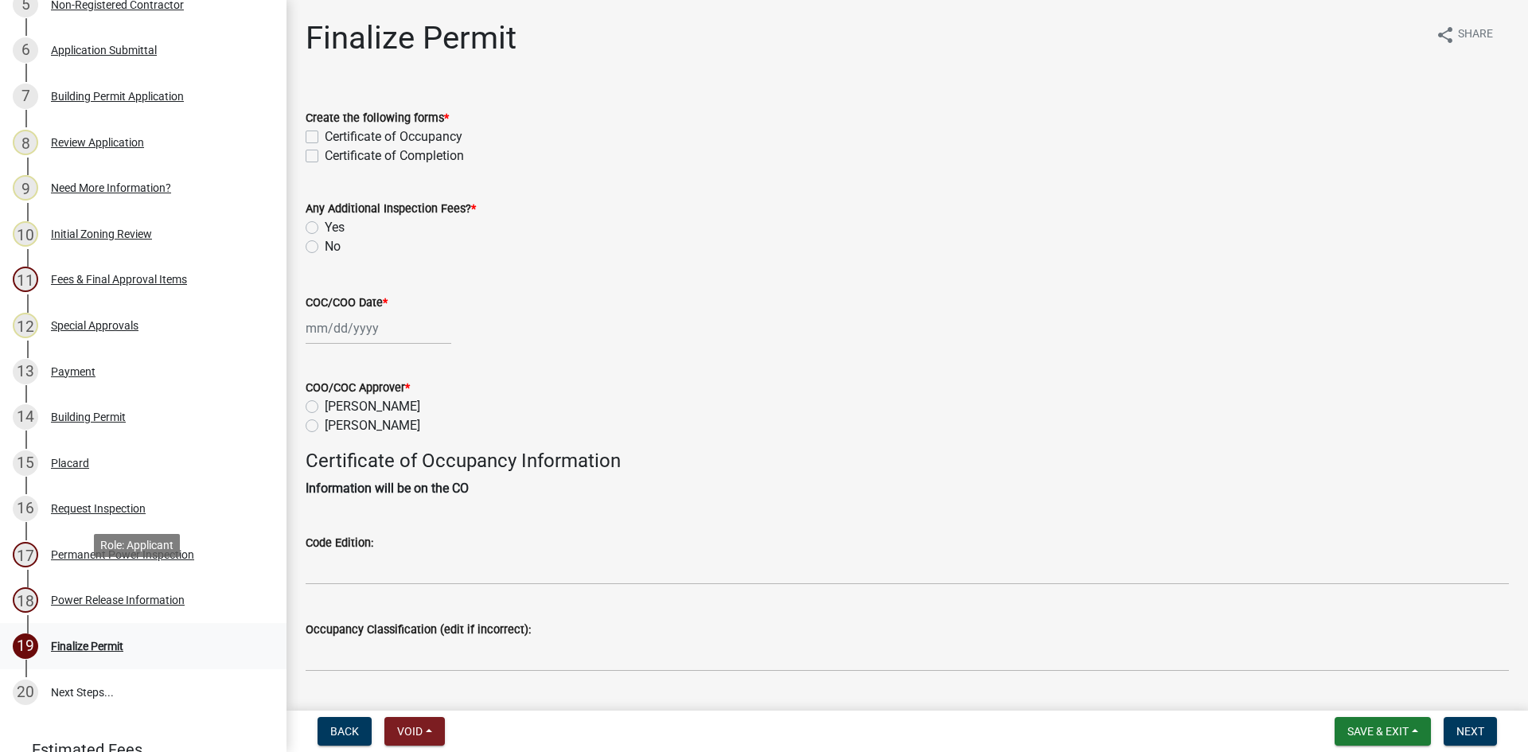
scroll to position [557, 0]
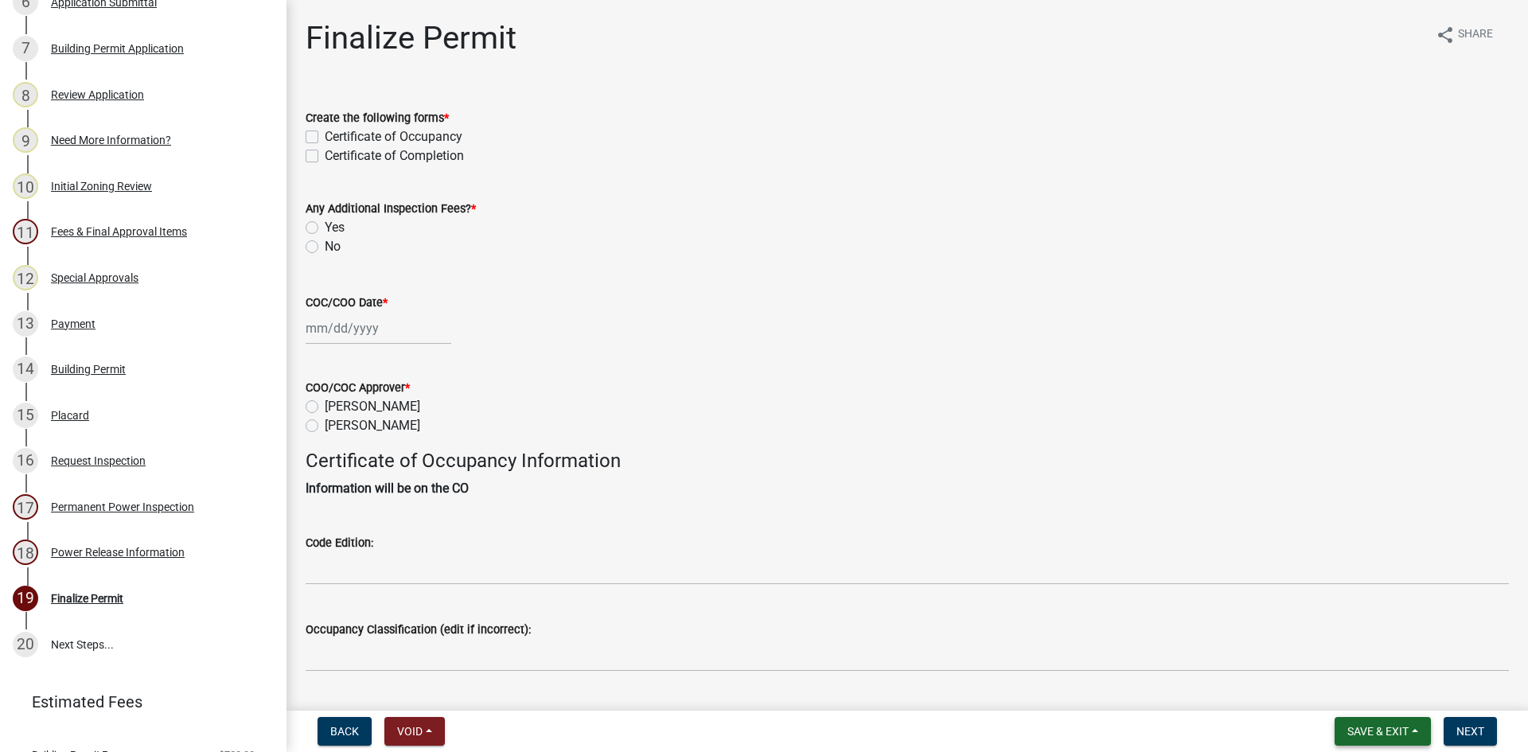
click at [1383, 728] on span "Save & Exit" at bounding box center [1378, 731] width 61 height 13
click at [1340, 696] on button "Save & Exit" at bounding box center [1367, 690] width 127 height 38
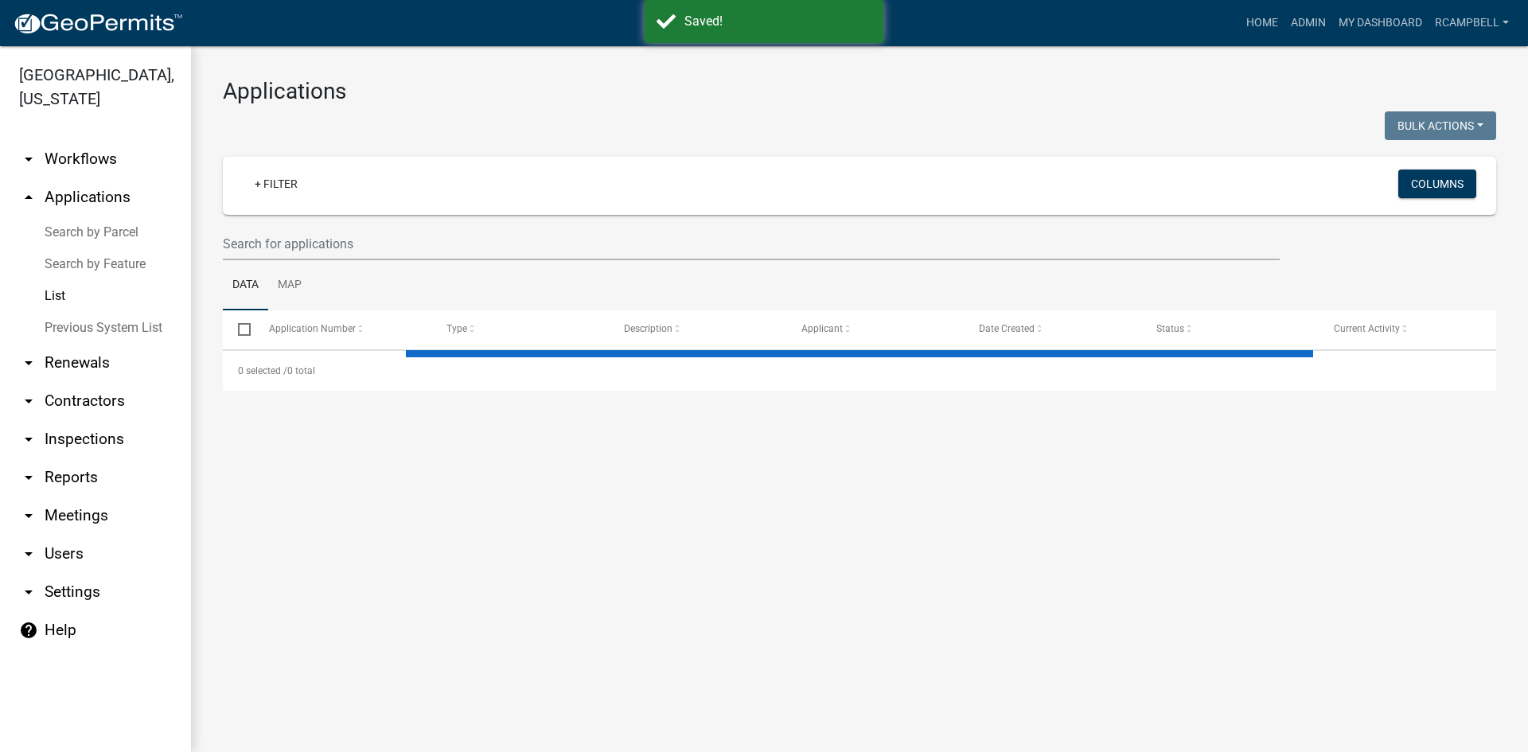
select select "3: 100"
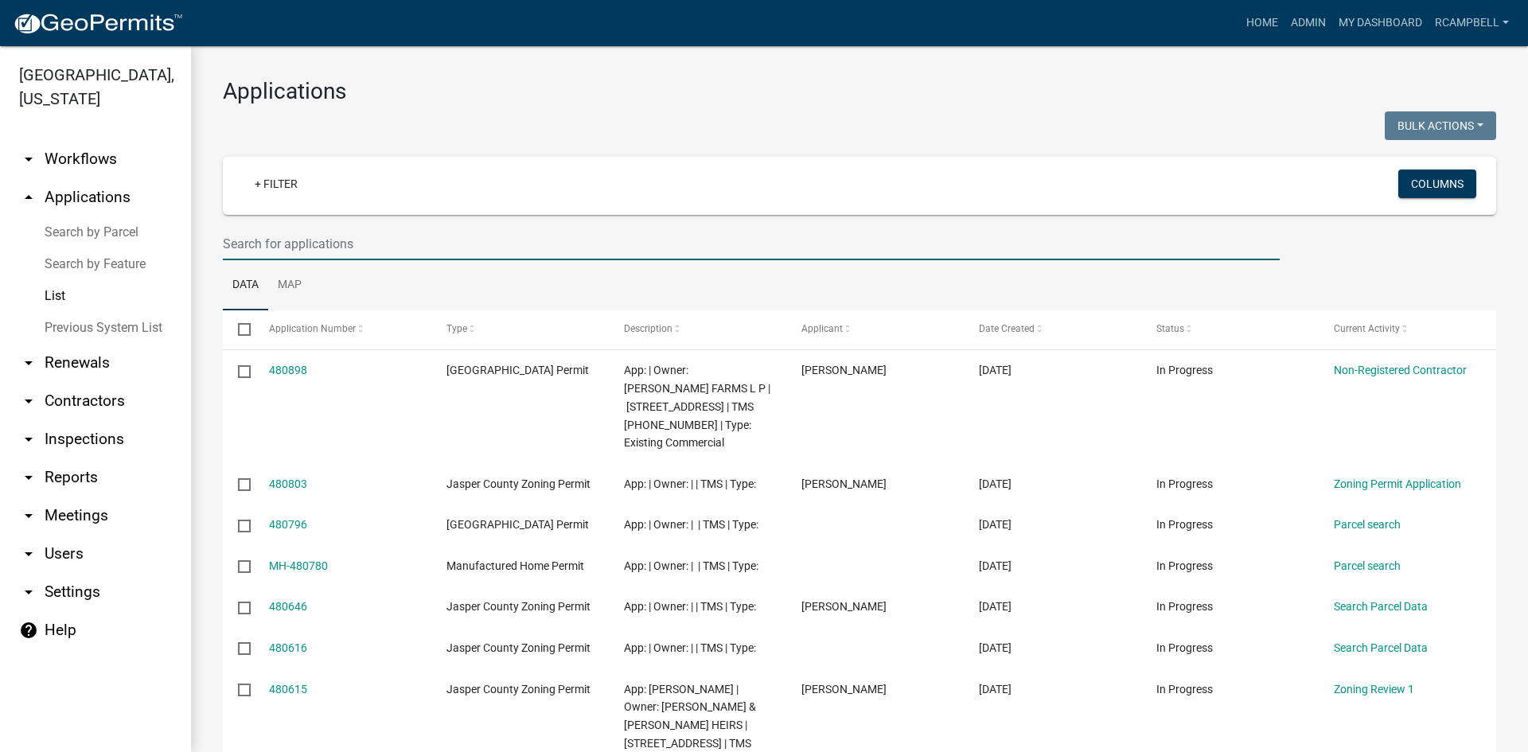
click at [257, 245] on input "text" at bounding box center [751, 244] width 1057 height 33
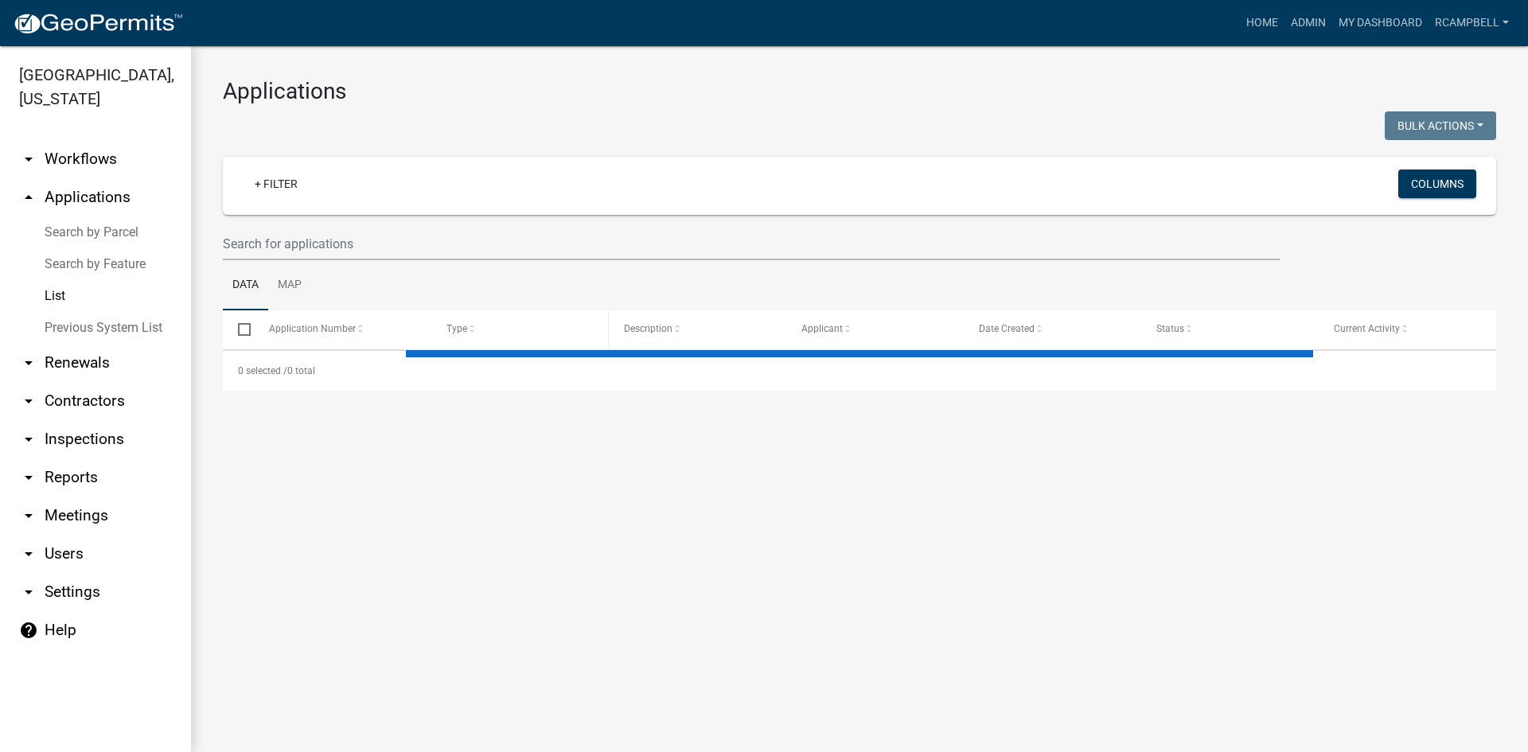
select select "3: 100"
